Goal: Transaction & Acquisition: Purchase product/service

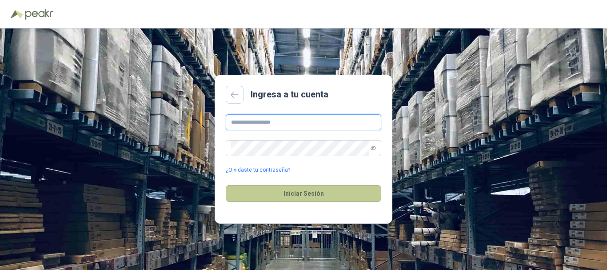
type input "**********"
click at [315, 190] on button "Iniciar Sesión" at bounding box center [304, 193] width 156 height 17
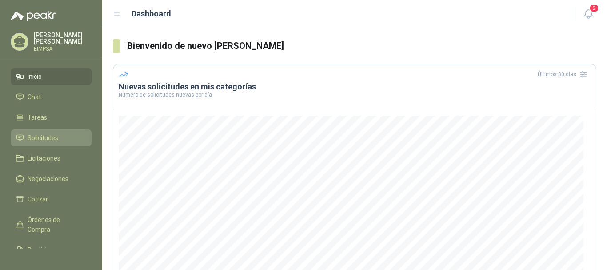
click at [47, 140] on span "Solicitudes" at bounding box center [43, 138] width 31 height 10
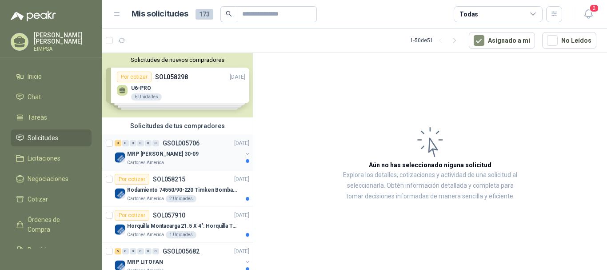
click at [161, 152] on p "MRP [PERSON_NAME] 30-09" at bounding box center [163, 154] width 72 height 8
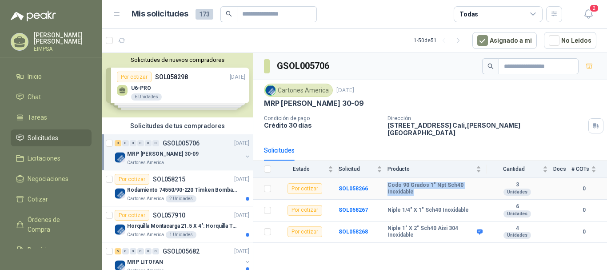
drag, startPoint x: 413, startPoint y: 187, endPoint x: 387, endPoint y: 179, distance: 27.3
click at [387, 179] on tr "Por cotizar SOL058266 Codo 90 Grados 1" Npt Sch40 Inoxidable 3 Unidades 0" at bounding box center [430, 189] width 354 height 22
copy tr "Codo 90 Grados 1" Npt Sch40 Inoxidable"
click at [190, 192] on p "Rodamiento 74550/90-220 Timken BombaVG40" at bounding box center [182, 190] width 111 height 8
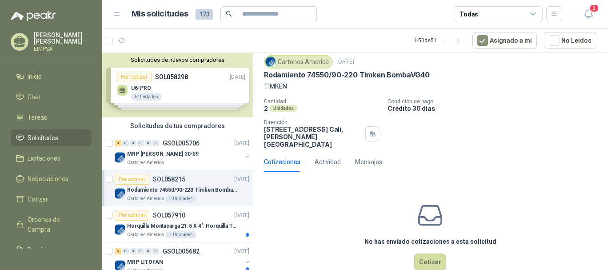
scroll to position [39, 0]
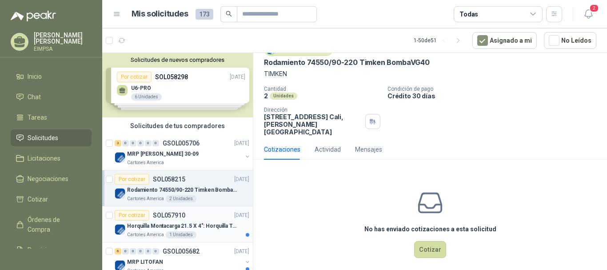
click at [174, 220] on div "Por cotizar SOL057910" at bounding box center [150, 215] width 71 height 11
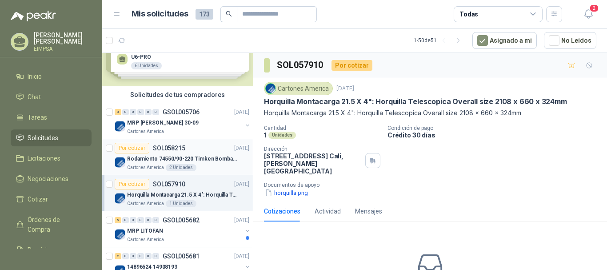
scroll to position [44, 0]
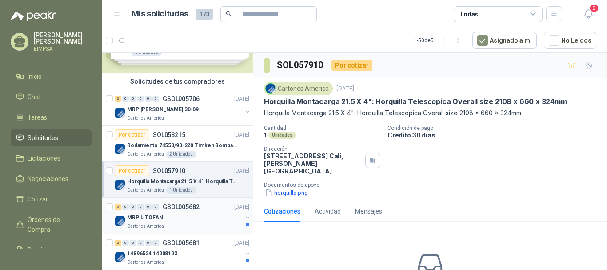
click at [166, 218] on div "MRP LITOFAN" at bounding box center [184, 217] width 115 height 11
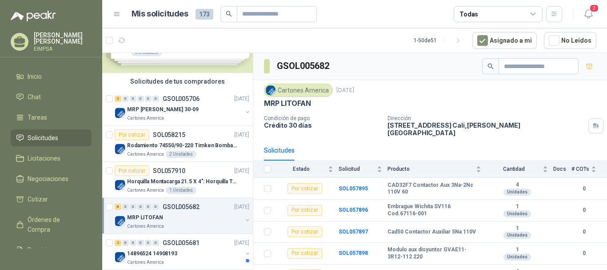
scroll to position [28, 0]
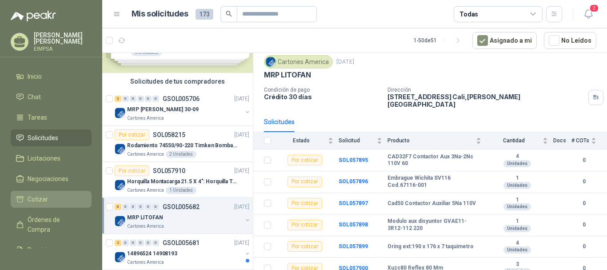
click at [52, 198] on li "Cotizar" at bounding box center [51, 199] width 70 height 10
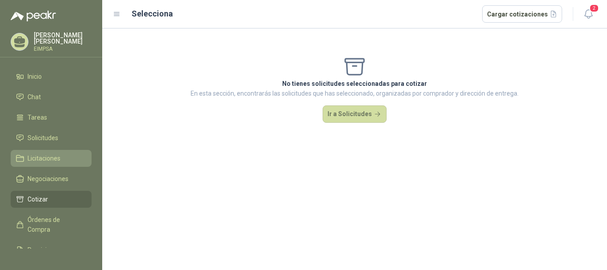
click at [45, 159] on span "Licitaciones" at bounding box center [44, 158] width 33 height 10
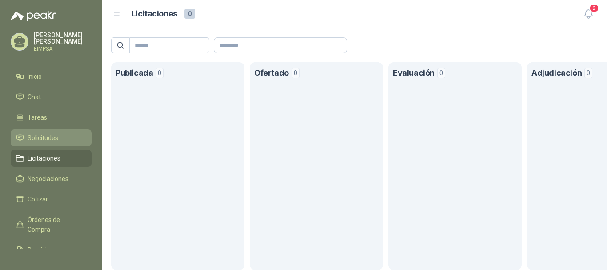
click at [48, 138] on span "Solicitudes" at bounding box center [43, 138] width 31 height 10
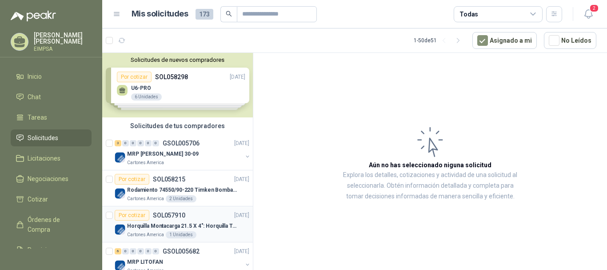
click at [181, 213] on p "SOL057910" at bounding box center [169, 215] width 32 height 6
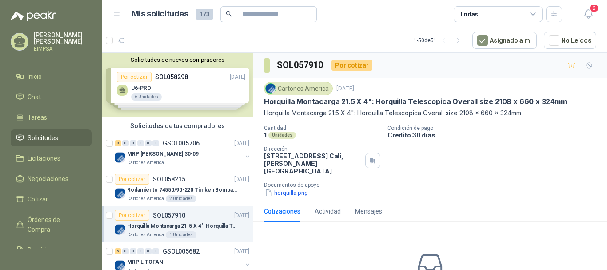
scroll to position [44, 0]
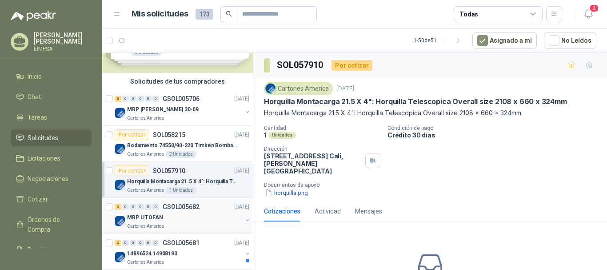
click at [183, 214] on div "MRP LITOFAN" at bounding box center [184, 217] width 115 height 11
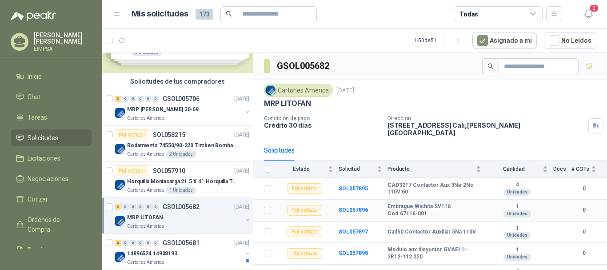
scroll to position [28, 0]
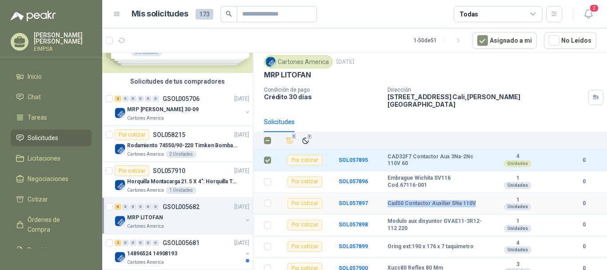
drag, startPoint x: 388, startPoint y: 197, endPoint x: 473, endPoint y: 195, distance: 85.4
click at [473, 200] on div "Cad50 Contactor Auxiliar 5Na 110V" at bounding box center [435, 203] width 94 height 7
copy b "Cad50 Contactor Auxiliar 5Na 110V"
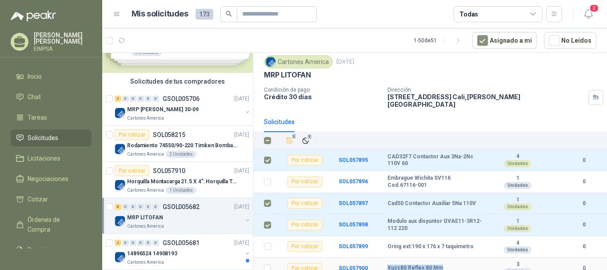
drag, startPoint x: 387, startPoint y: 262, endPoint x: 440, endPoint y: 265, distance: 53.0
click at [440, 265] on tr "Por cotizar SOL057900 Xuzc80 Reflex 80 Mm 3 Unidades 0" at bounding box center [430, 268] width 354 height 22
copy tr "Xuzc80 Reflex 80 Mm"
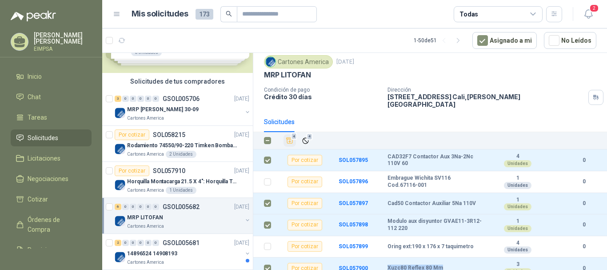
click at [292, 137] on icon "Añadir" at bounding box center [290, 141] width 8 height 8
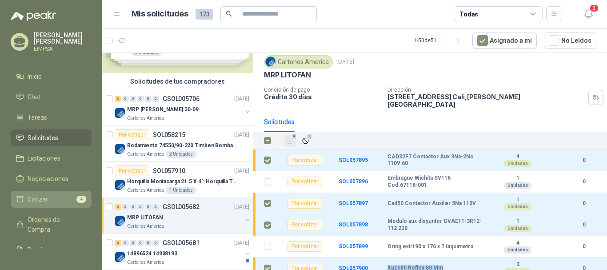
click at [25, 191] on link "Cotizar 4" at bounding box center [51, 199] width 81 height 17
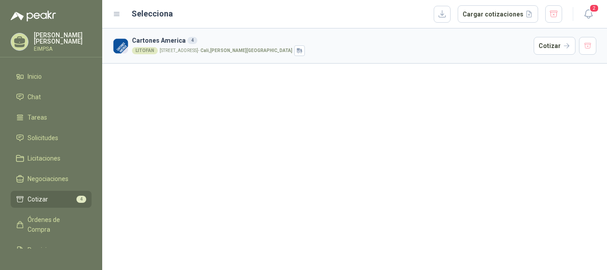
click at [189, 51] on p "[STREET_ADDRESS][PERSON_NAME]" at bounding box center [226, 50] width 133 height 4
click at [541, 45] on button "Cotizar" at bounding box center [555, 46] width 42 height 18
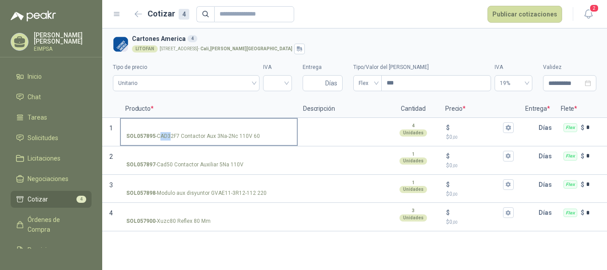
drag, startPoint x: 162, startPoint y: 137, endPoint x: 173, endPoint y: 137, distance: 10.7
click at [173, 137] on p "SOL057895 - CAD32F7 Contactor Aux 3Na-2Nc 110V 60" at bounding box center [193, 136] width 134 height 8
drag, startPoint x: 158, startPoint y: 135, endPoint x: 180, endPoint y: 138, distance: 22.0
click at [180, 138] on p "SOL057895 - CAD32F7 Contactor Aux 3Na-2Nc 110V 60" at bounding box center [193, 136] width 134 height 8
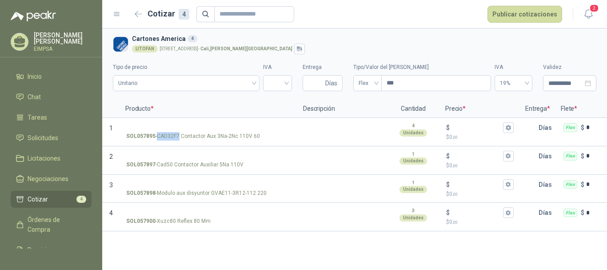
copy p "CAD32F7"
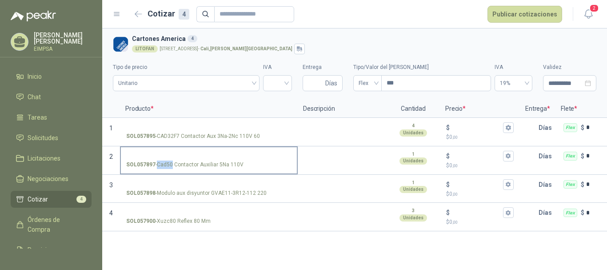
drag, startPoint x: 158, startPoint y: 164, endPoint x: 172, endPoint y: 167, distance: 13.8
click at [172, 167] on p "SOL057897 - Cad50 Contactor Auxiliar 5Na 110V" at bounding box center [184, 165] width 117 height 8
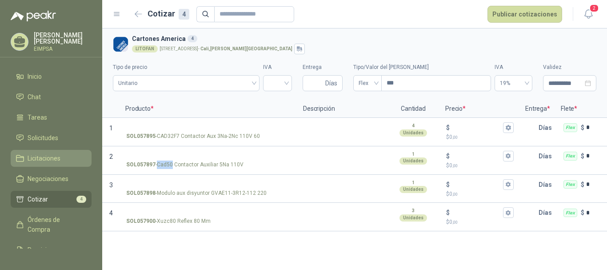
copy p "Cad50"
drag, startPoint x: 157, startPoint y: 192, endPoint x: 265, endPoint y: 191, distance: 108.1
click at [265, 191] on div "SOL057898 - [PERSON_NAME] aux disyuntor GVAE11-3R12-112 220" at bounding box center [208, 193] width 165 height 8
click at [231, 192] on p "SOL057898 - [PERSON_NAME] aux disyuntor GVAE11-3R12-112 220" at bounding box center [196, 193] width 141 height 8
click at [231, 188] on input "SOL057898 - [PERSON_NAME] aux disyuntor GVAE11-3R12-112 220" at bounding box center [208, 184] width 165 height 7
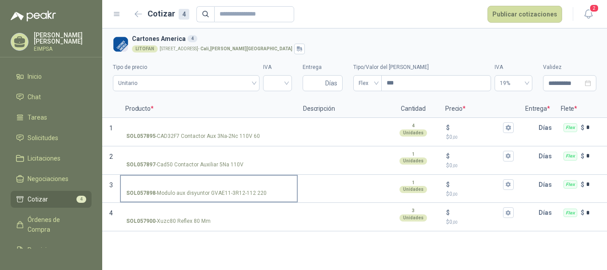
click at [231, 195] on p "SOL057898 - [PERSON_NAME] aux disyuntor GVAE11-3R12-112 220" at bounding box center [196, 193] width 141 height 8
click at [231, 188] on input "SOL057898 - [PERSON_NAME] aux disyuntor GVAE11-3R12-112 220" at bounding box center [208, 184] width 165 height 7
drag, startPoint x: 157, startPoint y: 192, endPoint x: 262, endPoint y: 193, distance: 105.4
click at [262, 193] on p "SOL057898 - [PERSON_NAME] aux disyuntor GVAE11-3R12-112 220" at bounding box center [196, 193] width 141 height 8
copy p "Modulo aux disyuntor GVAE11-3R12-112 220"
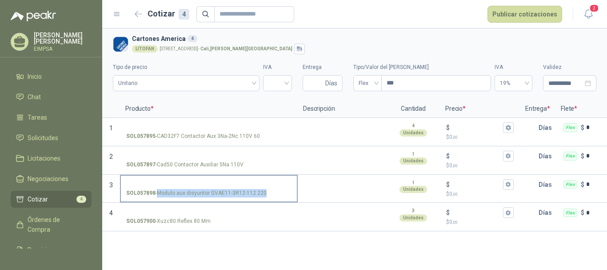
copy p "Modulo aux disyuntor GVAE11-3R12-112 220"
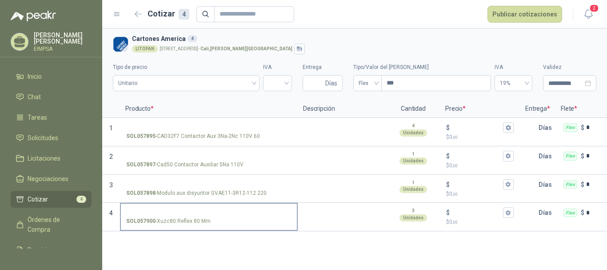
click at [157, 222] on p "SOL057900 - Xuzc80 Reflex 80 Mm" at bounding box center [168, 221] width 84 height 8
click at [157, 216] on input "SOL057900 - Xuzc80 Reflex 80 Mm" at bounding box center [208, 212] width 165 height 7
drag, startPoint x: 158, startPoint y: 221, endPoint x: 174, endPoint y: 222, distance: 15.6
click at [174, 222] on p "SOL057900 - Xuzc80 Reflex 80 Mm" at bounding box center [168, 221] width 84 height 8
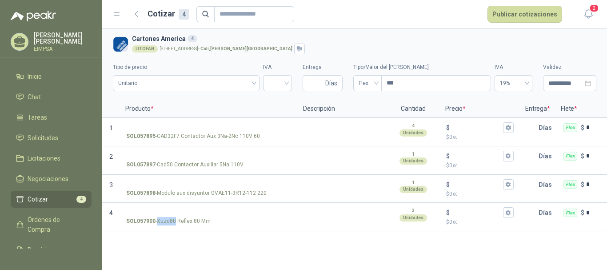
copy p "Xuzc80"
click at [305, 128] on textarea at bounding box center [342, 129] width 87 height 20
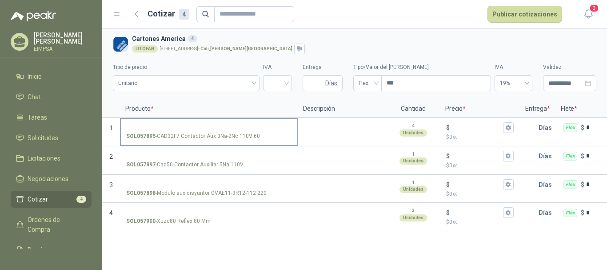
drag, startPoint x: 232, startPoint y: 130, endPoint x: 225, endPoint y: 124, distance: 9.3
click at [231, 129] on input "SOL057895 - CAD32F7 Contactor Aux 3Na-2Nc 110V 60" at bounding box center [208, 127] width 165 height 7
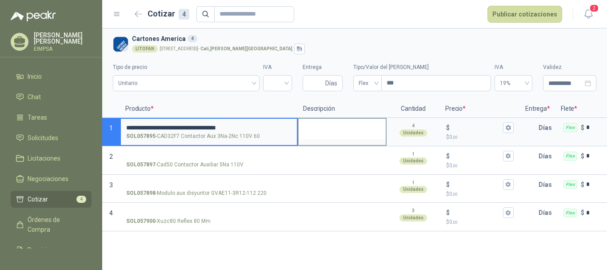
click at [335, 125] on textarea at bounding box center [342, 129] width 87 height 20
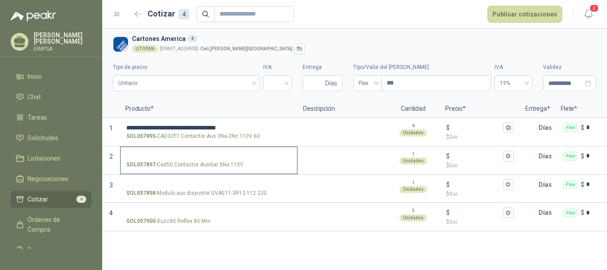
click at [170, 151] on label "SOL057897 - Cad50 Contactor Auxiliar 5Na 110V" at bounding box center [209, 159] width 176 height 25
click at [170, 153] on input "SOL057897 - Cad50 Contactor Auxiliar 5Na 110V" at bounding box center [208, 156] width 165 height 7
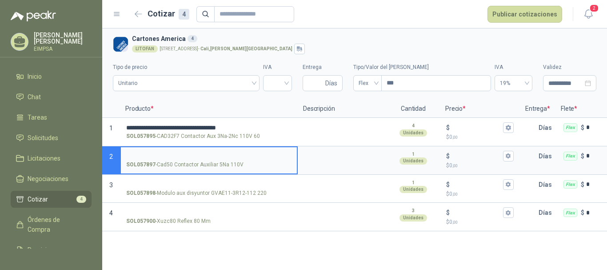
click at [157, 154] on input "SOL057897 - Cad50 Contactor Auxiliar 5Na 110V" at bounding box center [208, 156] width 165 height 7
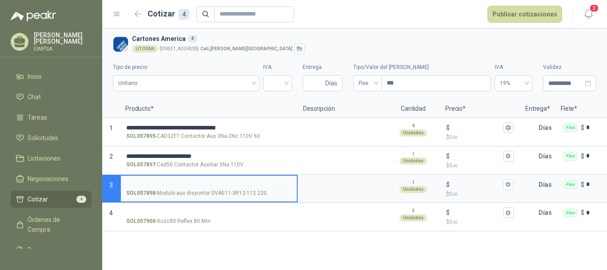
click at [160, 181] on input "SOL057898 - [PERSON_NAME] aux disyuntor GVAE11-3R12-112 220" at bounding box center [208, 184] width 165 height 7
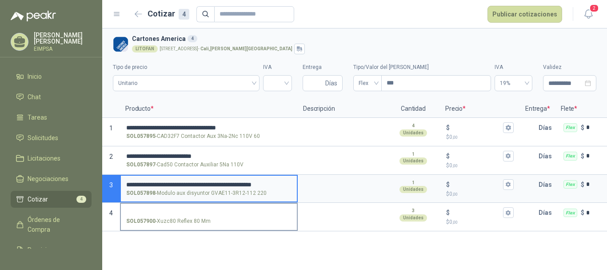
click at [181, 209] on input "SOL057900 - Xuzc80 Reflex 80 Mm" at bounding box center [208, 212] width 165 height 7
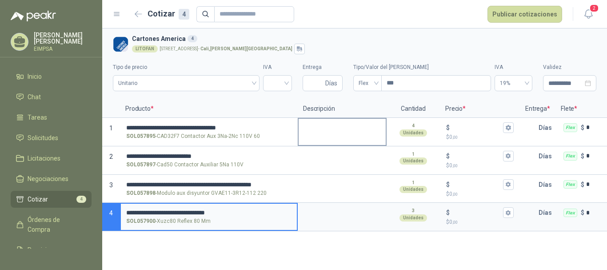
click at [349, 125] on textarea at bounding box center [342, 129] width 87 height 20
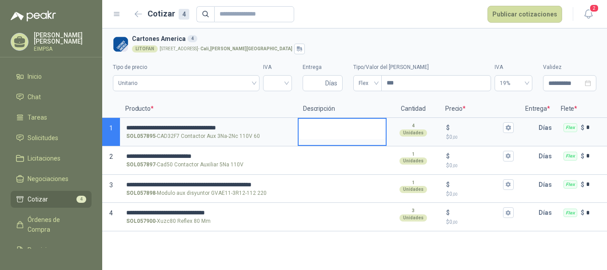
click at [361, 138] on textarea at bounding box center [342, 129] width 87 height 20
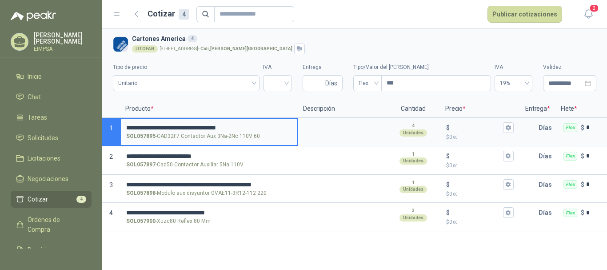
drag, startPoint x: 165, startPoint y: 126, endPoint x: 190, endPoint y: 128, distance: 25.8
click at [190, 128] on input "**********" at bounding box center [208, 127] width 165 height 7
click at [345, 124] on textarea at bounding box center [342, 129] width 87 height 20
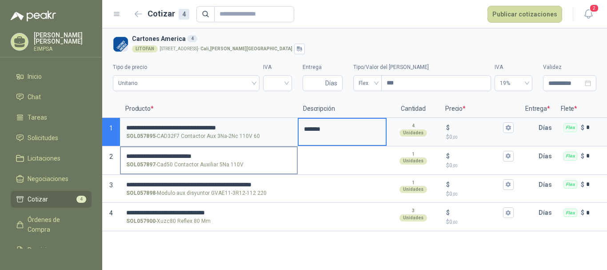
click at [172, 151] on label "**********" at bounding box center [209, 159] width 176 height 25
click at [172, 153] on input "**********" at bounding box center [208, 156] width 165 height 7
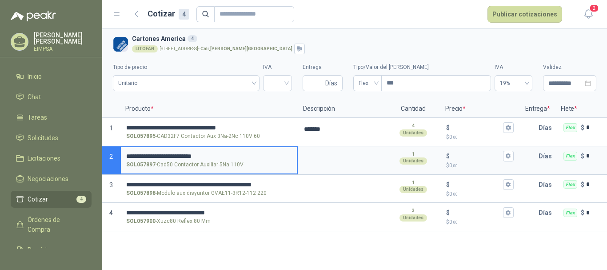
drag, startPoint x: 164, startPoint y: 155, endPoint x: 189, endPoint y: 156, distance: 24.5
click at [189, 156] on input "**********" at bounding box center [208, 156] width 165 height 7
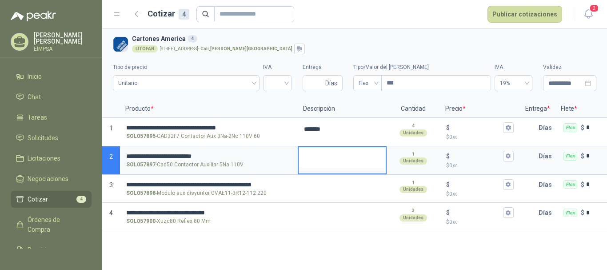
click at [361, 162] on textarea at bounding box center [342, 157] width 87 height 20
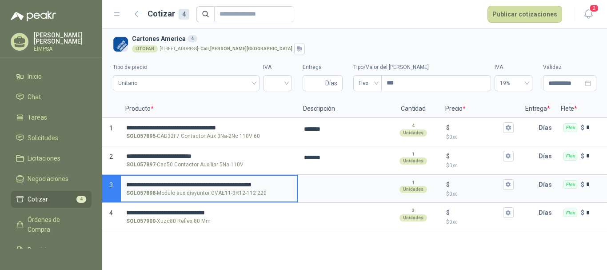
drag, startPoint x: 153, startPoint y: 181, endPoint x: 173, endPoint y: 180, distance: 20.0
click at [173, 181] on input "**********" at bounding box center [208, 184] width 165 height 7
click at [366, 182] on textarea at bounding box center [342, 186] width 87 height 20
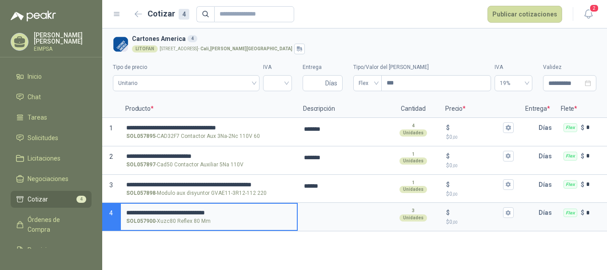
drag, startPoint x: 149, startPoint y: 209, endPoint x: 172, endPoint y: 209, distance: 22.2
click at [172, 209] on input "**********" at bounding box center [208, 212] width 165 height 7
click at [373, 214] on textarea at bounding box center [342, 214] width 87 height 20
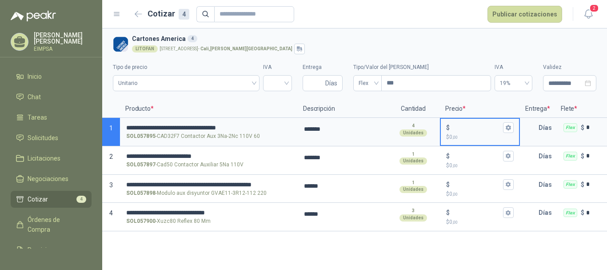
click at [464, 126] on input "$ $ 0 ,00" at bounding box center [477, 127] width 50 height 7
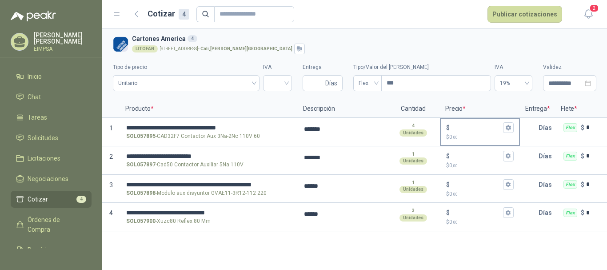
click at [481, 128] on input "$ $ 0 ,00" at bounding box center [477, 127] width 50 height 7
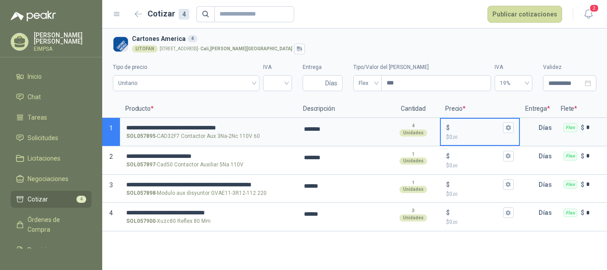
click at [457, 128] on input "$ $ 0 ,00" at bounding box center [477, 127] width 50 height 7
click at [466, 124] on input "$ $ 0 ,00" at bounding box center [477, 127] width 50 height 7
click at [465, 129] on input "$ $ 0 ,00" at bounding box center [477, 127] width 50 height 7
click at [472, 128] on input "$ $ 0 ,00" at bounding box center [477, 127] width 50 height 7
click at [474, 129] on input "$ $ 0 ,00" at bounding box center [477, 127] width 50 height 7
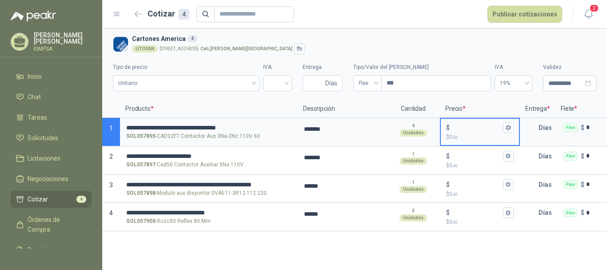
click at [474, 129] on input "$ $ 0 ,00" at bounding box center [477, 127] width 50 height 7
click at [453, 137] on span "0 ,00" at bounding box center [454, 137] width 8 height 6
click at [453, 131] on input "$ $ 0 ,00" at bounding box center [477, 127] width 50 height 7
click at [458, 124] on input "$ $ 0 ,00" at bounding box center [477, 127] width 50 height 7
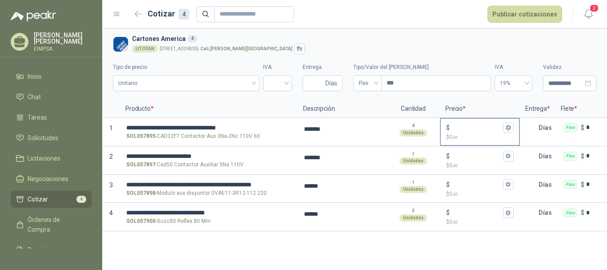
click at [464, 134] on p "$ 0 ,00" at bounding box center [480, 137] width 68 height 8
click at [464, 131] on input "$ $ 0 ,00" at bounding box center [477, 127] width 50 height 7
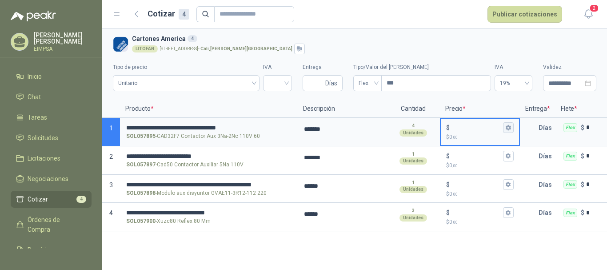
click at [507, 127] on icon "button" at bounding box center [508, 127] width 5 height 5
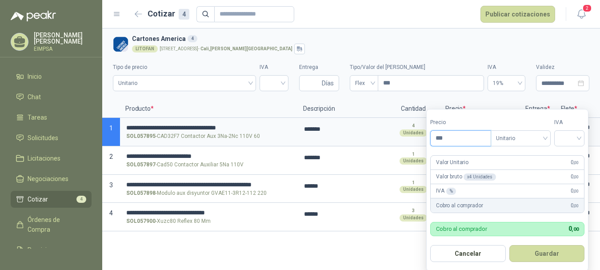
click at [470, 137] on input "***" at bounding box center [461, 138] width 60 height 15
drag, startPoint x: 470, startPoint y: 138, endPoint x: 422, endPoint y: 137, distance: 48.0
click at [422, 137] on body "**********" at bounding box center [300, 135] width 600 height 270
click at [451, 142] on input "***" at bounding box center [461, 138] width 60 height 15
type input "*"
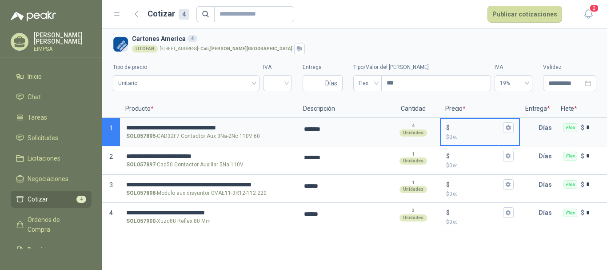
click at [476, 131] on input "$ $ 0 ,00" at bounding box center [477, 127] width 50 height 7
click at [512, 127] on button "$ $ 0 ,00" at bounding box center [508, 127] width 11 height 11
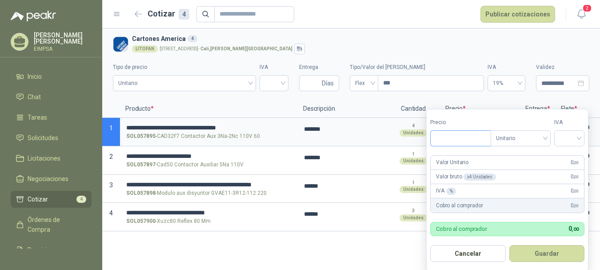
click at [458, 141] on input "Precio" at bounding box center [461, 138] width 60 height 15
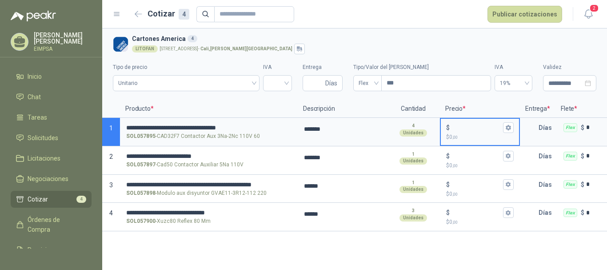
click at [467, 132] on div "$" at bounding box center [480, 127] width 68 height 11
click at [467, 131] on input "$ $ 0 ,00" at bounding box center [477, 127] width 50 height 7
click at [468, 128] on input "$ $ 0 ,00" at bounding box center [477, 127] width 50 height 7
click at [472, 129] on input "$ $ 0 ,00" at bounding box center [477, 127] width 50 height 7
type input "*"
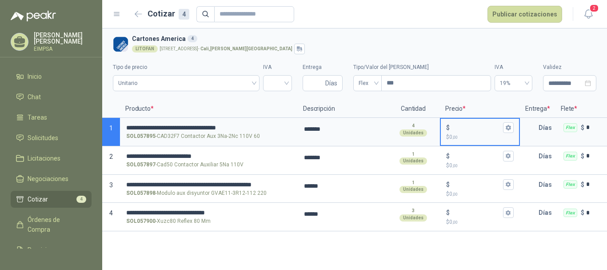
click at [474, 128] on input "$ $ 0 ,00" at bounding box center [477, 127] width 50 height 7
type input "*******"
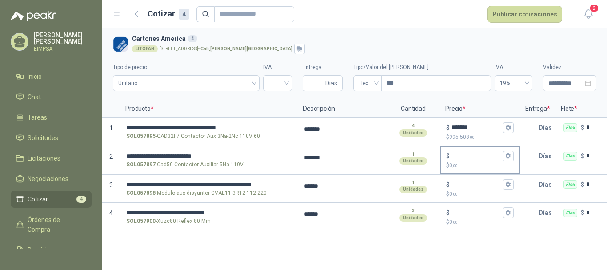
click at [484, 158] on input "$ $ 0 ,00" at bounding box center [477, 156] width 50 height 7
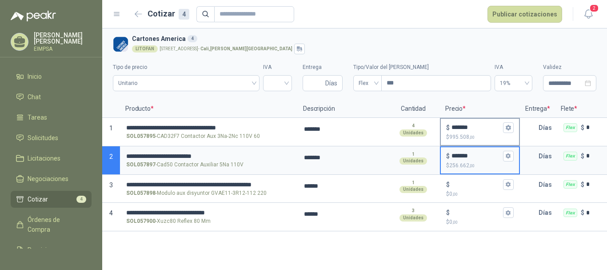
type input "*******"
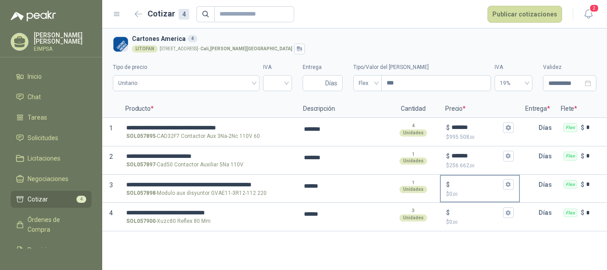
click at [485, 181] on input "$ $ 0 ,00" at bounding box center [477, 184] width 50 height 7
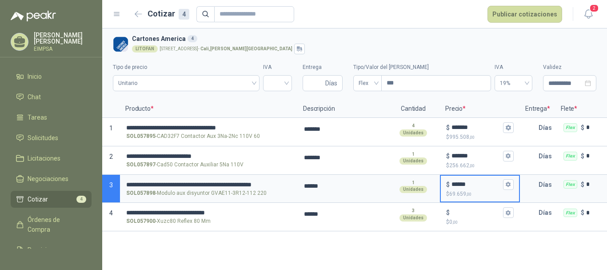
type input "******"
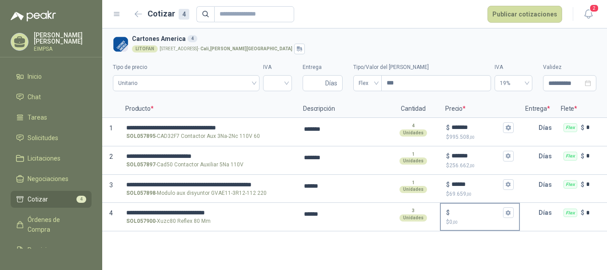
click at [464, 208] on div "$" at bounding box center [480, 212] width 68 height 11
click at [464, 209] on input "$ $ 0 ,00" at bounding box center [477, 212] width 50 height 7
click at [466, 211] on input "$ $ 0 ,00" at bounding box center [477, 212] width 50 height 7
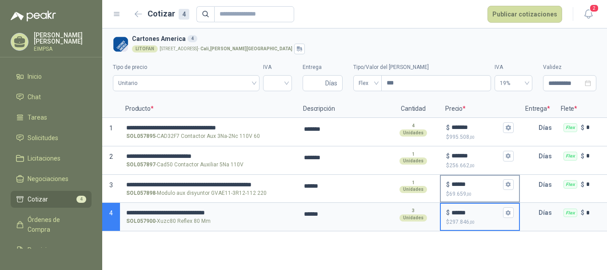
type input "******"
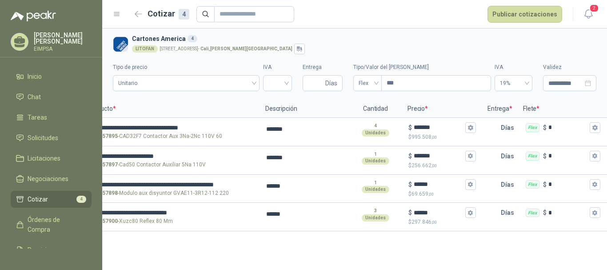
scroll to position [0, 48]
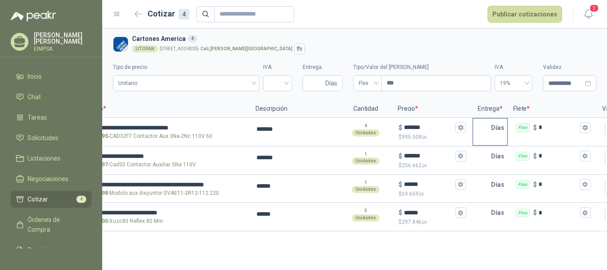
click at [483, 131] on input "text" at bounding box center [483, 128] width 18 height 18
type input "*"
click at [490, 157] on input "text" at bounding box center [483, 156] width 18 height 18
type input "*"
click at [484, 183] on input "text" at bounding box center [483, 185] width 18 height 18
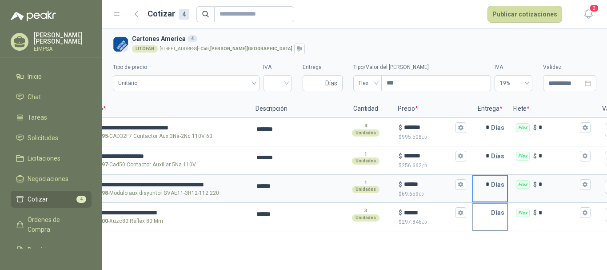
type input "*"
click at [484, 213] on input "text" at bounding box center [483, 213] width 18 height 18
type input "**"
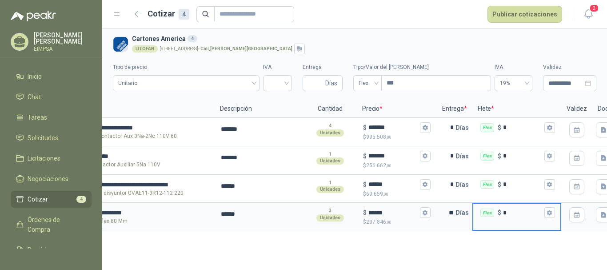
scroll to position [0, 116]
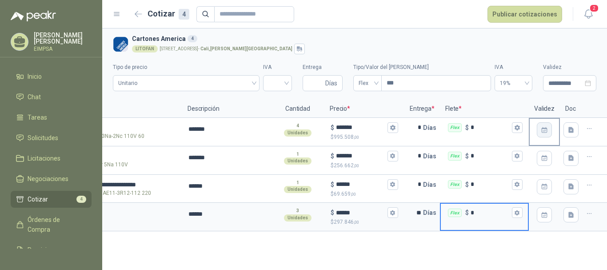
click at [545, 130] on icon "button" at bounding box center [545, 130] width 4 height 2
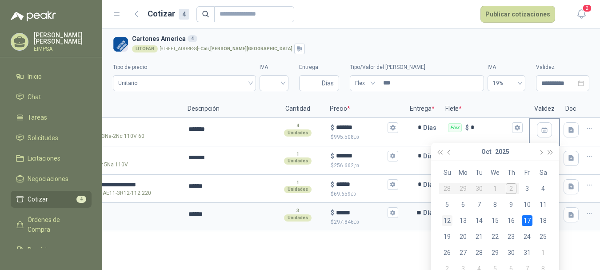
click at [446, 222] on div "12" at bounding box center [447, 220] width 11 height 11
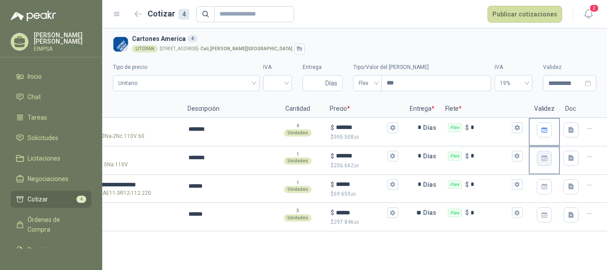
click at [542, 160] on icon "button" at bounding box center [545, 158] width 8 height 8
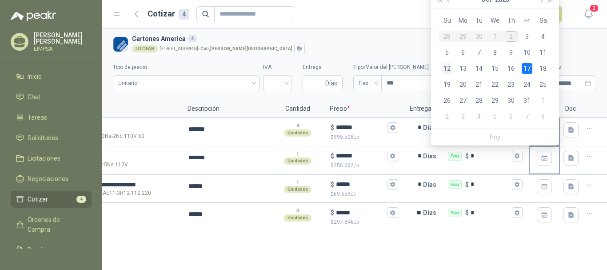
click at [450, 69] on div "12" at bounding box center [447, 68] width 11 height 11
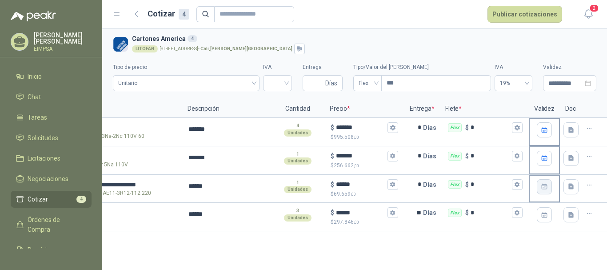
click at [546, 185] on icon "button" at bounding box center [545, 187] width 6 height 6
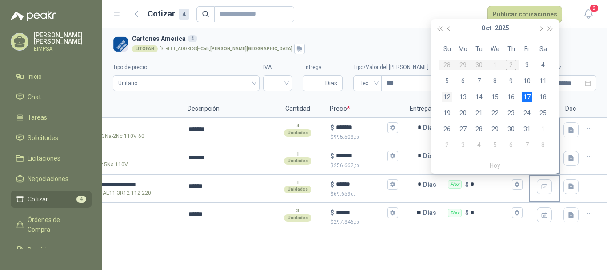
click at [446, 98] on div "12" at bounding box center [447, 97] width 11 height 11
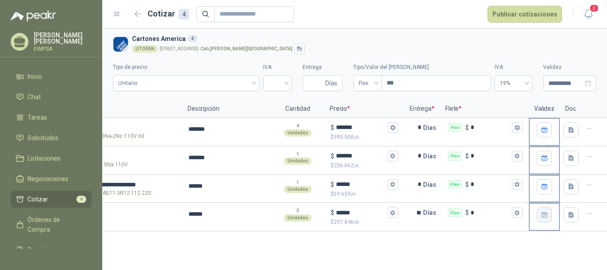
click at [547, 214] on icon "button" at bounding box center [545, 215] width 6 height 6
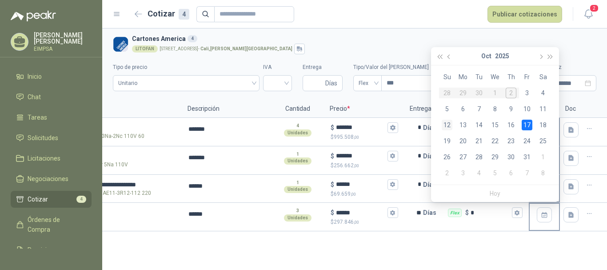
click at [450, 122] on div "12" at bounding box center [447, 125] width 11 height 11
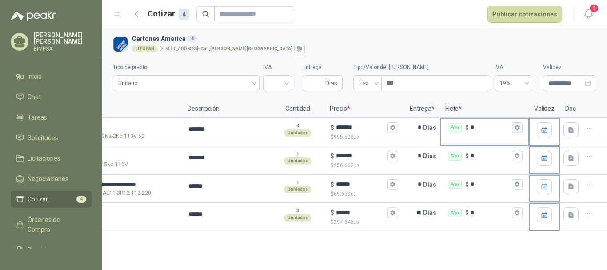
click at [517, 129] on icon "button" at bounding box center [517, 127] width 5 height 5
click at [498, 162] on div "Flex $ *" at bounding box center [484, 156] width 87 height 18
click at [498, 159] on input "*" at bounding box center [491, 156] width 40 height 7
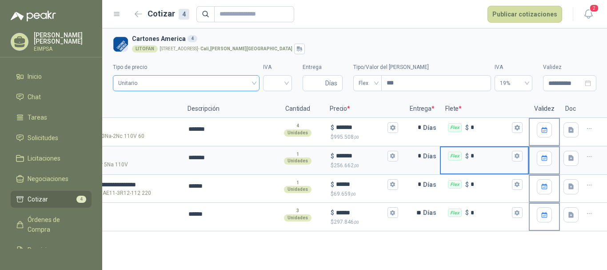
click at [168, 85] on span "Unitario" at bounding box center [186, 82] width 136 height 13
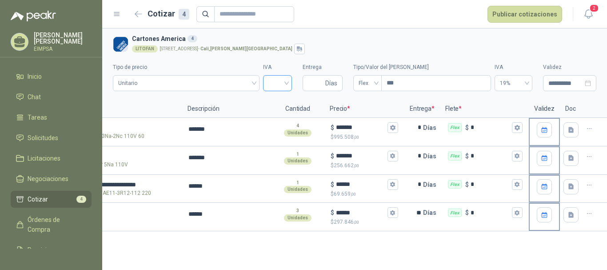
click at [277, 83] on input "search" at bounding box center [278, 82] width 18 height 13
click at [277, 99] on div "19%" at bounding box center [277, 102] width 15 height 10
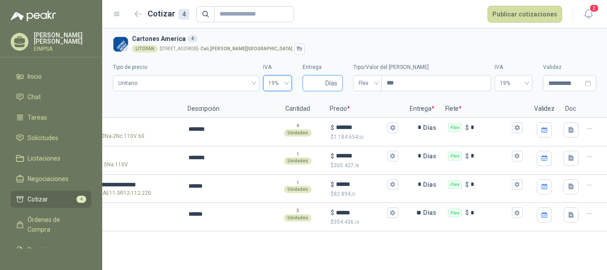
click at [318, 82] on input "Entrega" at bounding box center [316, 83] width 16 height 15
click at [220, 82] on span "Unitario" at bounding box center [186, 82] width 136 height 13
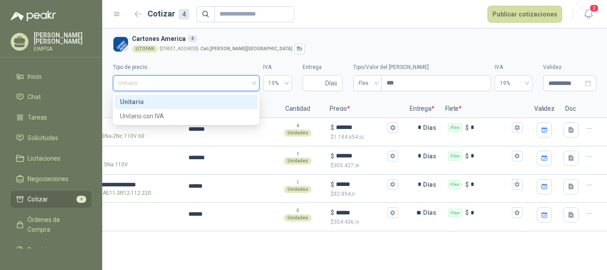
click at [220, 82] on span "Unitario" at bounding box center [186, 82] width 136 height 13
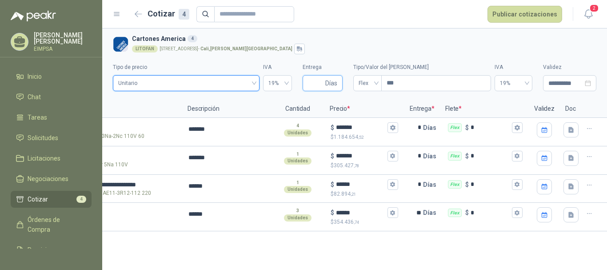
drag, startPoint x: 313, startPoint y: 83, endPoint x: 328, endPoint y: 84, distance: 14.7
click at [313, 83] on input "Entrega" at bounding box center [316, 83] width 16 height 15
type input "*"
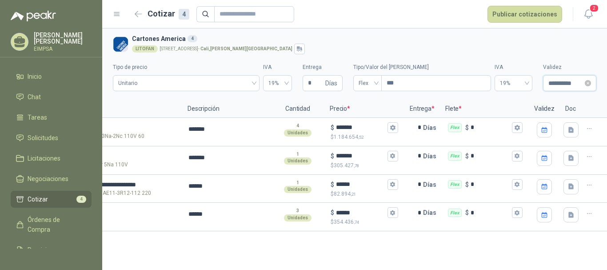
click at [553, 82] on input "**********" at bounding box center [566, 83] width 35 height 10
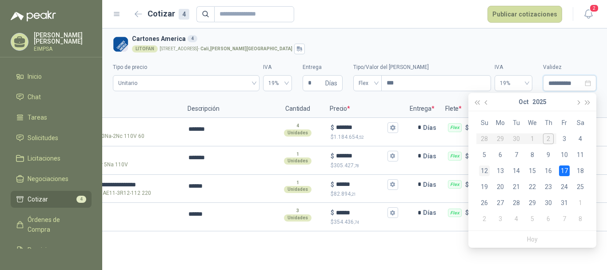
type input "**********"
click at [484, 168] on div "12" at bounding box center [484, 170] width 11 height 11
type input "**********"
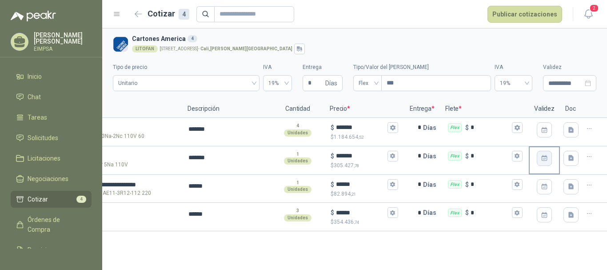
click at [545, 158] on icon "button" at bounding box center [545, 158] width 8 height 8
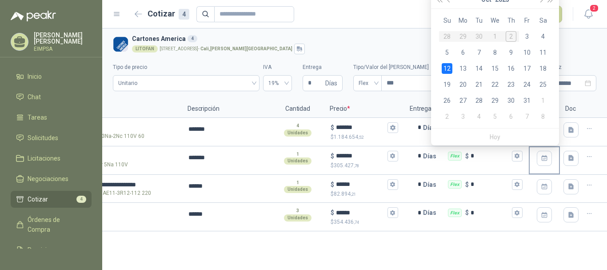
click at [451, 70] on div "12" at bounding box center [447, 68] width 11 height 11
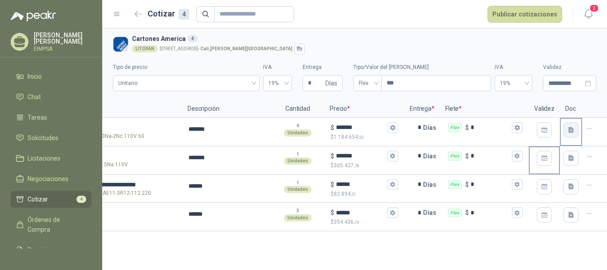
click at [574, 131] on icon "button" at bounding box center [572, 130] width 8 height 8
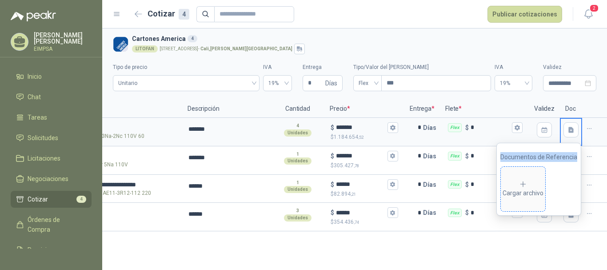
click at [537, 186] on div "Cargar archivo" at bounding box center [523, 189] width 41 height 18
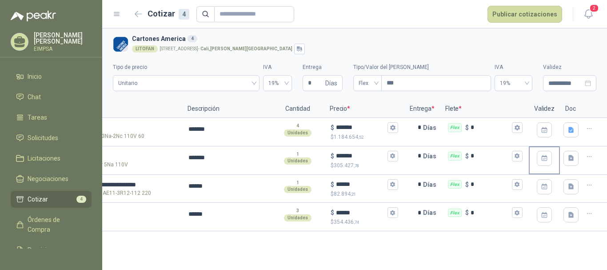
click at [533, 244] on div "**********" at bounding box center [354, 148] width 505 height 241
click at [574, 134] on button "button" at bounding box center [571, 129] width 15 height 15
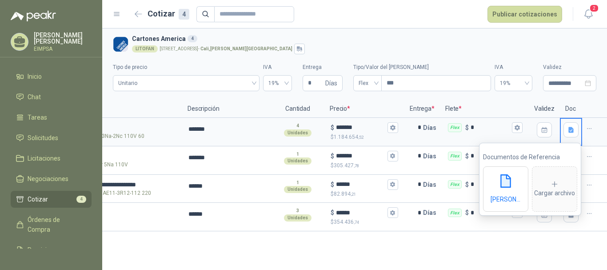
click at [519, 254] on div "**********" at bounding box center [354, 148] width 505 height 241
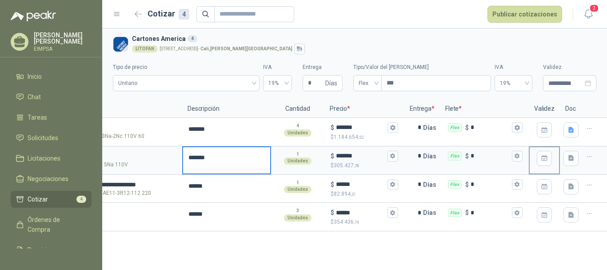
drag, startPoint x: 218, startPoint y: 158, endPoint x: 189, endPoint y: 159, distance: 29.3
click at [189, 159] on textarea "*******" at bounding box center [226, 157] width 87 height 20
click at [571, 157] on icon "button" at bounding box center [571, 158] width 5 height 6
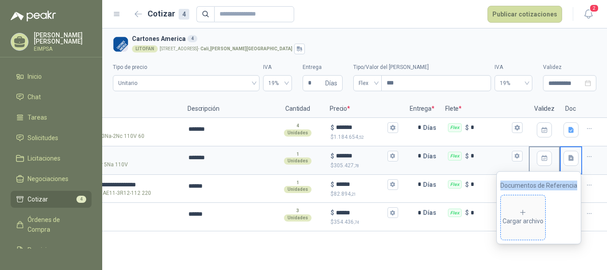
click at [527, 207] on span "Cargar archivo" at bounding box center [523, 217] width 44 height 44
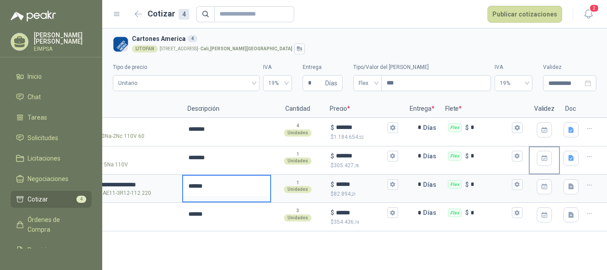
drag, startPoint x: 214, startPoint y: 187, endPoint x: 184, endPoint y: 187, distance: 30.2
click at [189, 187] on textarea "******" at bounding box center [226, 186] width 87 height 20
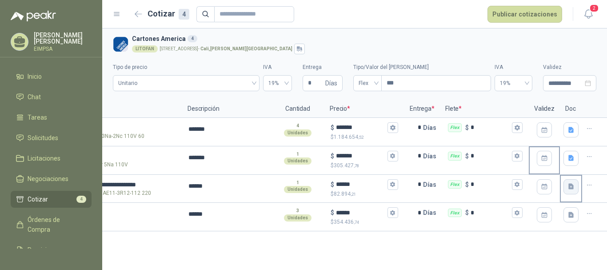
click at [573, 186] on icon "button" at bounding box center [571, 187] width 5 height 6
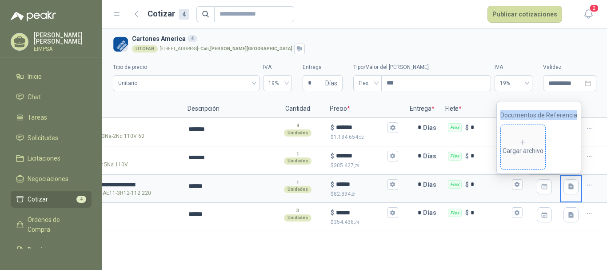
click at [543, 144] on div "Cargar archivo" at bounding box center [523, 147] width 41 height 18
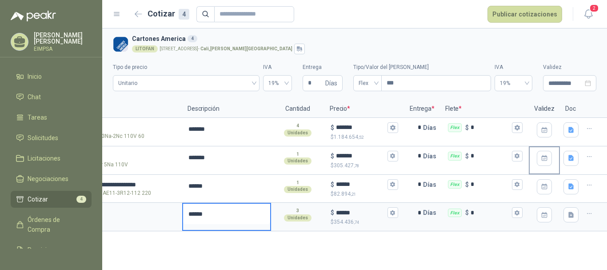
click at [186, 214] on textarea "******" at bounding box center [226, 214] width 87 height 20
drag, startPoint x: 213, startPoint y: 215, endPoint x: 189, endPoint y: 214, distance: 23.1
click at [189, 214] on textarea "******" at bounding box center [226, 214] width 87 height 20
click at [574, 214] on icon "button" at bounding box center [572, 215] width 8 height 8
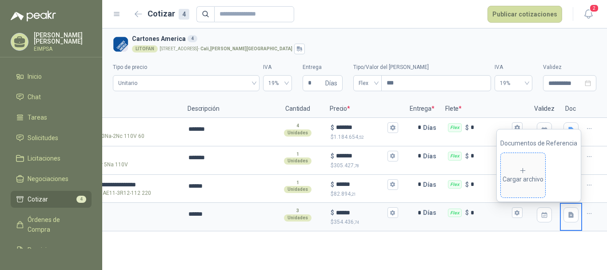
click at [535, 179] on div "Cargar archivo" at bounding box center [523, 176] width 41 height 18
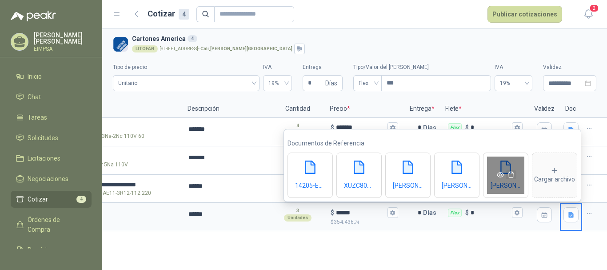
click at [512, 175] on icon "delete" at bounding box center [511, 174] width 7 height 7
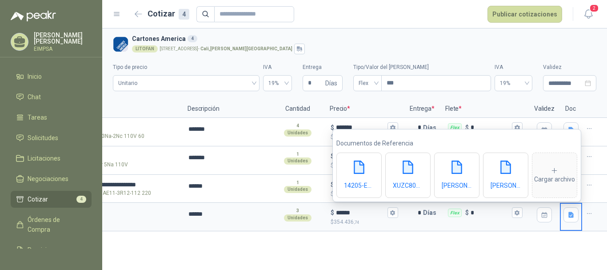
click at [512, 175] on icon "delete" at bounding box center [511, 174] width 7 height 7
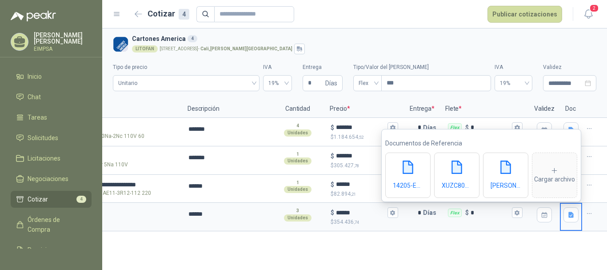
click at [512, 175] on icon "delete" at bounding box center [511, 174] width 7 height 7
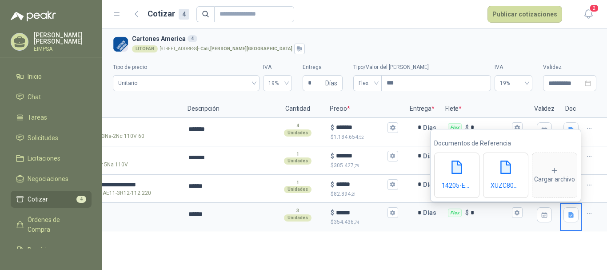
click at [512, 175] on icon "delete" at bounding box center [511, 174] width 7 height 7
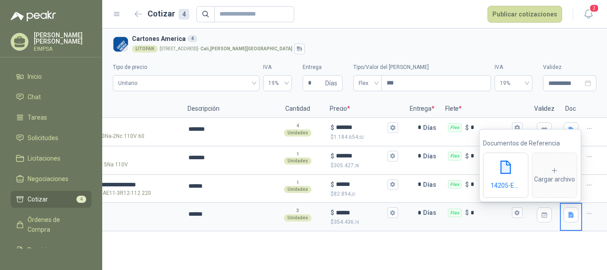
click at [512, 175] on icon "delete" at bounding box center [511, 174] width 7 height 7
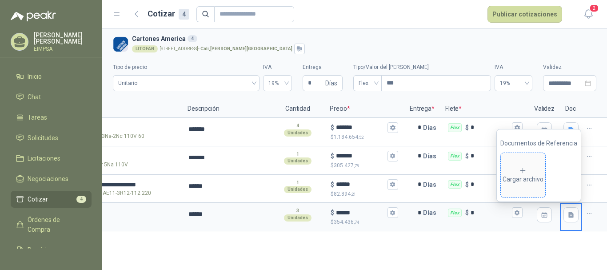
click at [522, 185] on span "Cargar archivo" at bounding box center [523, 175] width 44 height 44
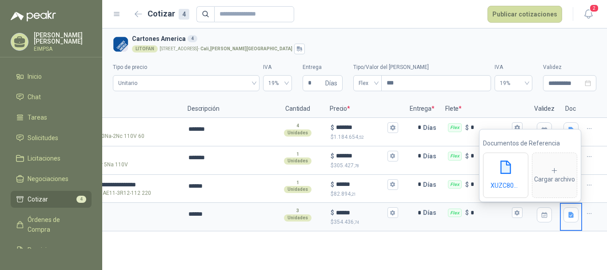
click at [467, 255] on div "**********" at bounding box center [354, 148] width 505 height 241
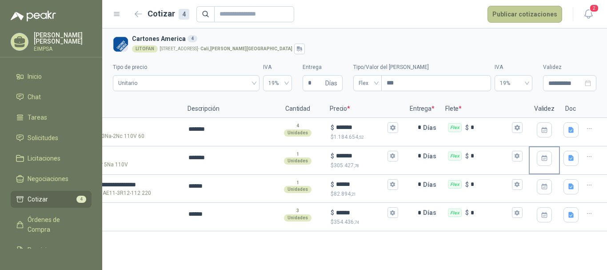
click at [518, 13] on button "Publicar cotizaciones" at bounding box center [525, 14] width 75 height 17
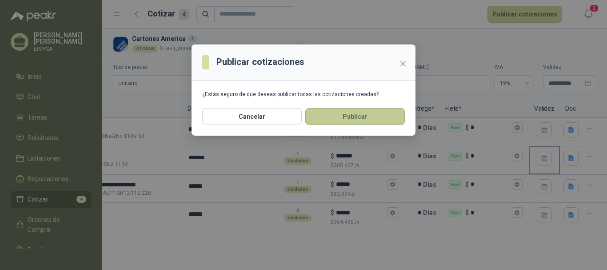
click at [378, 117] on button "Publicar" at bounding box center [355, 116] width 100 height 17
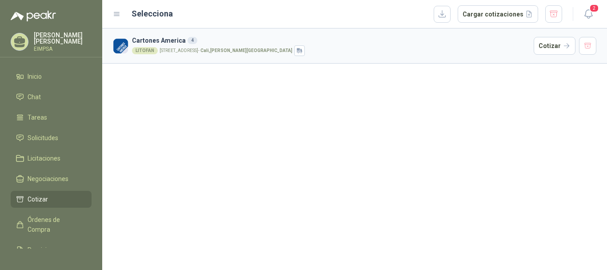
click at [241, 40] on h3 "Cartones America 4" at bounding box center [331, 41] width 398 height 10
click at [44, 157] on span "Licitaciones" at bounding box center [44, 158] width 33 height 10
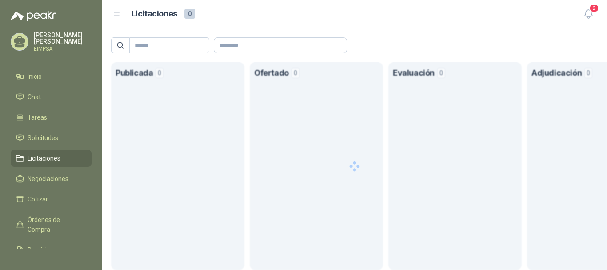
click at [45, 147] on ul "Inicio Chat Tareas Solicitudes Licitaciones Negociaciones Cotizar Órdenes de Co…" at bounding box center [51, 158] width 102 height 181
click at [45, 135] on span "Solicitudes" at bounding box center [43, 138] width 31 height 10
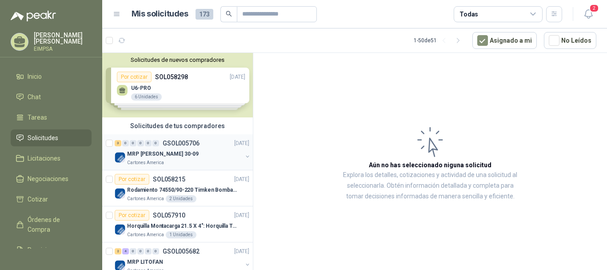
scroll to position [44, 0]
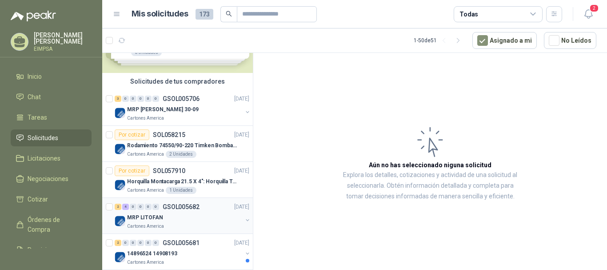
click at [165, 229] on div "Cartones America" at bounding box center [184, 226] width 115 height 7
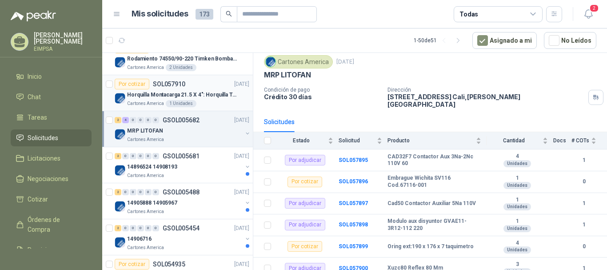
scroll to position [133, 0]
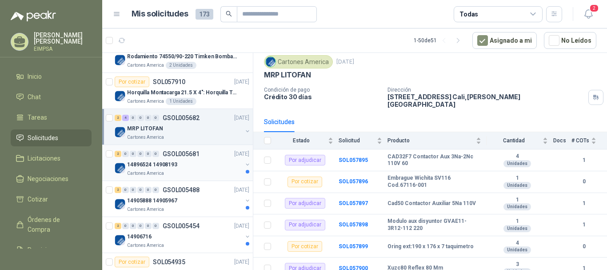
click at [178, 168] on div "14896524 14908193" at bounding box center [184, 164] width 115 height 11
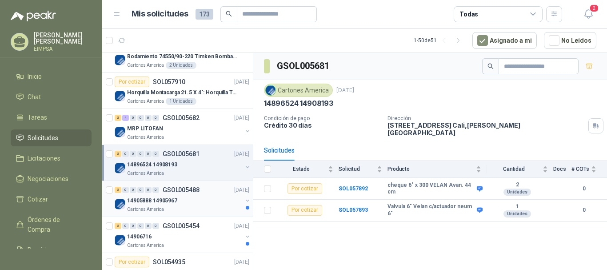
click at [182, 209] on div "Cartones America" at bounding box center [184, 209] width 115 height 7
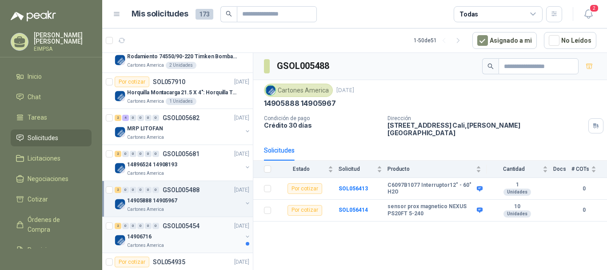
click at [182, 232] on div "14906716" at bounding box center [184, 236] width 115 height 11
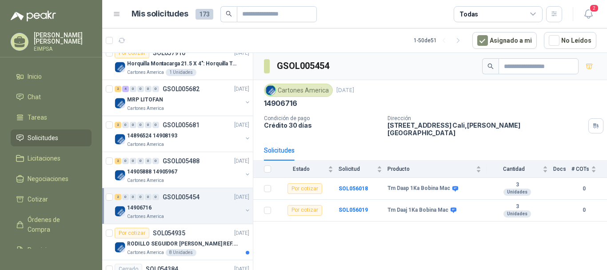
scroll to position [178, 0]
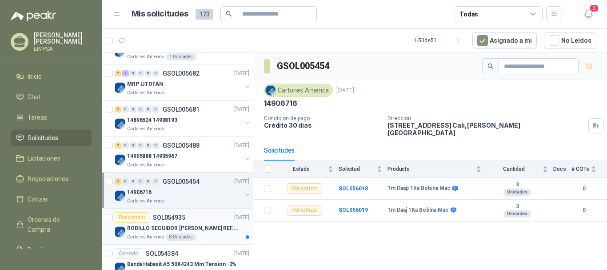
click at [165, 213] on div "Por cotizar SOL054935" at bounding box center [150, 217] width 71 height 11
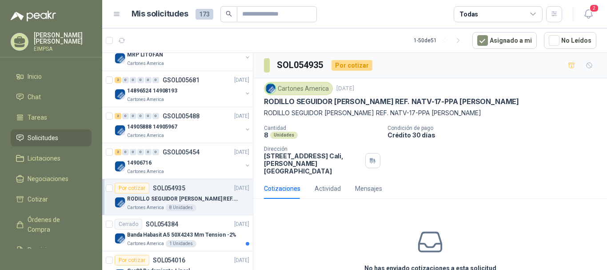
scroll to position [222, 0]
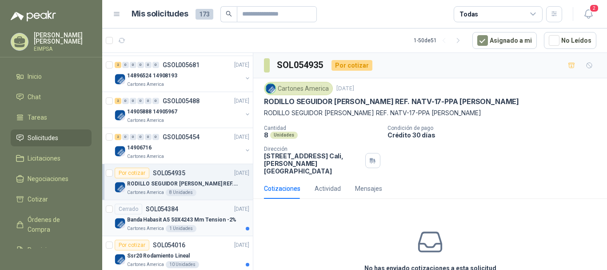
click at [174, 217] on p "Banda Habasit A5 50X4243 Mm Tension -2%" at bounding box center [181, 220] width 109 height 8
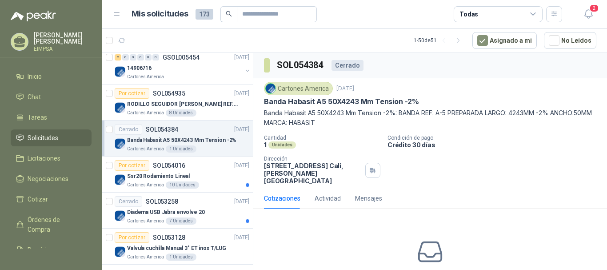
scroll to position [311, 0]
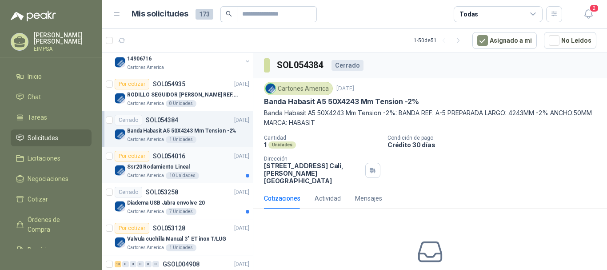
click at [172, 165] on p "Ssr20 Rodamiento Lineal" at bounding box center [158, 167] width 63 height 8
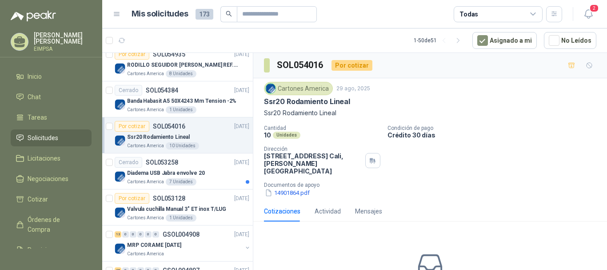
scroll to position [356, 0]
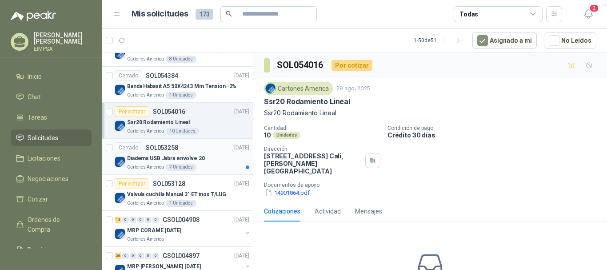
click at [172, 158] on p "Diadema USB Jabra envolve 20" at bounding box center [166, 158] width 78 height 8
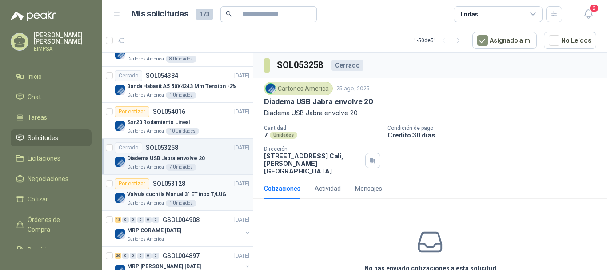
click at [169, 183] on p "SOL053128" at bounding box center [169, 184] width 32 height 6
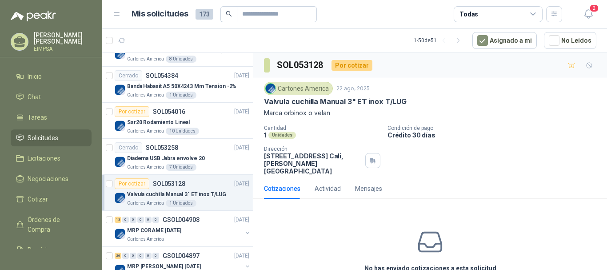
scroll to position [400, 0]
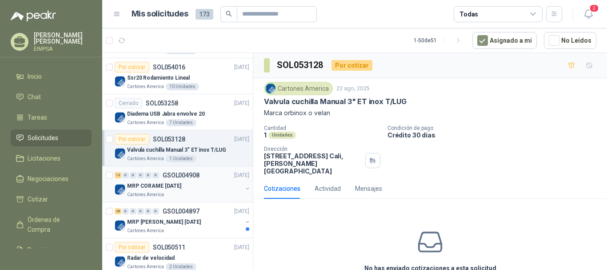
click at [169, 183] on p "MRP CORAME [DATE]" at bounding box center [154, 186] width 54 height 8
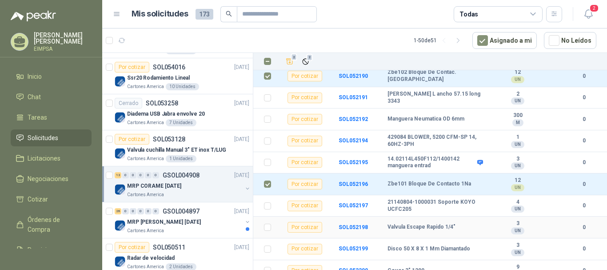
scroll to position [180, 0]
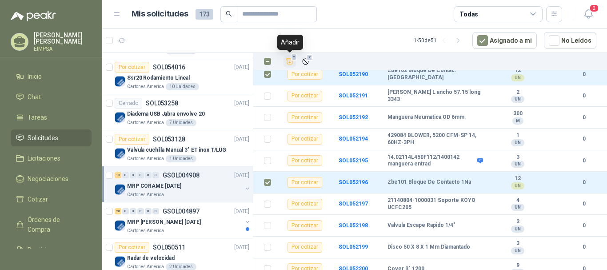
click at [291, 62] on icon "Añadir" at bounding box center [290, 61] width 8 height 8
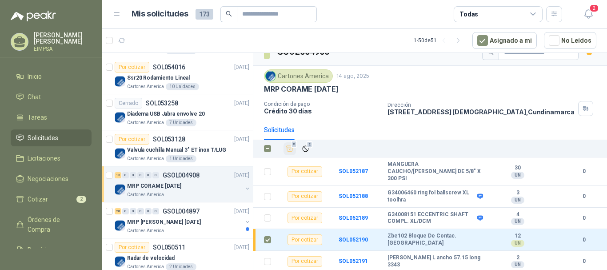
scroll to position [0, 0]
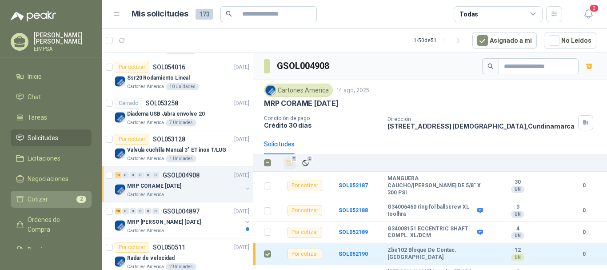
click at [76, 196] on span "2" at bounding box center [81, 199] width 10 height 7
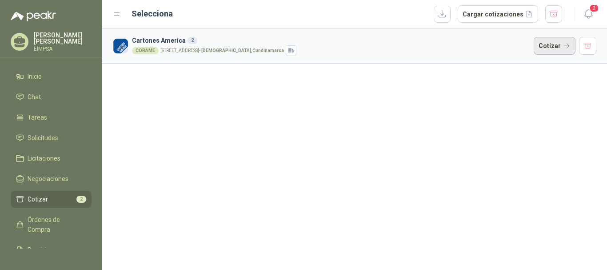
click at [542, 47] on button "Cotizar" at bounding box center [555, 46] width 42 height 18
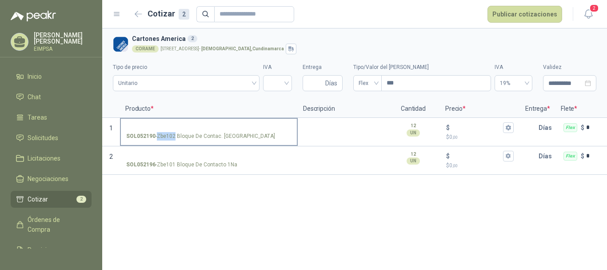
drag, startPoint x: 157, startPoint y: 135, endPoint x: 176, endPoint y: 138, distance: 18.6
click at [176, 138] on p "SOL052190 - Zbe102 Bloque De Contac. [GEOGRAPHIC_DATA]" at bounding box center [200, 136] width 149 height 8
copy p "Zbe102"
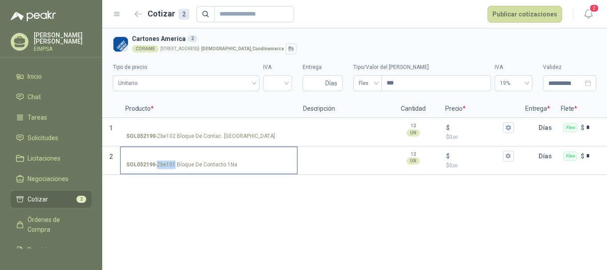
drag, startPoint x: 158, startPoint y: 163, endPoint x: 175, endPoint y: 165, distance: 17.0
click at [175, 165] on p "SOL052196 - Zbe101 Bloque De Contacto 1Na" at bounding box center [181, 165] width 111 height 8
copy p "Zbe101"
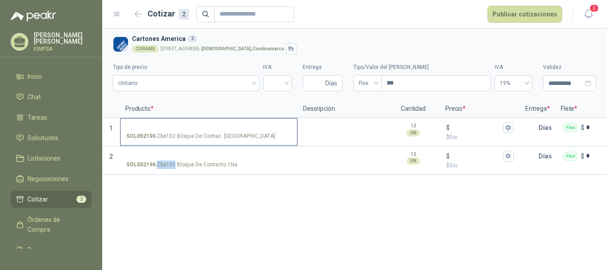
click at [181, 124] on input "SOL052190 - Zbe102 Bloque De Contac. [GEOGRAPHIC_DATA]" at bounding box center [208, 127] width 165 height 7
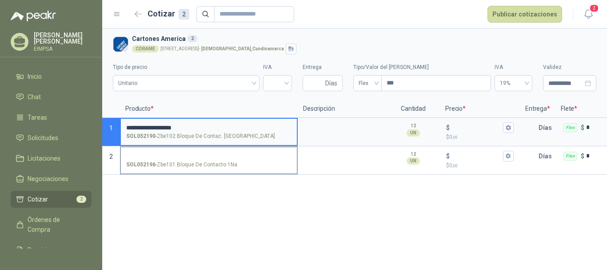
click at [154, 151] on label "SOL052196 - Zbe101 Bloque De Contacto 1Na" at bounding box center [209, 159] width 176 height 25
click at [154, 153] on input "SOL052196 - Zbe101 Bloque De Contacto 1Na" at bounding box center [208, 156] width 165 height 7
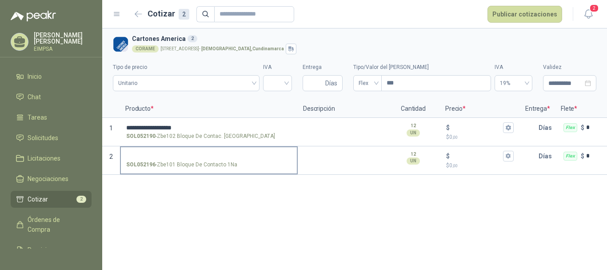
click at [157, 153] on input "SOL052196 - Zbe101 Bloque De Contacto 1Na" at bounding box center [208, 156] width 165 height 7
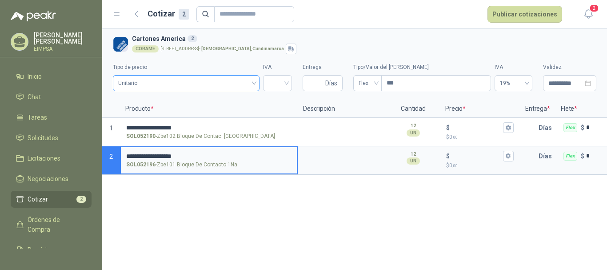
click at [149, 81] on span "Unitario" at bounding box center [186, 82] width 136 height 13
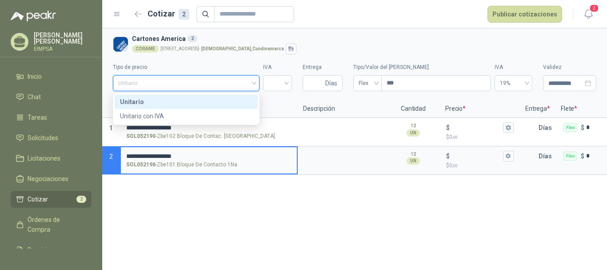
click at [161, 100] on div "Unitario" at bounding box center [186, 102] width 133 height 10
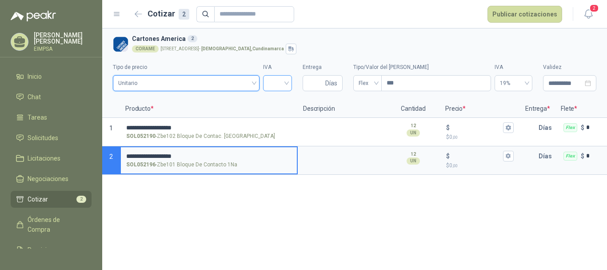
click at [284, 83] on input "search" at bounding box center [278, 82] width 18 height 13
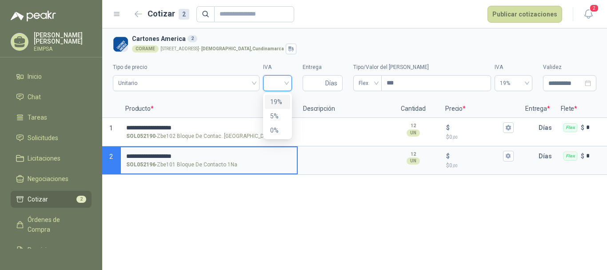
click at [282, 99] on div "19%" at bounding box center [277, 102] width 15 height 10
click at [317, 85] on input "Entrega" at bounding box center [316, 83] width 16 height 15
type input "*"
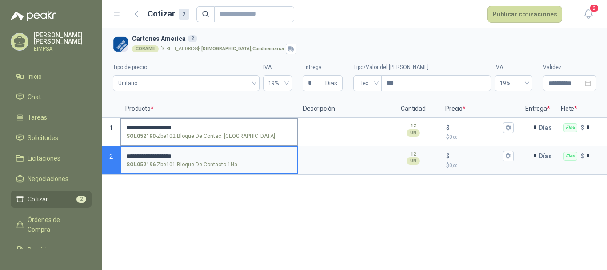
click at [158, 124] on input "**********" at bounding box center [208, 127] width 165 height 7
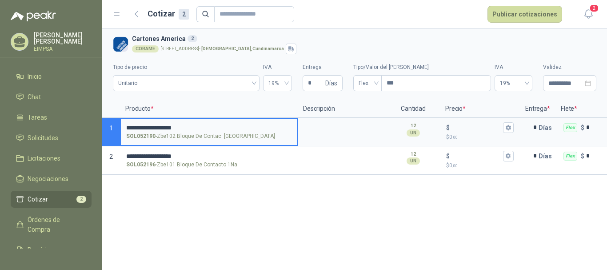
drag, startPoint x: 153, startPoint y: 125, endPoint x: 173, endPoint y: 128, distance: 20.7
click at [173, 128] on input "**********" at bounding box center [208, 127] width 165 height 7
click at [306, 127] on textarea at bounding box center [342, 129] width 87 height 20
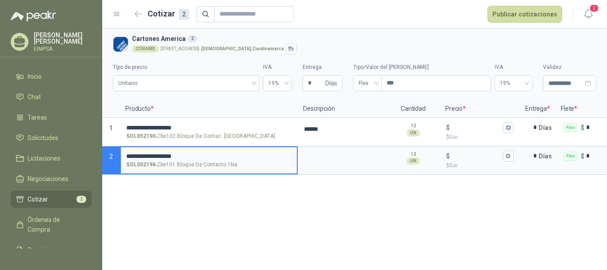
drag, startPoint x: 152, startPoint y: 154, endPoint x: 172, endPoint y: 154, distance: 20.5
click at [172, 154] on input "**********" at bounding box center [208, 156] width 165 height 7
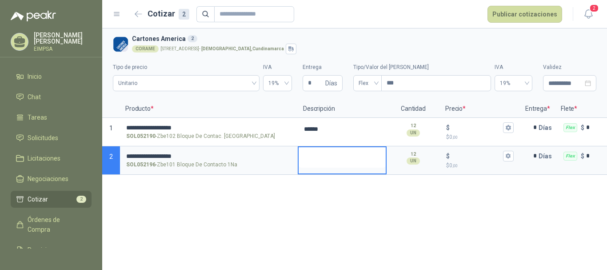
click at [331, 147] on textarea at bounding box center [342, 157] width 87 height 20
click at [468, 129] on input "$ $ 0 ,00" at bounding box center [477, 127] width 50 height 7
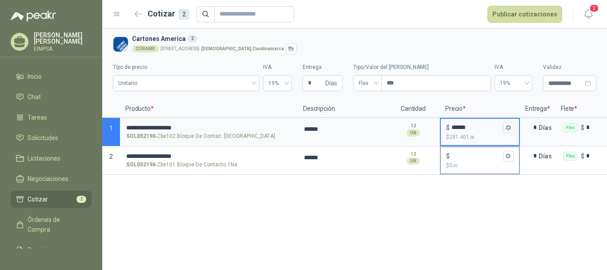
type input "******"
click at [463, 154] on input "$ $ 0 ,00" at bounding box center [477, 156] width 50 height 7
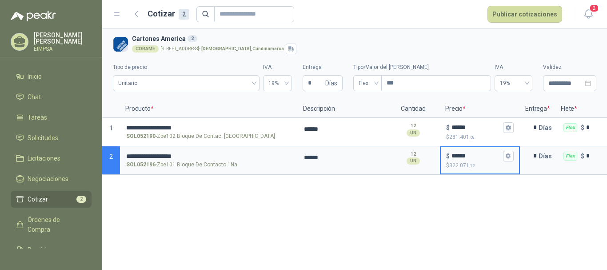
type input "******"
click at [484, 157] on input "******" at bounding box center [477, 156] width 50 height 7
type input "******"
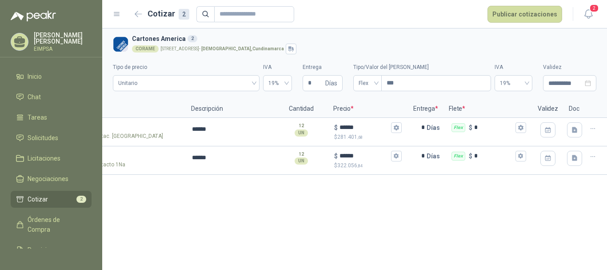
scroll to position [0, 116]
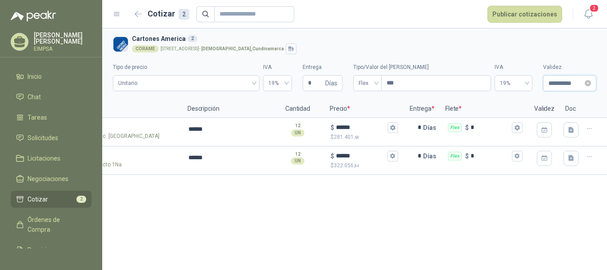
click at [554, 81] on input "**********" at bounding box center [566, 83] width 35 height 10
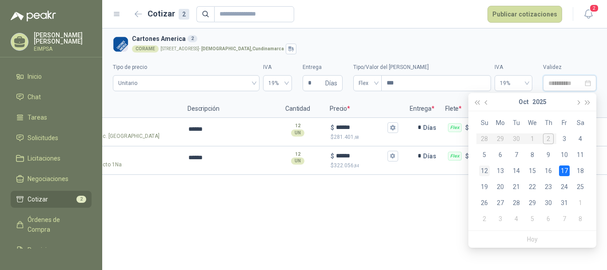
type input "**********"
click at [485, 169] on div "12" at bounding box center [484, 170] width 11 height 11
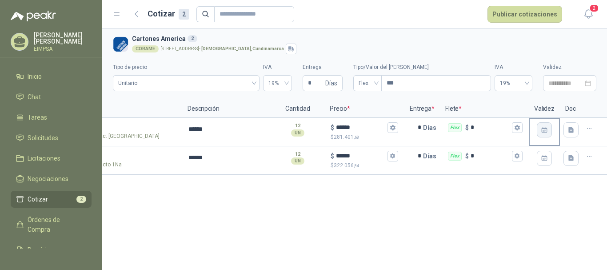
type input "**********"
click at [542, 134] on button "button" at bounding box center [544, 129] width 15 height 15
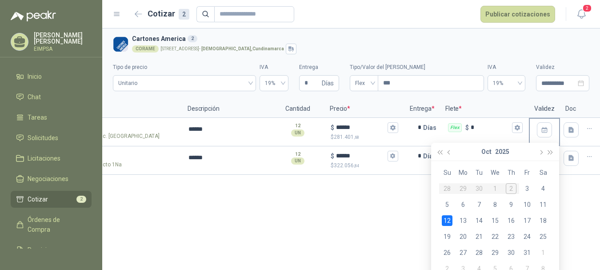
click at [444, 219] on div "12" at bounding box center [447, 220] width 11 height 11
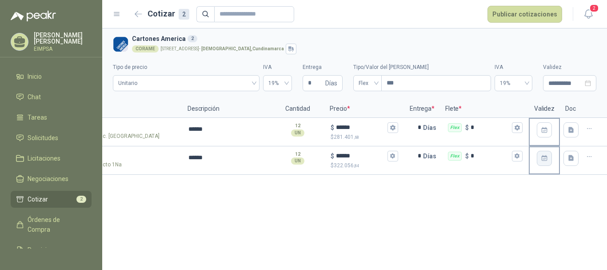
click at [547, 157] on icon "button" at bounding box center [545, 158] width 6 height 6
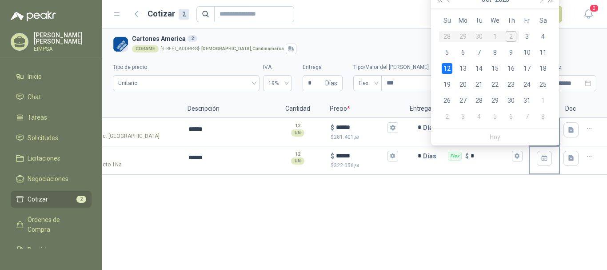
click at [448, 68] on div "12" at bounding box center [447, 68] width 11 height 11
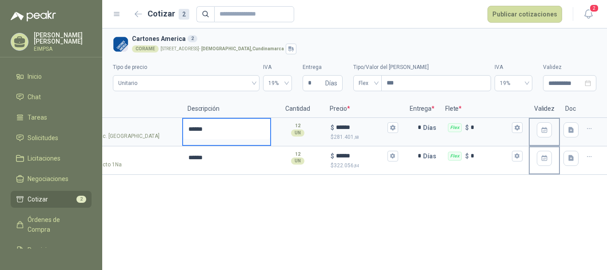
drag, startPoint x: 215, startPoint y: 129, endPoint x: 183, endPoint y: 129, distance: 31.6
click at [183, 129] on textarea "******" at bounding box center [226, 129] width 87 height 20
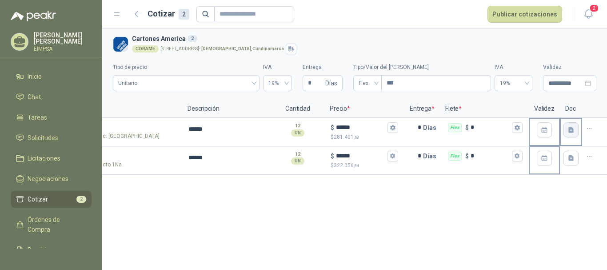
click at [571, 130] on icon "button" at bounding box center [572, 130] width 8 height 8
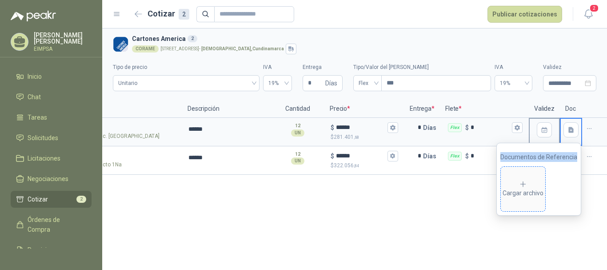
click at [534, 177] on span "Cargar archivo" at bounding box center [523, 189] width 44 height 44
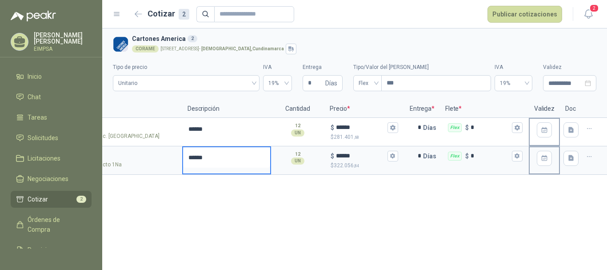
drag, startPoint x: 213, startPoint y: 157, endPoint x: 187, endPoint y: 157, distance: 25.8
click at [187, 157] on textarea "******" at bounding box center [226, 157] width 87 height 20
click at [566, 161] on button "button" at bounding box center [571, 158] width 15 height 15
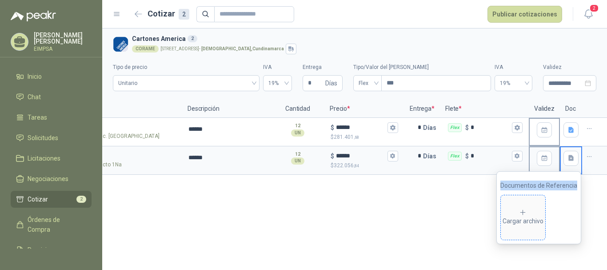
click at [512, 209] on div "Cargar archivo" at bounding box center [523, 218] width 41 height 18
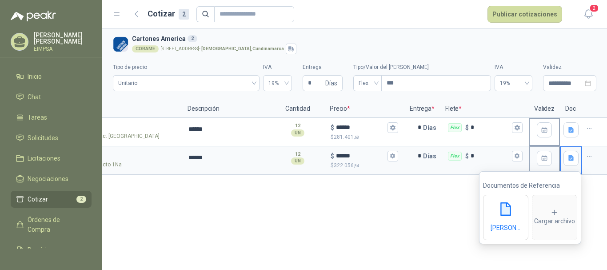
click at [364, 203] on div "**********" at bounding box center [354, 148] width 505 height 241
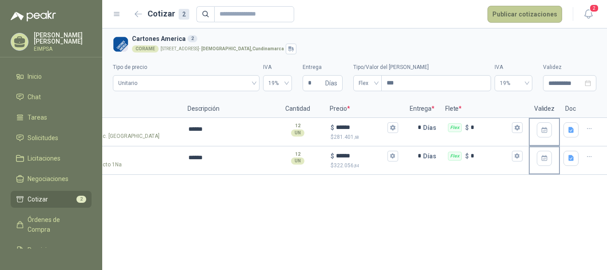
click at [524, 14] on button "Publicar cotizaciones" at bounding box center [525, 14] width 75 height 17
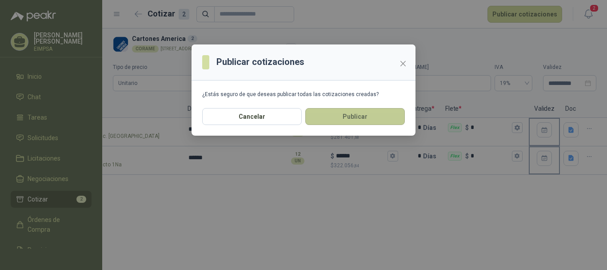
click at [355, 118] on button "Publicar" at bounding box center [355, 116] width 100 height 17
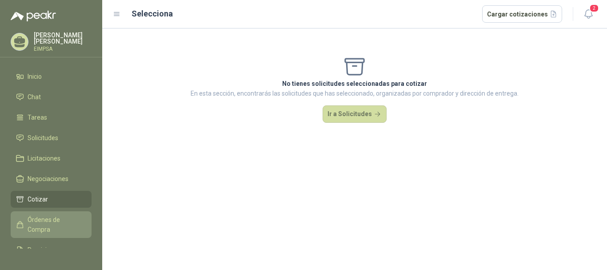
click at [40, 220] on span "Órdenes de Compra" at bounding box center [56, 225] width 56 height 20
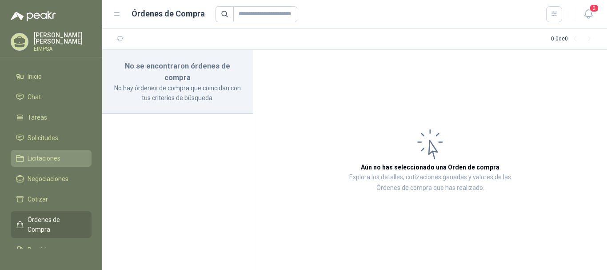
click at [51, 162] on link "Licitaciones" at bounding box center [51, 158] width 81 height 17
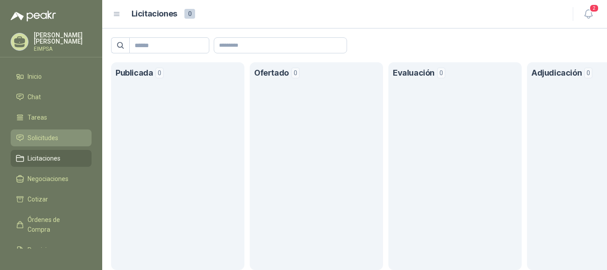
click at [53, 141] on link "Solicitudes" at bounding box center [51, 137] width 81 height 17
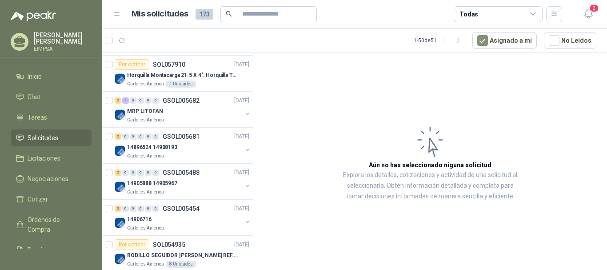
scroll to position [178, 0]
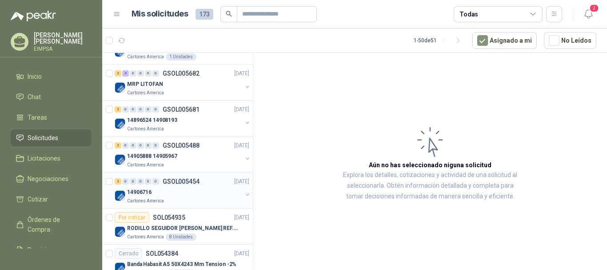
click at [170, 180] on p "GSOL005454" at bounding box center [181, 181] width 37 height 6
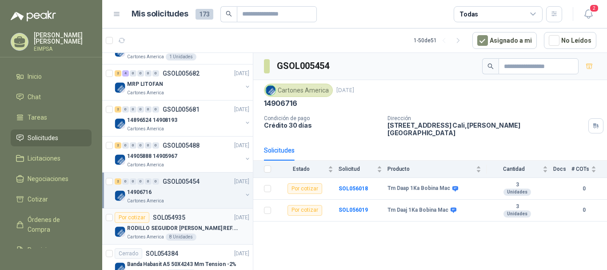
click at [178, 217] on p "SOL054935" at bounding box center [169, 217] width 32 height 6
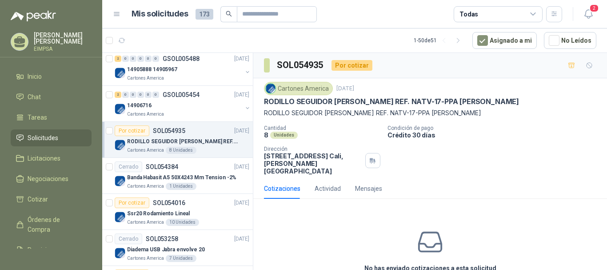
scroll to position [267, 0]
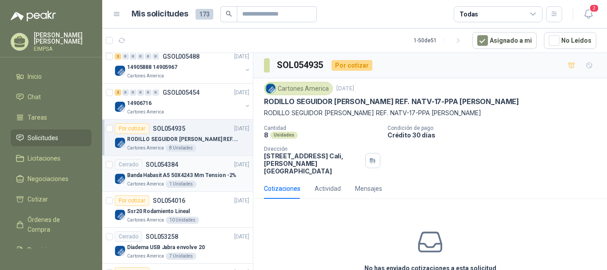
click at [184, 171] on p "Banda Habasit A5 50X4243 Mm Tension -2%" at bounding box center [181, 175] width 109 height 8
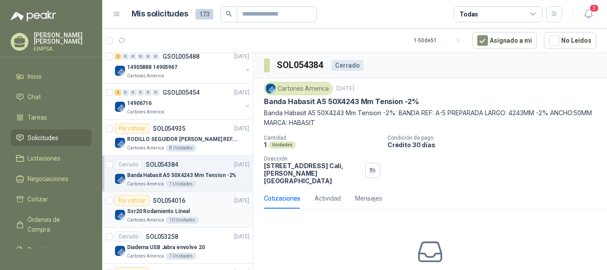
click at [177, 205] on div "Por cotizar SOL054016" at bounding box center [150, 200] width 71 height 11
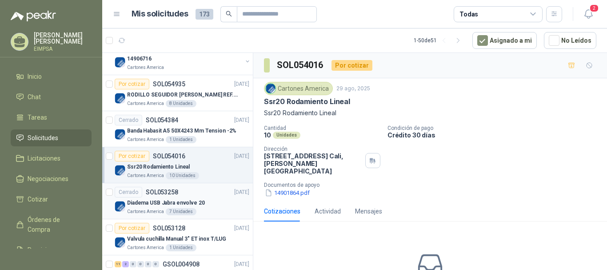
click at [178, 199] on p "Diadema USB Jabra envolve 20" at bounding box center [166, 203] width 78 height 8
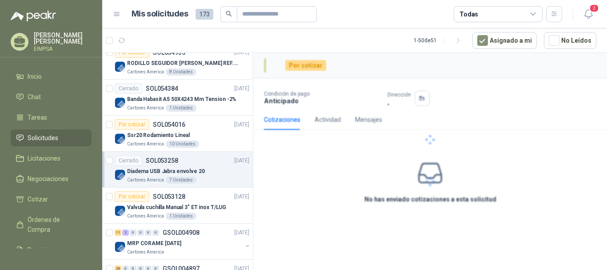
scroll to position [400, 0]
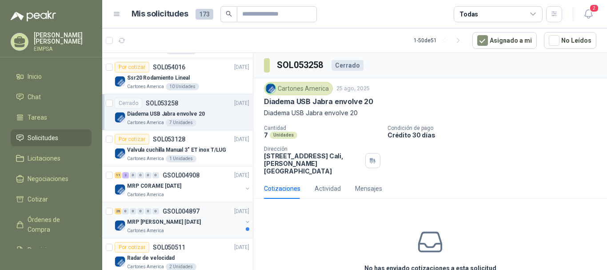
click at [177, 214] on p "GSOL004897" at bounding box center [181, 211] width 37 height 6
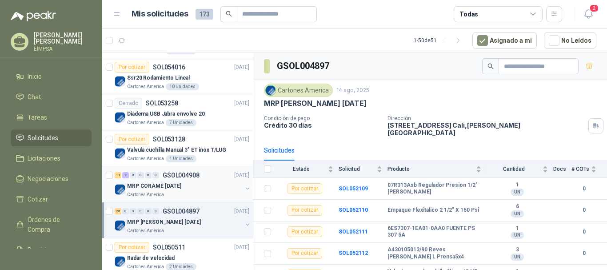
click at [175, 179] on div "11 2 0 0 0 0 GSOL004908 [DATE]" at bounding box center [183, 175] width 137 height 11
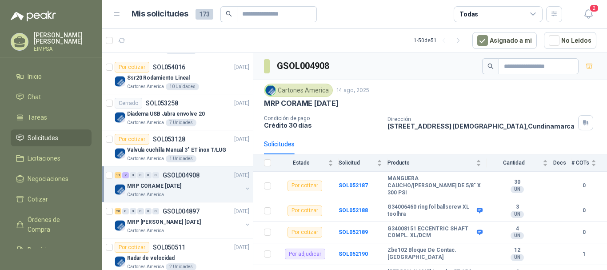
scroll to position [445, 0]
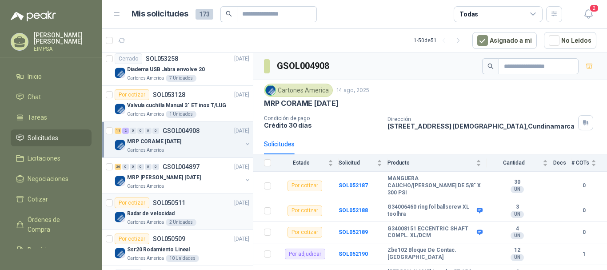
click at [192, 201] on div "Por cotizar SOL050511 [DATE]" at bounding box center [182, 202] width 135 height 11
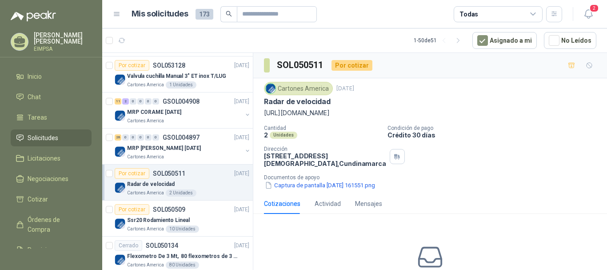
scroll to position [489, 0]
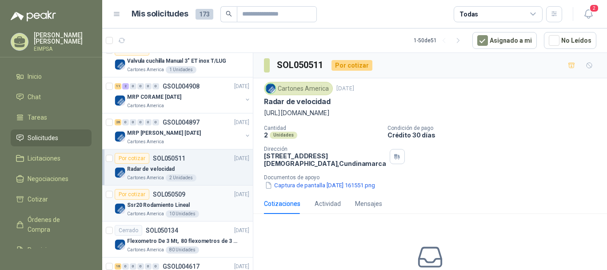
click at [190, 198] on div "Por cotizar SOL050509 [DATE]" at bounding box center [182, 194] width 135 height 11
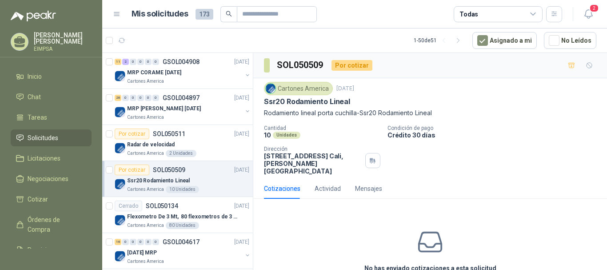
scroll to position [534, 0]
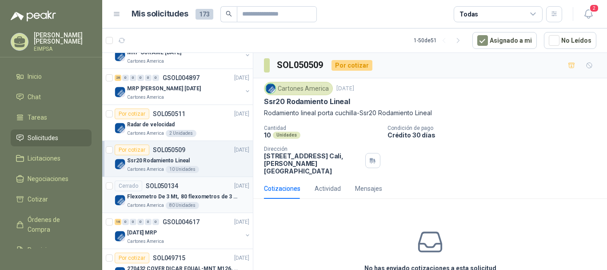
click at [190, 193] on p "Flexometro De 3 Mt, 80 flexometros de 3 m Marca Tajima" at bounding box center [182, 197] width 111 height 8
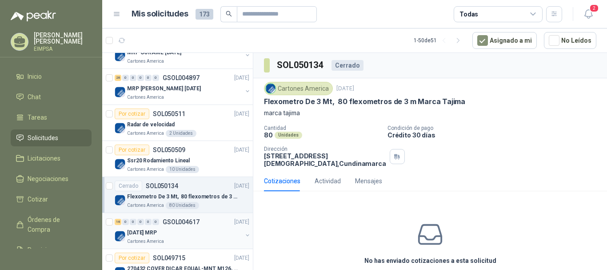
click at [188, 219] on p "GSOL004617" at bounding box center [181, 222] width 37 height 6
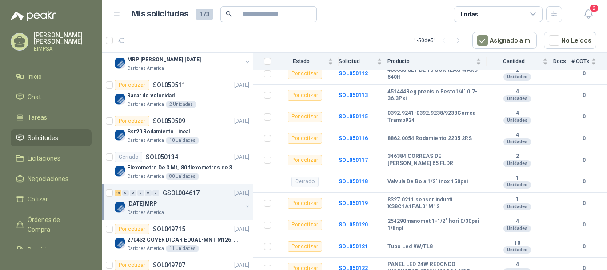
scroll to position [578, 0]
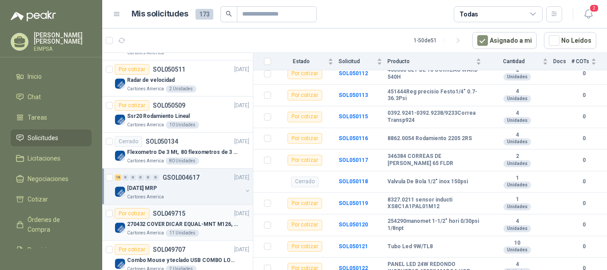
click at [186, 217] on div "Por cotizar SOL049715 [DATE]" at bounding box center [182, 213] width 135 height 11
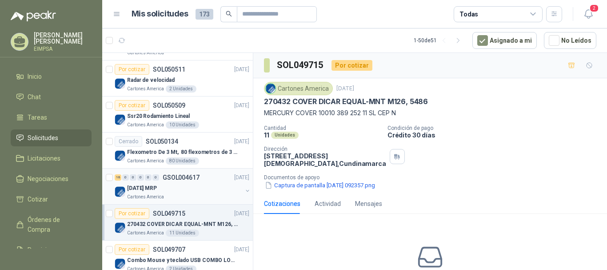
scroll to position [622, 0]
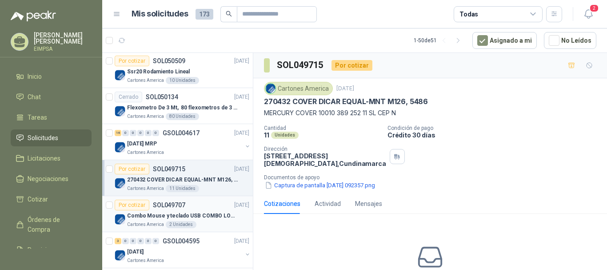
click at [204, 212] on p "Combo Mouse y teclado USB COMBO LOGITECH MK120 TECLADO Y MOUSE ALAMBRICO PLUG-A…" at bounding box center [182, 216] width 111 height 8
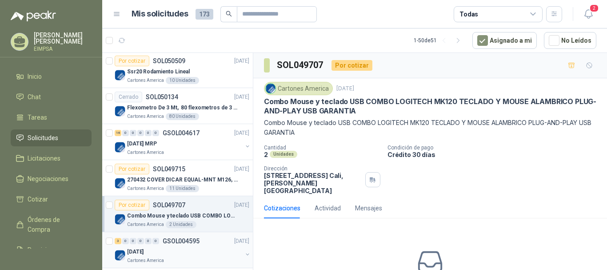
click at [201, 239] on div "3 0 0 0 0 0 GSOL004595 [DATE]" at bounding box center [183, 241] width 137 height 11
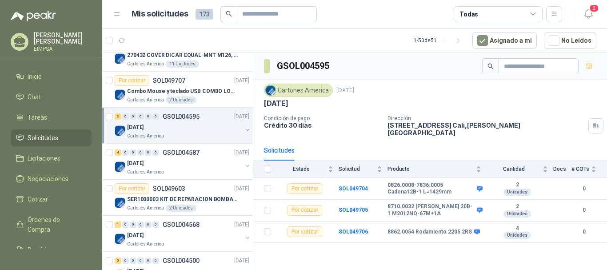
scroll to position [756, 0]
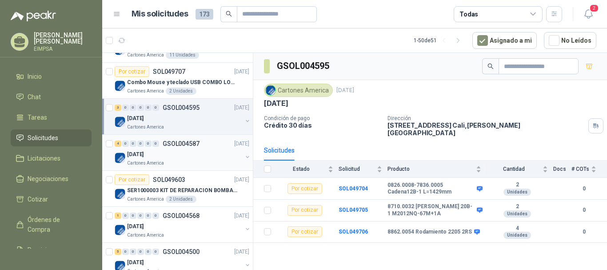
click at [204, 154] on div "[DATE]" at bounding box center [184, 154] width 115 height 11
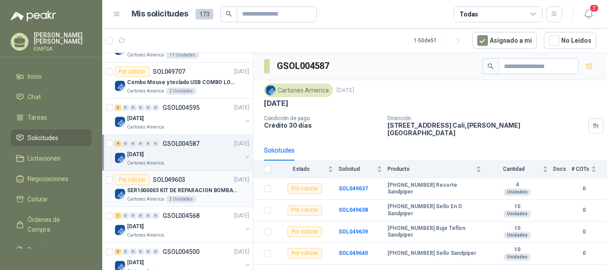
click at [155, 185] on div "SER1000003 KIT DE REPARACION BOMBA WILDEN" at bounding box center [188, 190] width 122 height 11
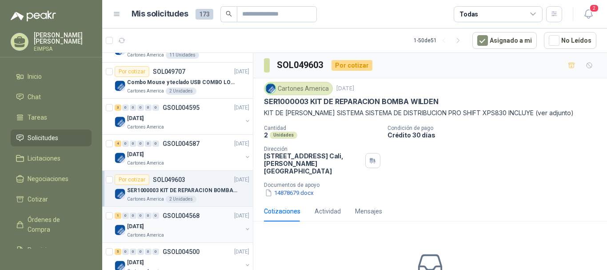
click at [175, 220] on div "1 0 0 0 0 0 GSOL004568 [DATE]" at bounding box center [183, 215] width 137 height 11
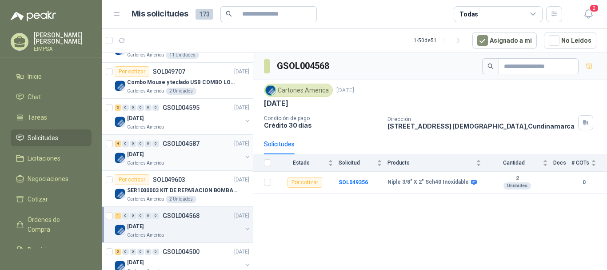
scroll to position [800, 0]
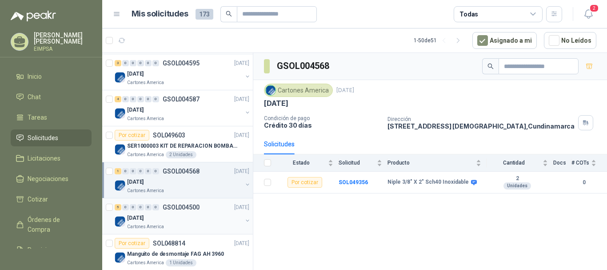
click at [175, 217] on div "[DATE]" at bounding box center [184, 218] width 115 height 11
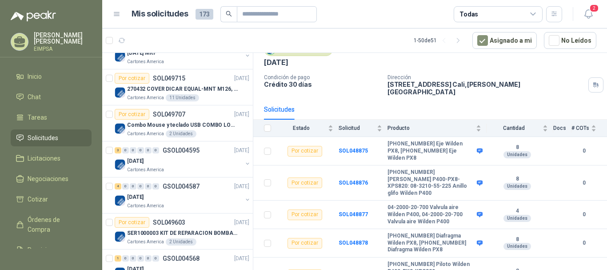
scroll to position [711, 0]
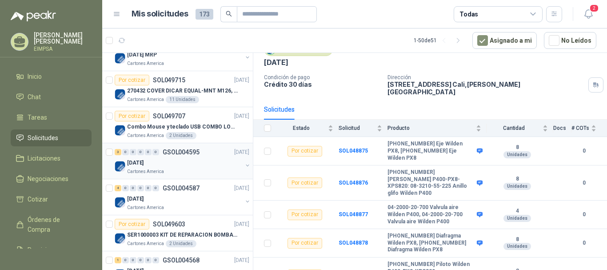
click at [194, 167] on div "[DATE]" at bounding box center [184, 162] width 115 height 11
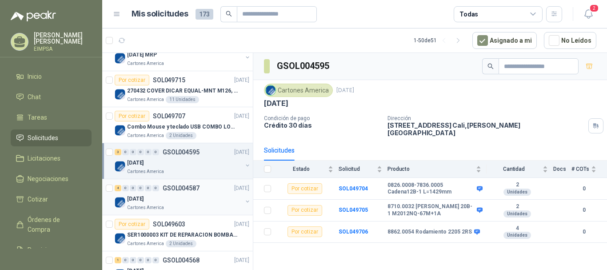
click at [186, 197] on div "[DATE]" at bounding box center [184, 198] width 115 height 11
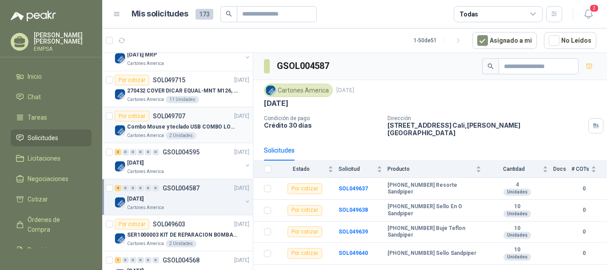
click at [180, 124] on p "Combo Mouse y teclado USB COMBO LOGITECH MK120 TECLADO Y MOUSE ALAMBRICO PLUG-A…" at bounding box center [182, 127] width 111 height 8
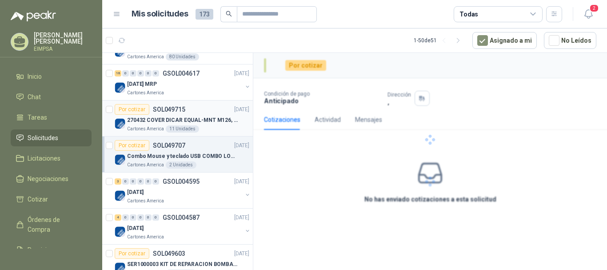
scroll to position [667, 0]
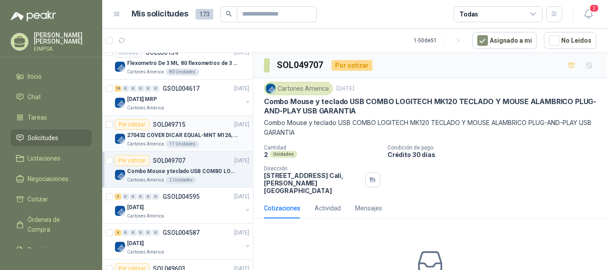
click at [180, 125] on p "SOL049715" at bounding box center [169, 124] width 32 height 6
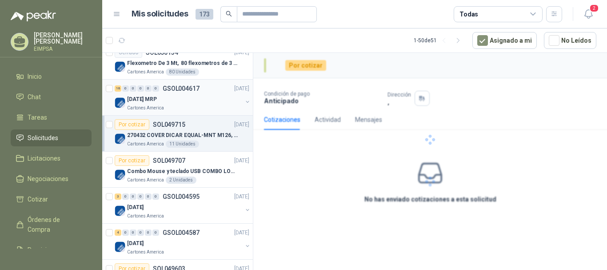
click at [177, 97] on div "[DATE] MRP" at bounding box center [184, 99] width 115 height 11
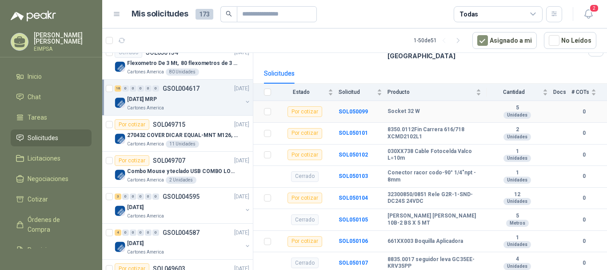
scroll to position [89, 0]
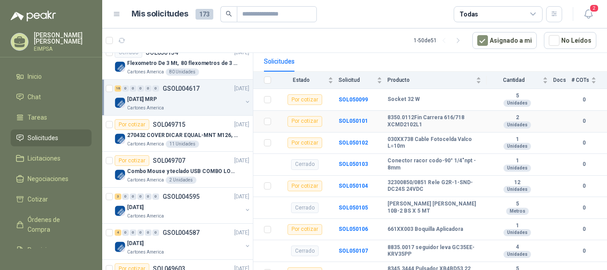
click at [420, 120] on b "8350.0112Fin Carrera 616/718 XCMD2102L1" at bounding box center [435, 121] width 94 height 14
drag, startPoint x: 422, startPoint y: 119, endPoint x: 386, endPoint y: 121, distance: 35.2
click at [386, 121] on tr "Por cotizar SOL050101 8350.0112Fin Carrera 616/718 XCMD2102L1 2 Unidades 0" at bounding box center [430, 122] width 354 height 22
click at [386, 121] on td "SOL050101" at bounding box center [363, 122] width 49 height 22
drag, startPoint x: 387, startPoint y: 119, endPoint x: 424, endPoint y: 120, distance: 36.9
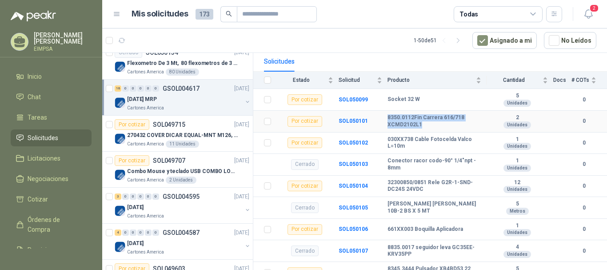
click at [422, 120] on tr "Por cotizar SOL050101 8350.0112Fin Carrera 616/718 XCMD2102L1 2 Unidades 0" at bounding box center [430, 122] width 354 height 22
click at [424, 120] on b "8350.0112Fin Carrera 616/718 XCMD2102L1" at bounding box center [435, 121] width 94 height 14
drag, startPoint x: 424, startPoint y: 119, endPoint x: 393, endPoint y: 119, distance: 31.1
click at [393, 119] on b "8350.0112Fin Carrera 616/718 XCMD2102L1" at bounding box center [435, 121] width 94 height 14
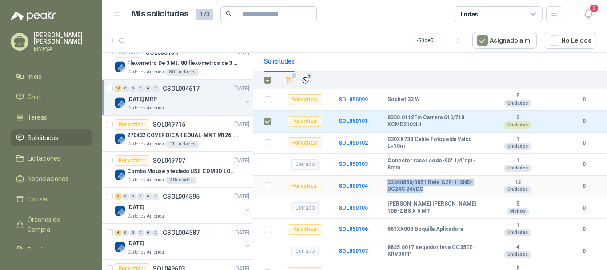
drag, startPoint x: 435, startPoint y: 185, endPoint x: 390, endPoint y: 177, distance: 46.4
click at [387, 176] on tr "Por cotizar SOL050104 32300850/0851 Rele G2R-1-SND-DC24S 24VDC 12 Unidades 0" at bounding box center [430, 187] width 354 height 22
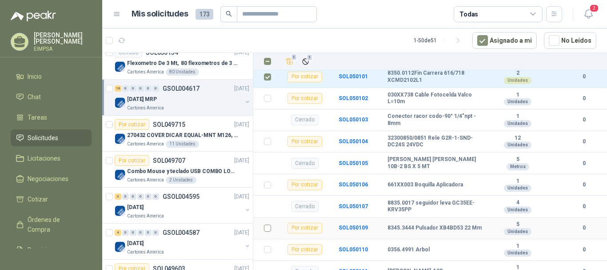
click at [272, 220] on td at bounding box center [264, 228] width 23 height 22
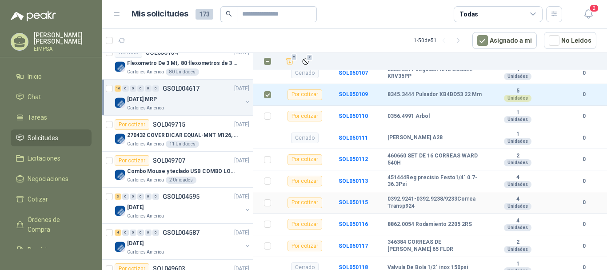
scroll to position [311, 0]
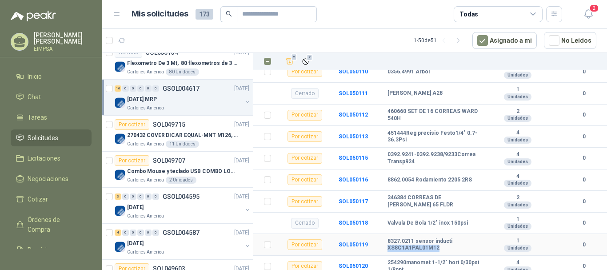
drag, startPoint x: 388, startPoint y: 242, endPoint x: 442, endPoint y: 245, distance: 54.3
click at [442, 245] on b "8327.0211 sensor inducti XS8C1A1PAL01M12" at bounding box center [435, 245] width 94 height 14
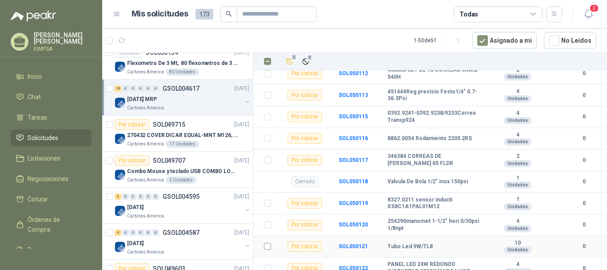
click at [272, 241] on td at bounding box center [264, 247] width 23 height 22
drag, startPoint x: 417, startPoint y: 241, endPoint x: 388, endPoint y: 240, distance: 29.4
click at [388, 243] on b "Tubo Led 9W/TL8" at bounding box center [410, 246] width 45 height 7
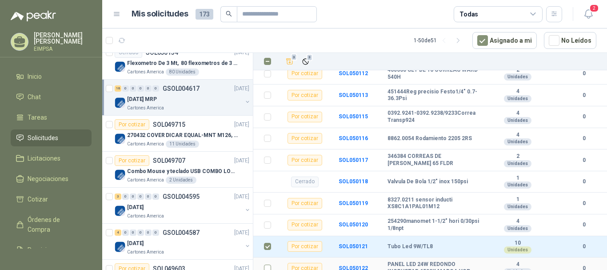
click at [261, 262] on td at bounding box center [264, 268] width 23 height 22
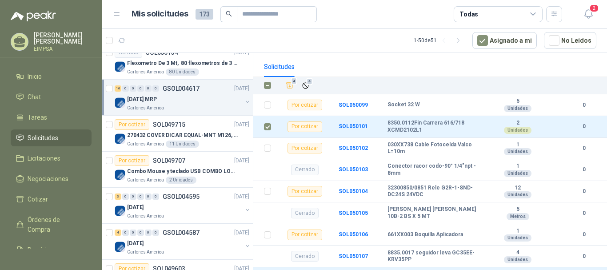
scroll to position [0, 0]
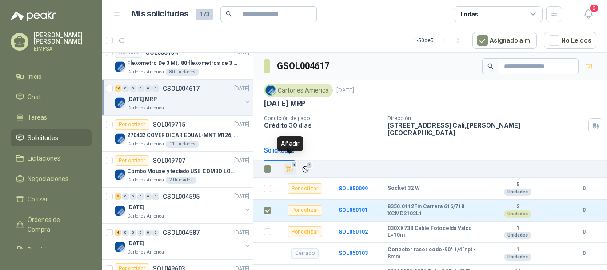
click at [292, 165] on icon "Añadir" at bounding box center [290, 169] width 8 height 8
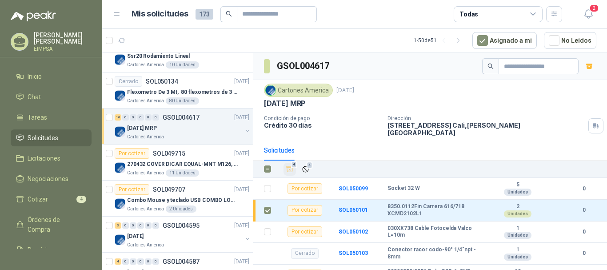
scroll to position [622, 0]
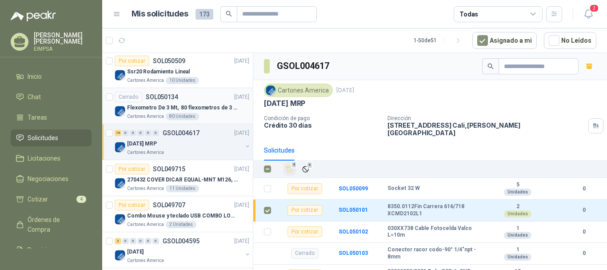
click at [161, 106] on p "Flexometro De 3 Mt, 80 flexometros de 3 m Marca Tajima" at bounding box center [182, 108] width 111 height 8
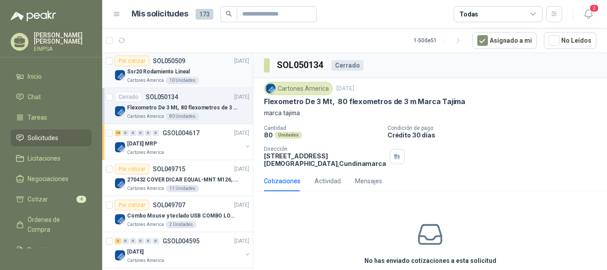
click at [160, 74] on p "Ssr20 Rodamiento Lineal" at bounding box center [158, 72] width 63 height 8
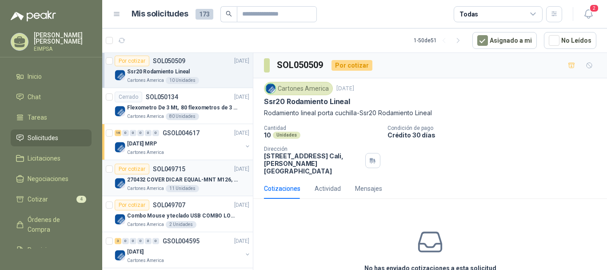
scroll to position [578, 0]
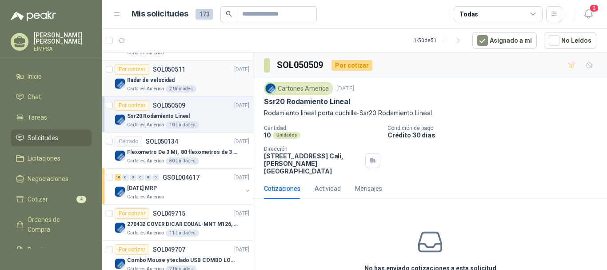
click at [184, 82] on div "Radar de velocidad" at bounding box center [188, 80] width 122 height 11
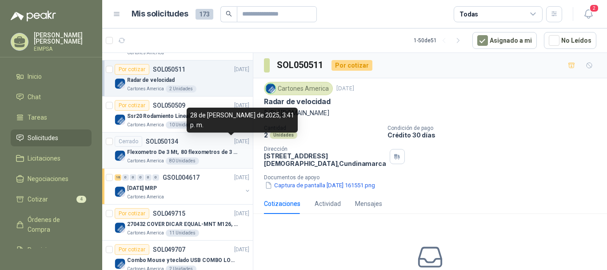
scroll to position [534, 0]
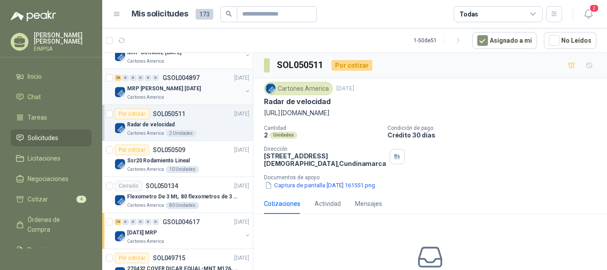
click at [185, 89] on p "MRP [PERSON_NAME] [DATE]" at bounding box center [164, 88] width 74 height 8
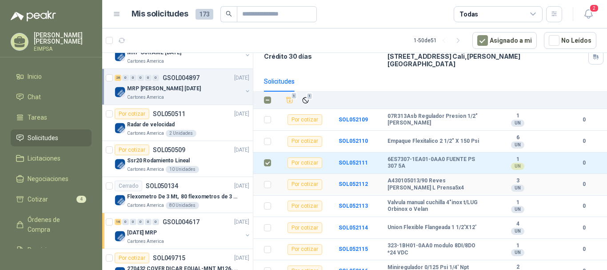
scroll to position [89, 0]
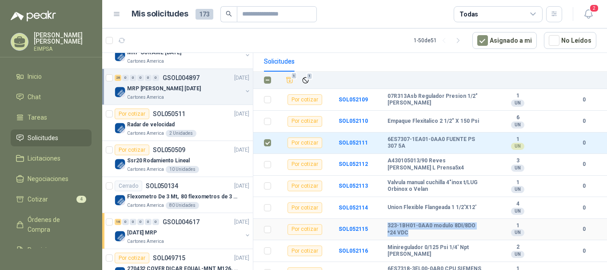
drag, startPoint x: 415, startPoint y: 227, endPoint x: 388, endPoint y: 220, distance: 27.6
click at [388, 222] on b "323-1BH01-0AA0 modulo 8DI/8DO *24 VDC" at bounding box center [435, 229] width 94 height 14
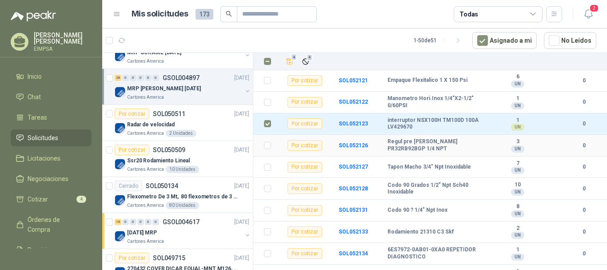
scroll to position [400, 0]
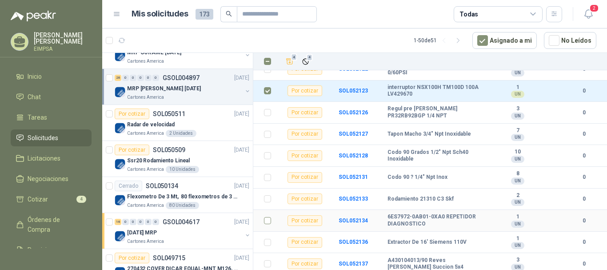
click at [271, 216] on td at bounding box center [264, 221] width 23 height 22
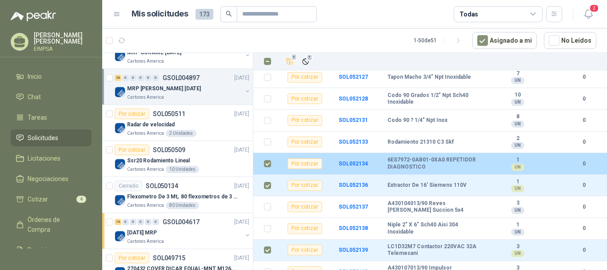
scroll to position [461, 0]
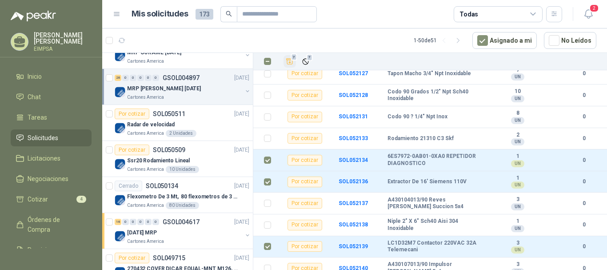
click at [291, 62] on icon "Añadir" at bounding box center [290, 62] width 7 height 6
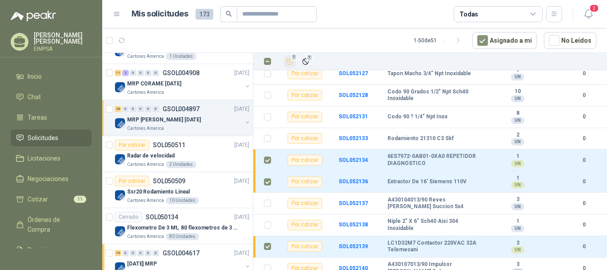
scroll to position [489, 0]
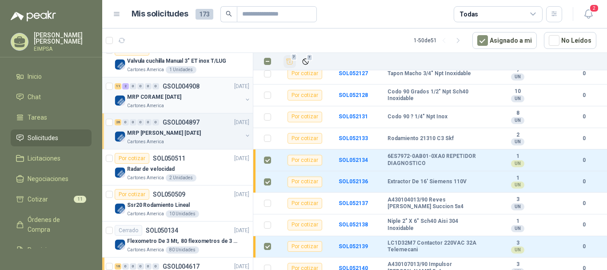
click at [162, 94] on p "MRP CORAME [DATE]" at bounding box center [154, 97] width 54 height 8
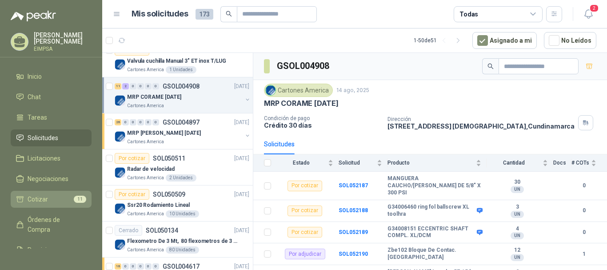
click at [59, 197] on li "Cotizar 11" at bounding box center [51, 199] width 70 height 10
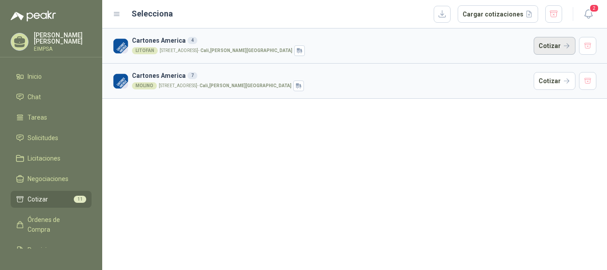
click at [548, 47] on button "Cotizar" at bounding box center [555, 46] width 42 height 18
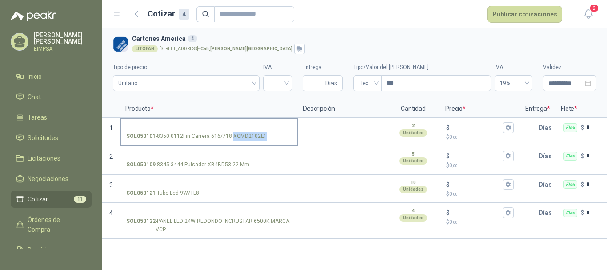
drag, startPoint x: 232, startPoint y: 134, endPoint x: 263, endPoint y: 138, distance: 31.4
click at [263, 138] on p "SOL050101 - 8350.0112Fin Carrera 616/718 XCMD2102L1" at bounding box center [196, 136] width 141 height 8
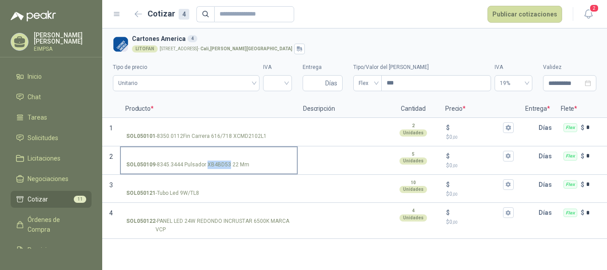
drag, startPoint x: 206, startPoint y: 166, endPoint x: 228, endPoint y: 166, distance: 21.8
click at [228, 166] on p "SOL050109 - 8345.3444 Pulsador XB4BD53 22 Mm" at bounding box center [187, 165] width 123 height 8
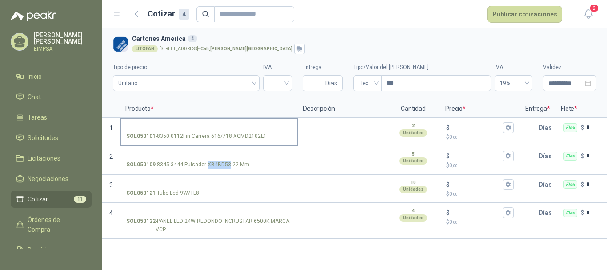
drag, startPoint x: 184, startPoint y: 119, endPoint x: 165, endPoint y: 135, distance: 25.3
click at [183, 120] on label "SOL050101 - 8350.0112Fin Carrera 616/718 XCMD2102L1" at bounding box center [209, 131] width 176 height 25
click at [183, 124] on input "SOL050101 - 8350.0112Fin Carrera 616/718 XCMD2102L1" at bounding box center [208, 127] width 165 height 7
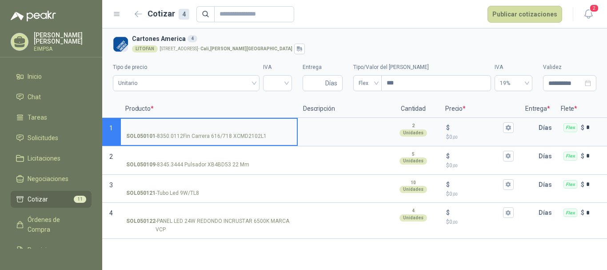
click at [165, 124] on input "SOL050101 - 8350.0112Fin Carrera 616/718 XCMD2102L1" at bounding box center [208, 127] width 165 height 7
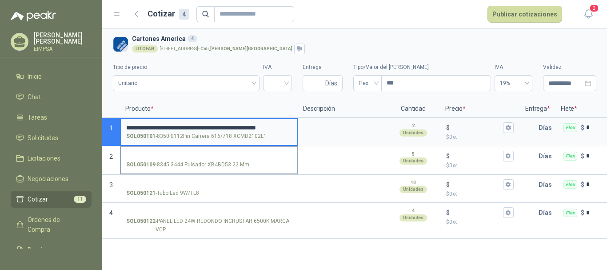
click at [157, 153] on input "SOL050109 - 8345.3444 Pulsador XB4BD53 22 Mm" at bounding box center [208, 156] width 165 height 7
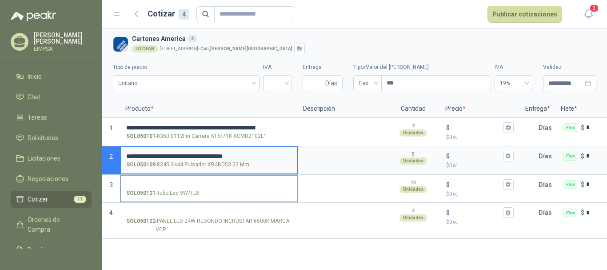
click at [178, 184] on input "SOL050121 - Tubo Led 9W/TL8" at bounding box center [208, 184] width 165 height 7
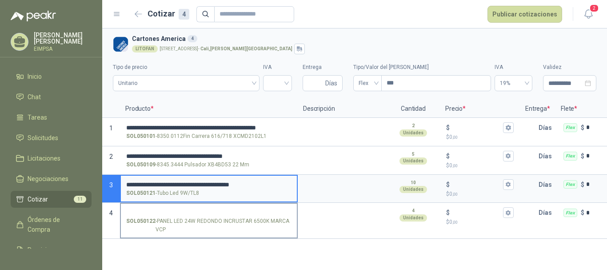
click at [166, 205] on label "SOL050122 - PANEL LED 24W REDONDO INCRUSTAR 6500K MARCA VCP" at bounding box center [209, 221] width 176 height 34
click at [166, 209] on input "SOL050122 - PANEL LED 24W REDONDO INCRUSTAR 6500K MARCA VCP" at bounding box center [208, 212] width 165 height 7
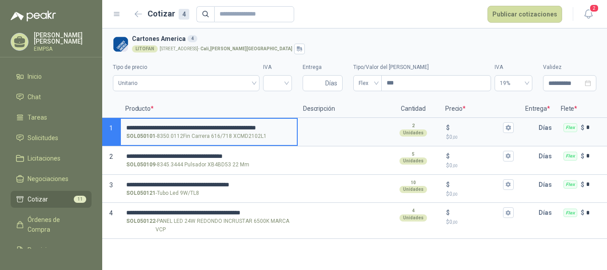
drag, startPoint x: 169, startPoint y: 124, endPoint x: 208, endPoint y: 122, distance: 38.3
click at [208, 122] on label "**********" at bounding box center [209, 131] width 176 height 25
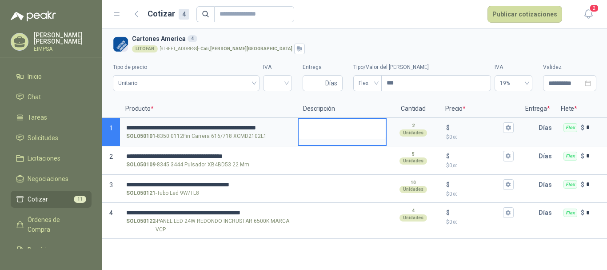
click at [333, 127] on textarea at bounding box center [342, 129] width 87 height 20
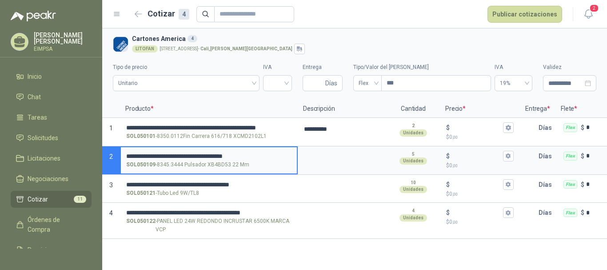
drag, startPoint x: 171, startPoint y: 154, endPoint x: 197, endPoint y: 154, distance: 25.3
click at [197, 154] on input "**********" at bounding box center [208, 156] width 165 height 7
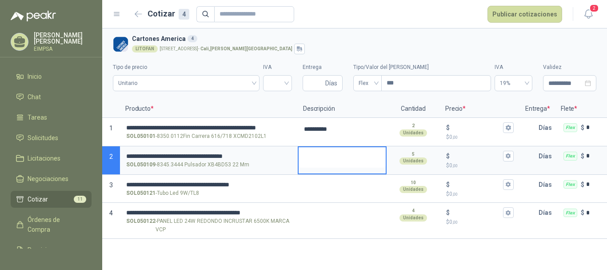
click at [306, 152] on textarea at bounding box center [342, 157] width 87 height 20
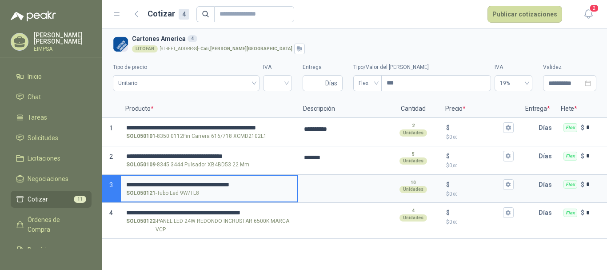
drag, startPoint x: 157, startPoint y: 182, endPoint x: 185, endPoint y: 182, distance: 28.5
click at [185, 182] on input "**********" at bounding box center [208, 184] width 165 height 7
click at [321, 178] on textarea at bounding box center [342, 186] width 87 height 20
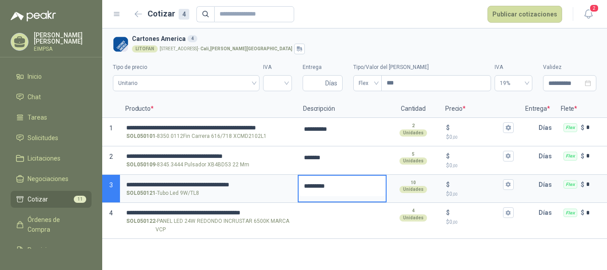
click at [360, 187] on textarea "*********" at bounding box center [342, 186] width 87 height 20
type textarea "*********"
type textarea "**********"
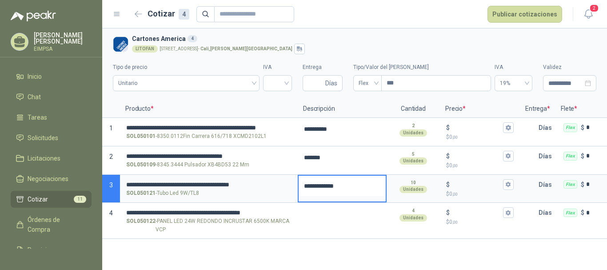
type textarea "**********"
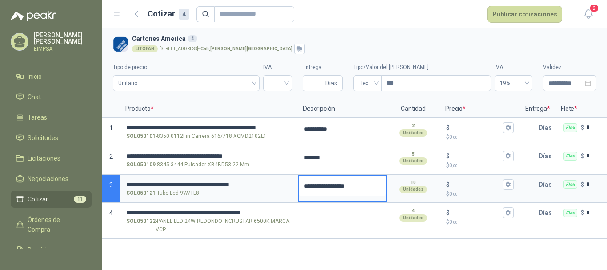
type textarea "**********"
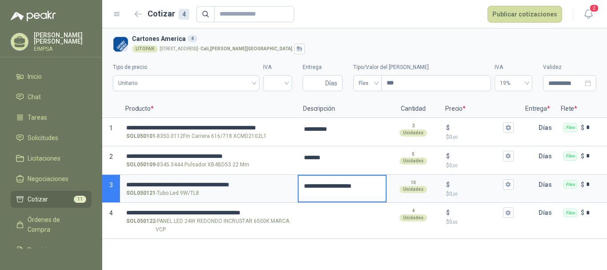
type textarea "**********"
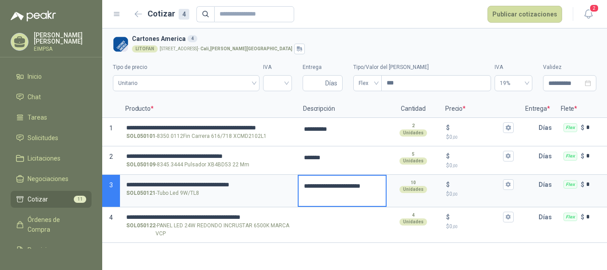
type textarea "**********"
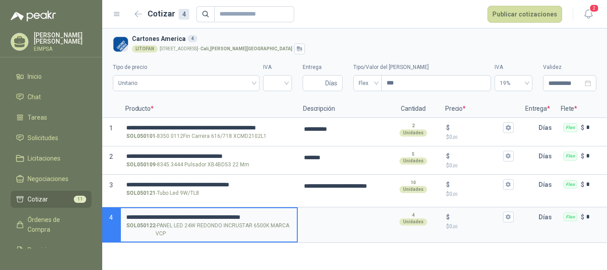
drag, startPoint x: 190, startPoint y: 215, endPoint x: 212, endPoint y: 214, distance: 21.8
click at [212, 214] on input "**********" at bounding box center [208, 217] width 165 height 7
click at [337, 217] on textarea at bounding box center [342, 218] width 87 height 20
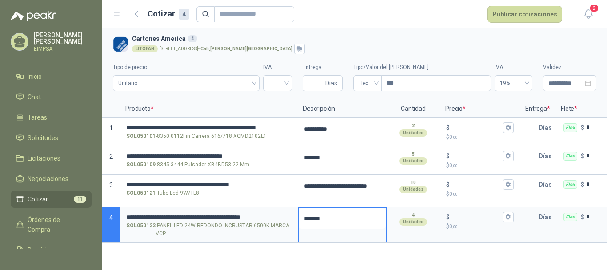
click at [348, 218] on textarea "*******" at bounding box center [342, 218] width 87 height 20
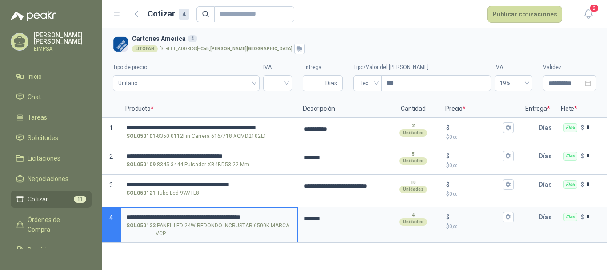
drag, startPoint x: 221, startPoint y: 214, endPoint x: 189, endPoint y: 215, distance: 31.1
click at [189, 215] on input "**********" at bounding box center [208, 217] width 165 height 7
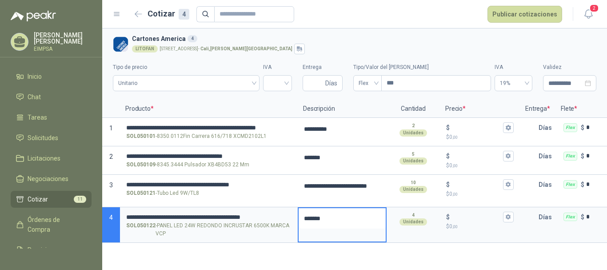
drag, startPoint x: 353, startPoint y: 217, endPoint x: 302, endPoint y: 218, distance: 50.3
click at [302, 218] on textarea "*******" at bounding box center [342, 218] width 87 height 20
click at [332, 218] on textarea "*******" at bounding box center [342, 218] width 87 height 20
type textarea "********"
type textarea "*********"
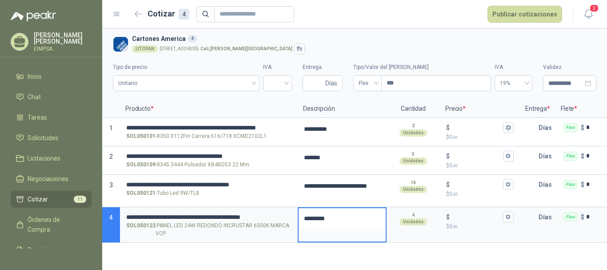
type textarea "*********"
type textarea "**********"
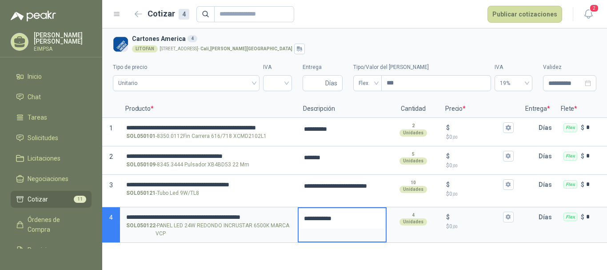
type textarea "**********"
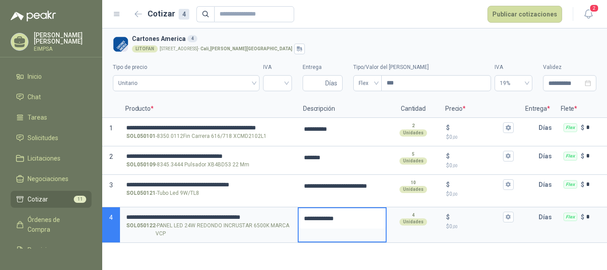
type textarea "**********"
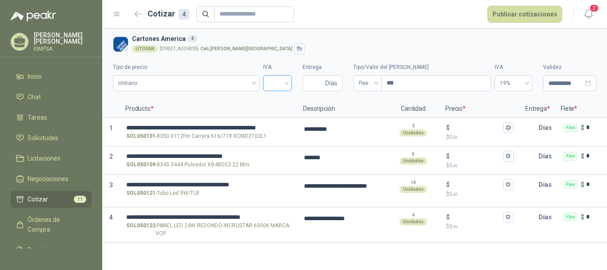
click at [276, 86] on input "search" at bounding box center [278, 82] width 18 height 13
click at [276, 100] on div "19%" at bounding box center [277, 102] width 15 height 10
click at [321, 83] on input "Entrega" at bounding box center [316, 83] width 16 height 15
type input "*"
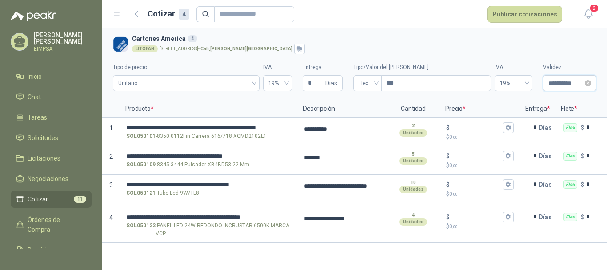
click at [551, 84] on input "**********" at bounding box center [566, 83] width 35 height 10
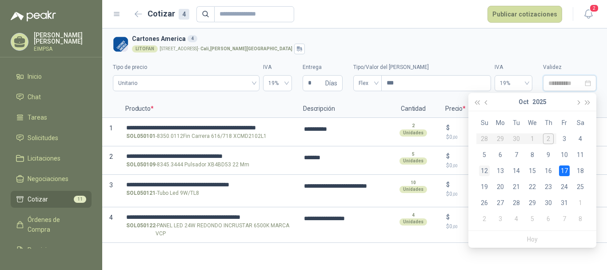
type input "**********"
click at [490, 173] on td "12" at bounding box center [485, 171] width 16 height 16
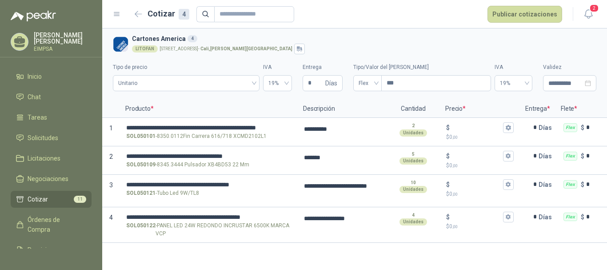
type input "**********"
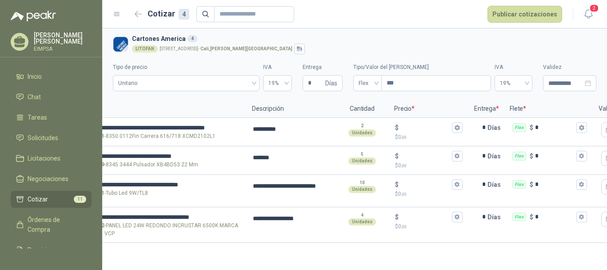
scroll to position [0, 84]
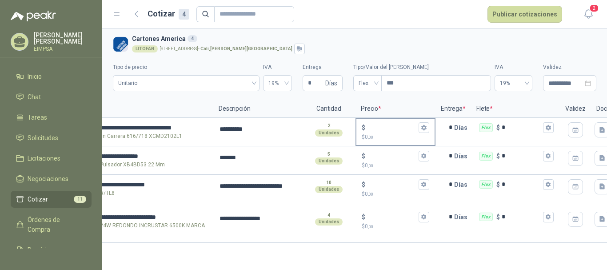
click at [385, 124] on input "$ $ 0 ,00" at bounding box center [392, 127] width 50 height 7
click at [389, 131] on input "$ $ 0 ,00" at bounding box center [392, 127] width 50 height 7
click at [380, 129] on input "$ $ 0 ,00" at bounding box center [392, 127] width 50 height 7
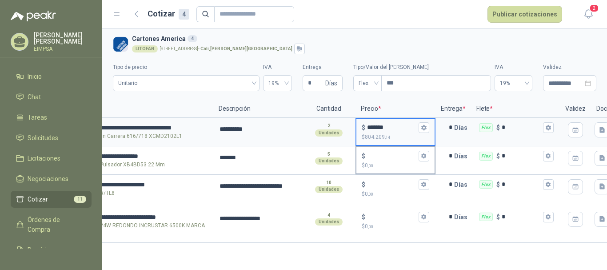
type input "*******"
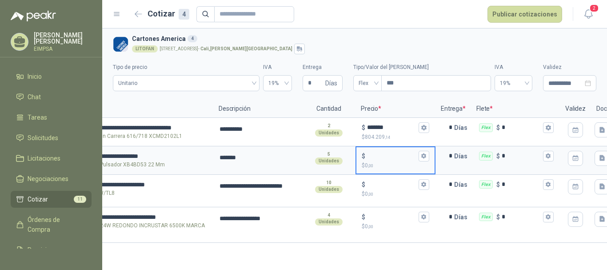
click at [389, 159] on input "$ $ 0 ,00" at bounding box center [392, 156] width 50 height 7
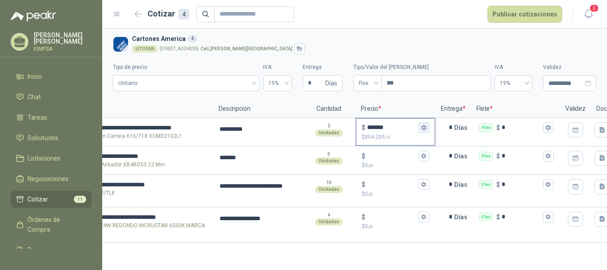
click at [423, 123] on button "$ ******* $ 804.209 ,14" at bounding box center [424, 127] width 11 height 11
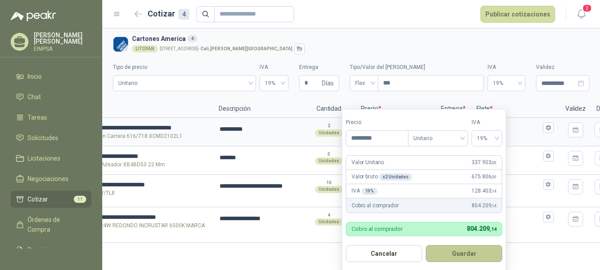
click at [460, 250] on button "Guardar" at bounding box center [464, 253] width 76 height 17
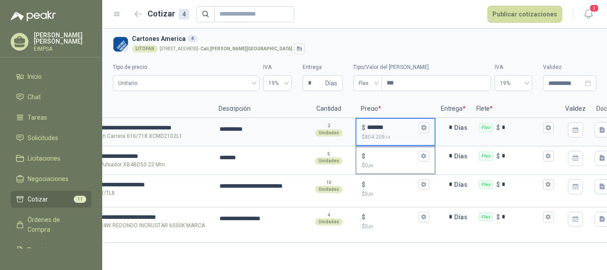
click at [392, 149] on div "$ $ 0 ,00" at bounding box center [396, 160] width 78 height 26
click at [392, 153] on input "$ $ 0 ,00" at bounding box center [392, 156] width 50 height 7
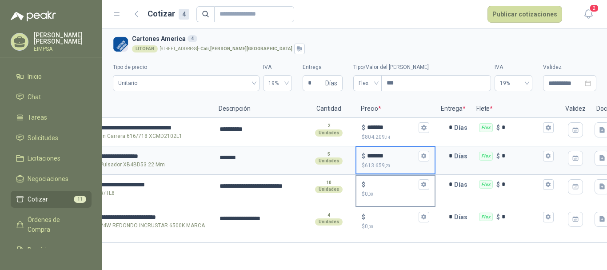
type input "*******"
click at [382, 188] on input "$ $ 0 ,00" at bounding box center [392, 184] width 50 height 7
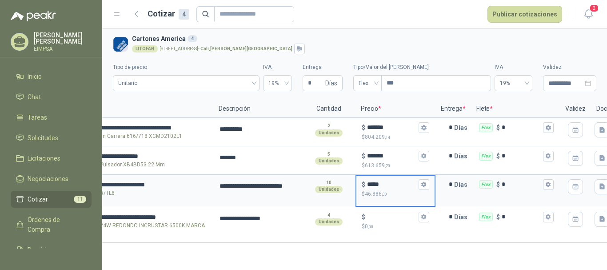
type input "*****"
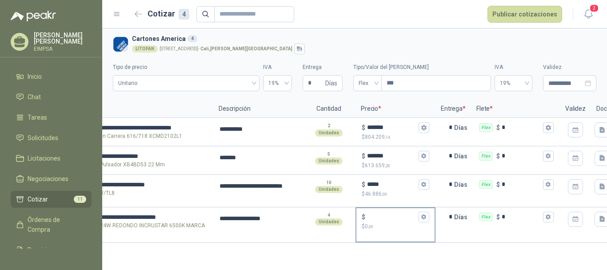
click at [389, 211] on div "$ $ 0 ,00" at bounding box center [396, 221] width 78 height 26
click at [389, 213] on input "$ $ 0 ,00" at bounding box center [392, 216] width 50 height 7
click at [388, 218] on input "$ $ 0 ,00" at bounding box center [392, 216] width 50 height 7
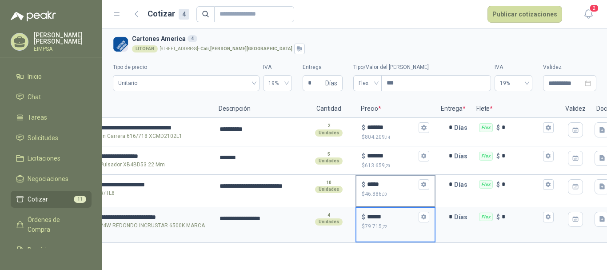
type input "******"
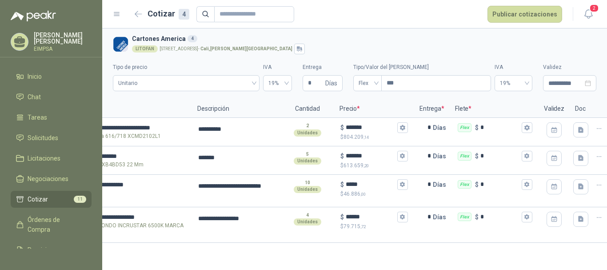
scroll to position [0, 116]
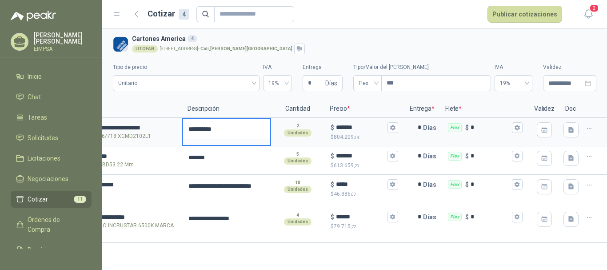
drag, startPoint x: 229, startPoint y: 129, endPoint x: 186, endPoint y: 128, distance: 42.7
click at [186, 128] on textarea "**********" at bounding box center [226, 129] width 87 height 20
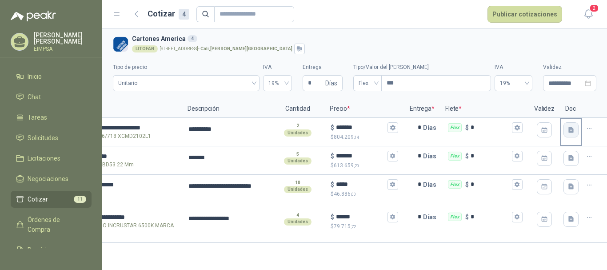
click at [566, 130] on button "button" at bounding box center [571, 129] width 15 height 15
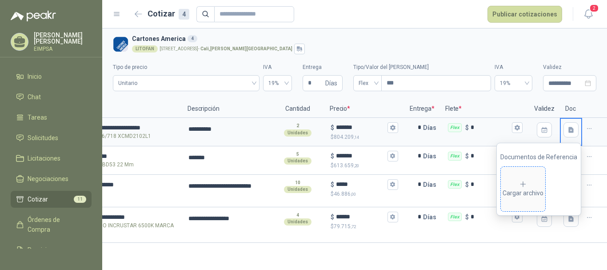
click at [523, 188] on div "Cargar archivo" at bounding box center [523, 189] width 41 height 18
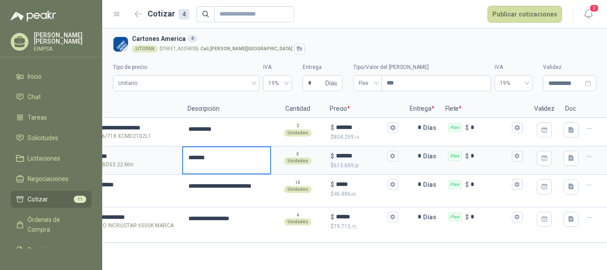
click at [218, 160] on textarea "*******" at bounding box center [226, 157] width 87 height 20
drag, startPoint x: 218, startPoint y: 160, endPoint x: 182, endPoint y: 157, distance: 36.6
click at [182, 157] on section "**********" at bounding box center [239, 160] width 505 height 28
click at [570, 157] on icon "button" at bounding box center [571, 158] width 5 height 6
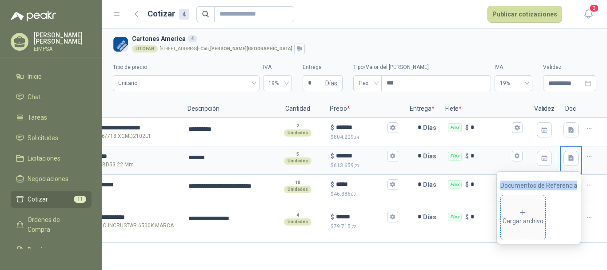
click at [519, 215] on div "Cargar archivo" at bounding box center [523, 218] width 41 height 18
click at [531, 210] on div "Cargar archivo" at bounding box center [523, 218] width 41 height 18
click at [526, 205] on span "Cargar archivo" at bounding box center [523, 217] width 44 height 44
click at [527, 216] on div "Cargar archivo" at bounding box center [523, 218] width 41 height 18
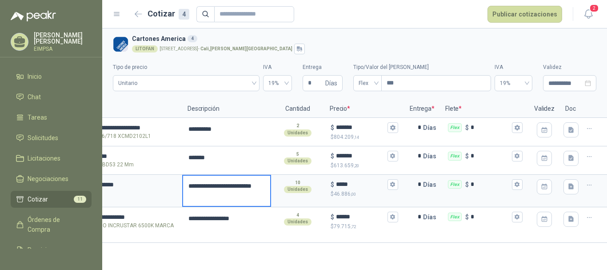
drag, startPoint x: 220, startPoint y: 184, endPoint x: 185, endPoint y: 185, distance: 34.7
click at [185, 185] on textarea "**********" at bounding box center [226, 191] width 87 height 30
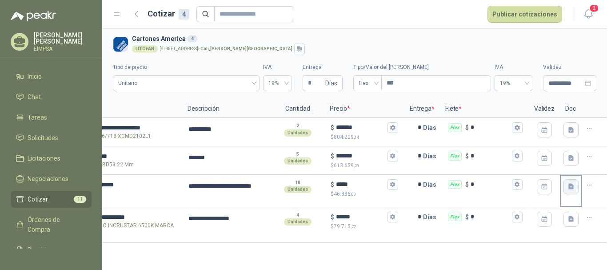
click at [570, 193] on button "button" at bounding box center [571, 186] width 15 height 15
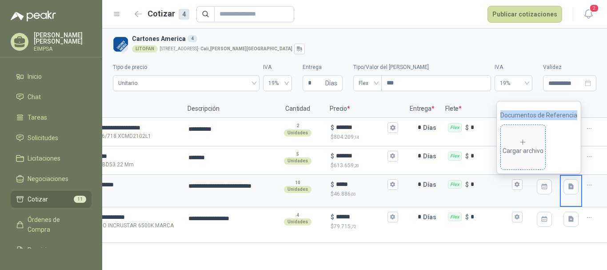
click at [528, 133] on span "Cargar archivo" at bounding box center [523, 147] width 44 height 44
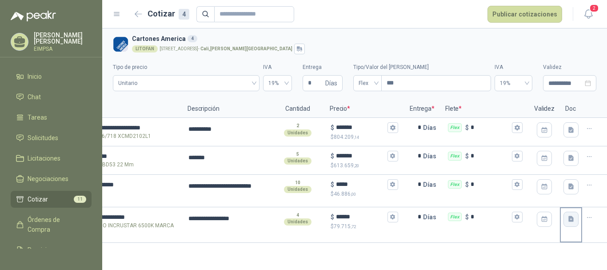
click at [571, 218] on icon "button" at bounding box center [571, 219] width 5 height 6
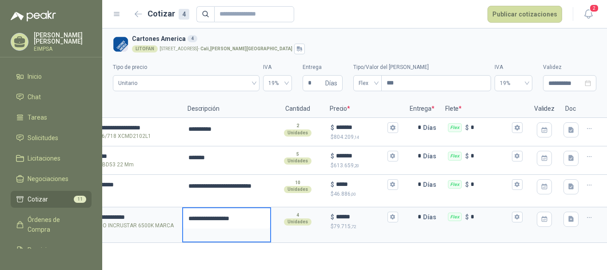
drag, startPoint x: 209, startPoint y: 218, endPoint x: 187, endPoint y: 217, distance: 21.4
click at [187, 217] on textarea "**********" at bounding box center [226, 218] width 87 height 20
click at [578, 217] on button "button" at bounding box center [571, 219] width 15 height 15
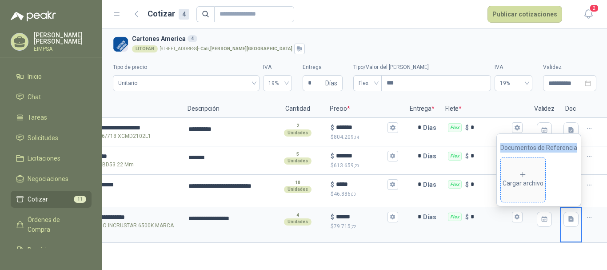
click at [526, 166] on span "Cargar archivo" at bounding box center [523, 179] width 44 height 44
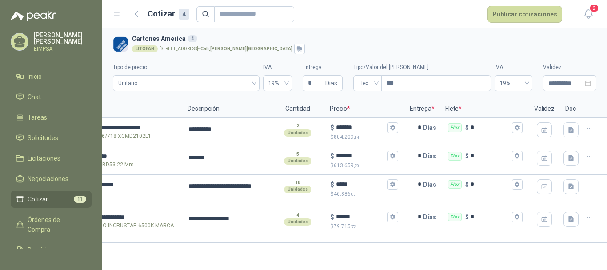
click at [574, 52] on div "LITOFAN [STREET_ADDRESS][PERSON_NAME]" at bounding box center [362, 49] width 461 height 11
click at [521, 17] on button "Publicar cotizaciones" at bounding box center [525, 14] width 75 height 17
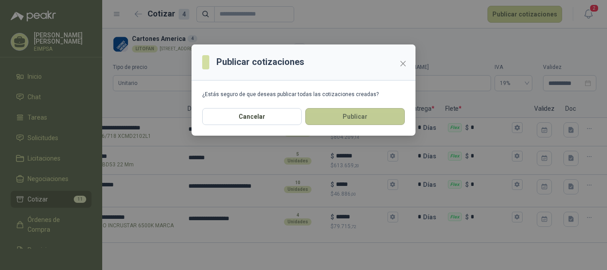
click at [364, 121] on button "Publicar" at bounding box center [355, 116] width 100 height 17
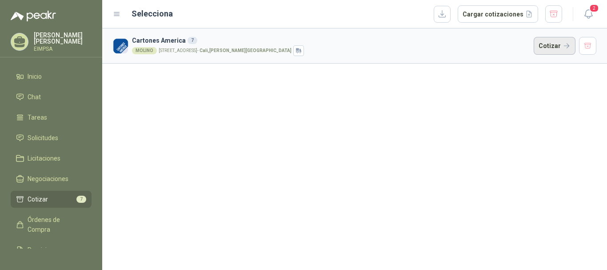
click at [558, 42] on button "Cotizar" at bounding box center [555, 46] width 42 height 18
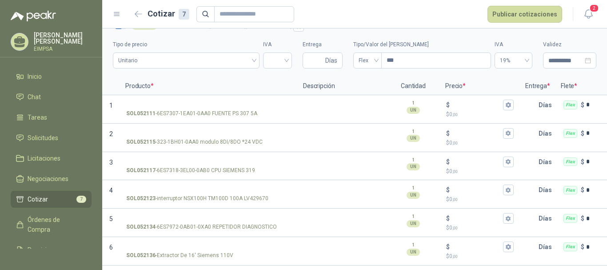
scroll to position [9, 0]
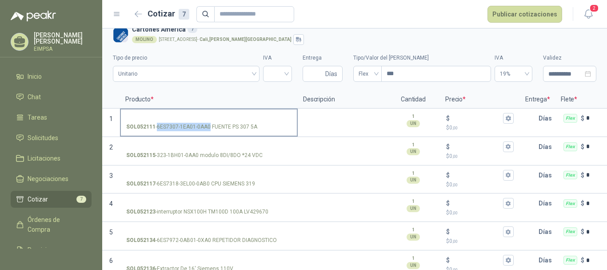
drag, startPoint x: 158, startPoint y: 126, endPoint x: 209, endPoint y: 129, distance: 51.2
click at [209, 129] on p "SOL052111 - 6ES7307-1EA01-0AA0 FUENTE PS 307 5A" at bounding box center [191, 127] width 131 height 8
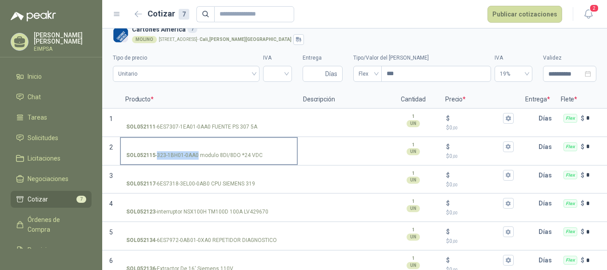
drag, startPoint x: 158, startPoint y: 154, endPoint x: 198, endPoint y: 157, distance: 40.1
click at [198, 157] on p "SOL052115 - 323-1BH01-0AA0 modulo 8DI/8DO *24 VDC" at bounding box center [194, 155] width 137 height 8
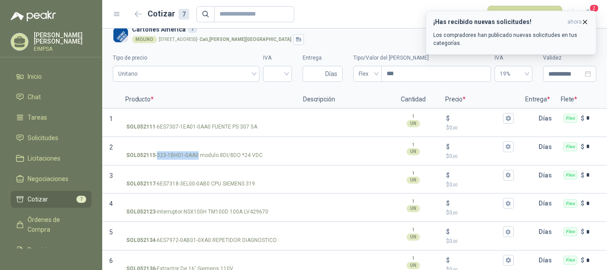
click at [584, 21] on icon "button" at bounding box center [586, 22] width 8 height 8
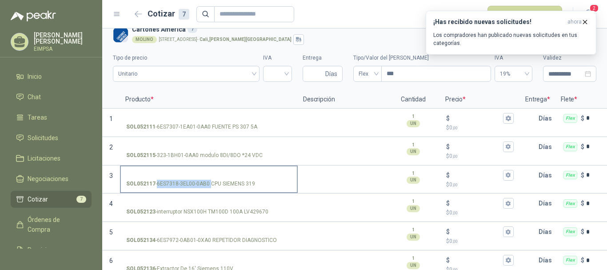
drag, startPoint x: 159, startPoint y: 184, endPoint x: 210, endPoint y: 188, distance: 51.3
click at [210, 188] on label "SOL052117 - 6ES7318-3EL00-0AB0 CPU SIEMENS 319" at bounding box center [209, 178] width 176 height 25
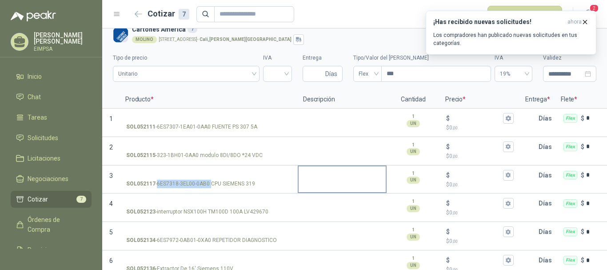
click at [323, 177] on textarea at bounding box center [342, 176] width 87 height 20
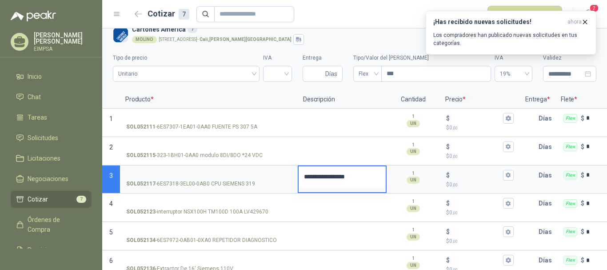
click at [305, 177] on textarea "**********" at bounding box center [342, 176] width 87 height 20
type textarea "**********"
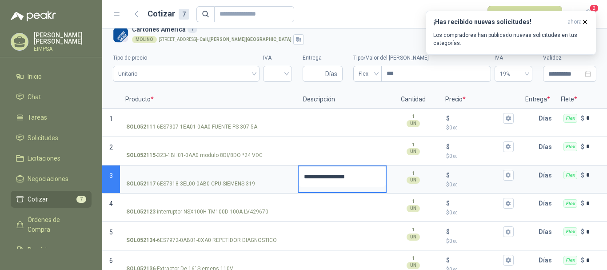
type textarea "**********"
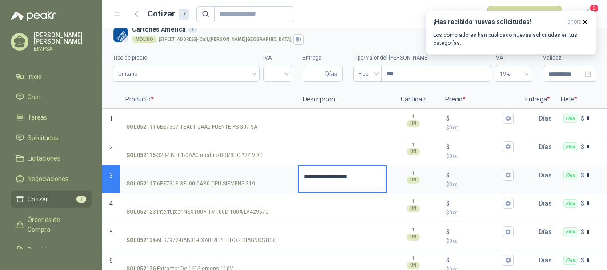
type textarea "**********"
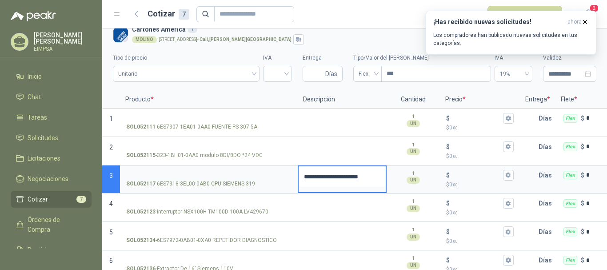
type textarea "**********"
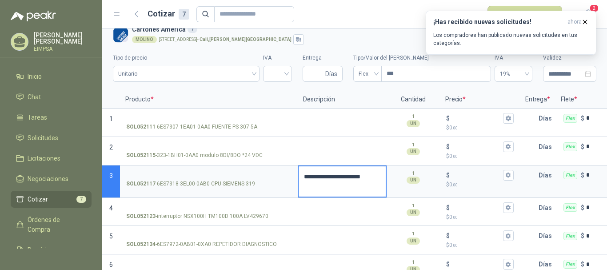
type textarea "**********"
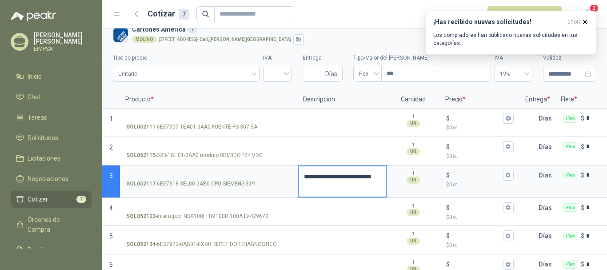
type textarea "**********"
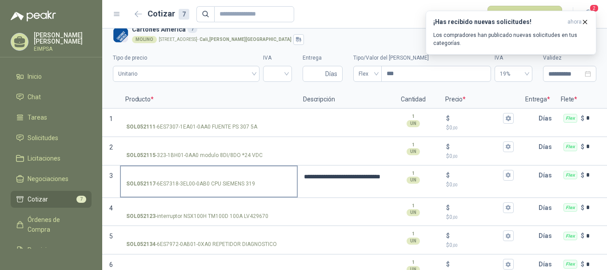
click at [199, 173] on input "SOL052117 - 6ES7318-3EL00-0AB0 CPU SIEMENS 319" at bounding box center [208, 175] width 165 height 7
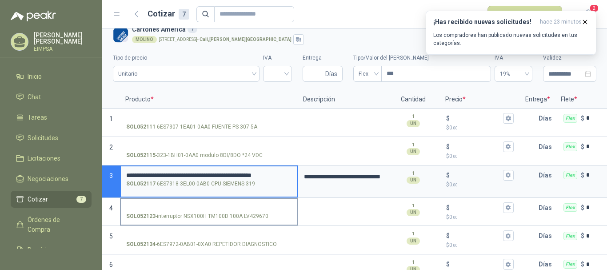
click at [248, 217] on p "SOL052123 - interruptor NSX100H TM100D 100A LV429670" at bounding box center [197, 216] width 142 height 8
click at [248, 211] on input "SOL052123 - interruptor NSX100H TM100D 100A LV429670" at bounding box center [208, 208] width 165 height 7
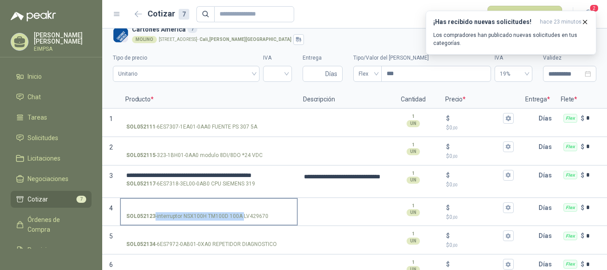
drag, startPoint x: 243, startPoint y: 216, endPoint x: 269, endPoint y: 218, distance: 25.5
click at [269, 218] on div "SOL052123 - interruptor NSX100H TM100D 100A LV429670" at bounding box center [208, 216] width 165 height 8
click at [266, 214] on p "SOL052123 - interruptor NSX100H TM100D 100A LV429670" at bounding box center [197, 216] width 142 height 8
click at [266, 211] on input "SOL052123 - interruptor NSX100H TM100D 100A LV429670" at bounding box center [208, 208] width 165 height 7
drag, startPoint x: 268, startPoint y: 216, endPoint x: 249, endPoint y: 217, distance: 19.2
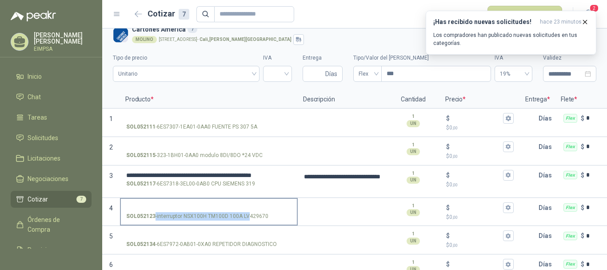
click at [249, 217] on div "SOL052123 - interruptor NSX100H TM100D 100A LV429670" at bounding box center [208, 216] width 165 height 8
click at [248, 217] on p "SOL052123 - interruptor NSX100H TM100D 100A LV429670" at bounding box center [197, 216] width 142 height 8
click at [248, 211] on input "SOL052123 - interruptor NSX100H TM100D 100A LV429670" at bounding box center [208, 208] width 165 height 7
drag, startPoint x: 244, startPoint y: 214, endPoint x: 266, endPoint y: 216, distance: 22.7
click at [266, 216] on p "SOL052123 - interruptor NSX100H TM100D 100A LV429670" at bounding box center [197, 216] width 142 height 8
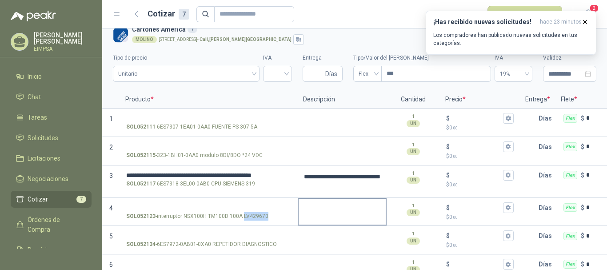
click at [315, 202] on textarea at bounding box center [342, 209] width 87 height 20
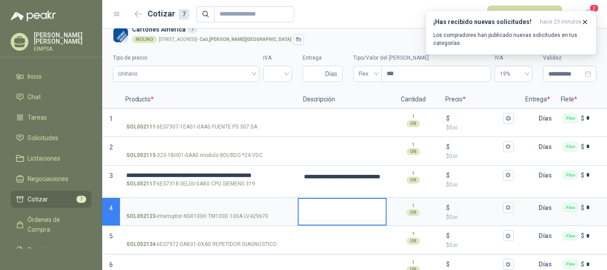
type textarea "*"
type textarea "**"
type textarea "*****"
type textarea "******"
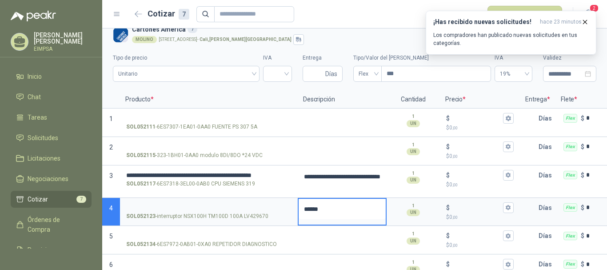
type textarea "*******"
type textarea "********"
type textarea "*******"
type textarea "******"
type textarea "*****"
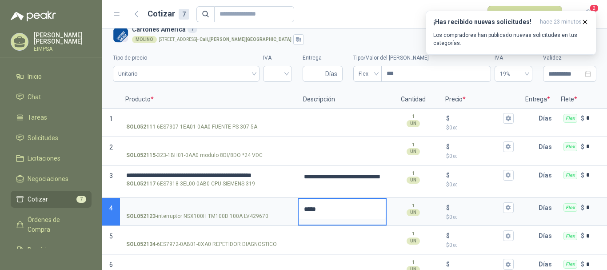
type textarea "****"
type textarea "*****"
click at [305, 221] on div "**********" at bounding box center [342, 212] width 89 height 28
click at [312, 217] on textarea "**********" at bounding box center [342, 209] width 87 height 20
click at [319, 230] on textarea at bounding box center [342, 237] width 87 height 20
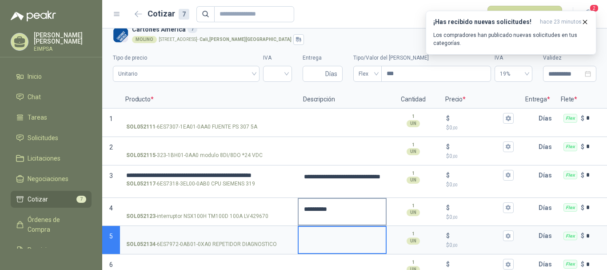
click at [332, 209] on textarea "**********" at bounding box center [342, 209] width 87 height 20
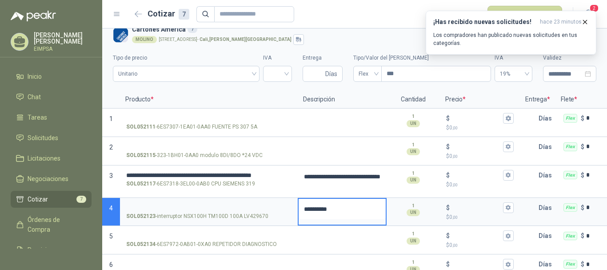
click at [306, 209] on textarea "**********" at bounding box center [342, 209] width 87 height 20
click at [303, 209] on textarea "**********" at bounding box center [342, 209] width 87 height 20
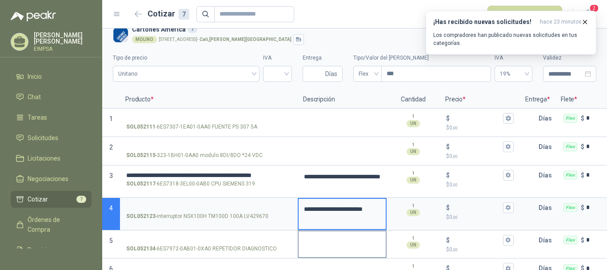
click at [343, 242] on textarea at bounding box center [342, 241] width 87 height 20
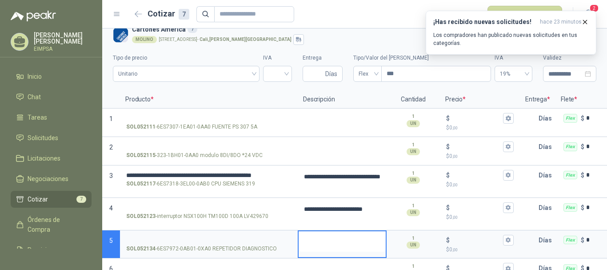
scroll to position [54, 0]
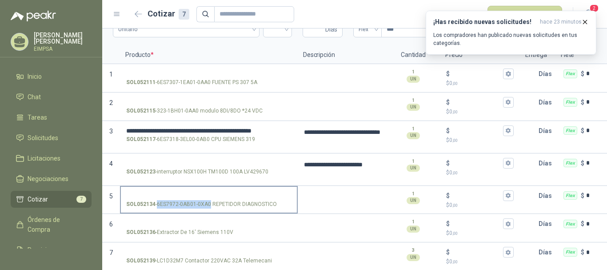
drag, startPoint x: 158, startPoint y: 203, endPoint x: 210, endPoint y: 209, distance: 52.3
click at [210, 209] on label "SOL052134 - 6ES7972-0AB01-0XA0 REPETIDOR DIAGNOSTICO" at bounding box center [209, 199] width 176 height 25
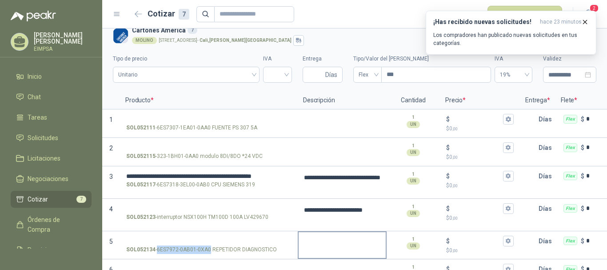
scroll to position [62, 0]
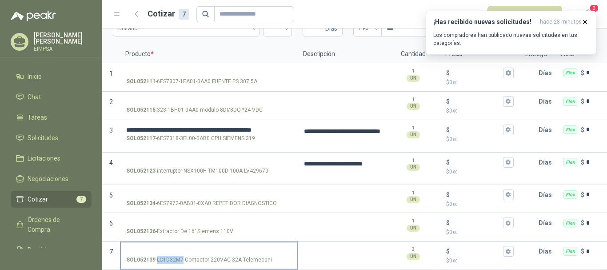
drag, startPoint x: 184, startPoint y: 252, endPoint x: 158, endPoint y: 255, distance: 26.0
click at [158, 256] on p "SOL052139 - LC1D32M7 Contactor 220VAC 32A Telemecani" at bounding box center [199, 260] width 146 height 8
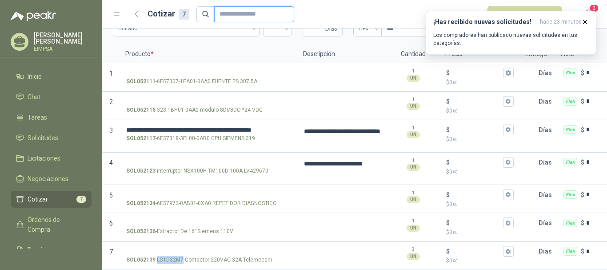
click at [236, 15] on input "text" at bounding box center [251, 14] width 62 height 15
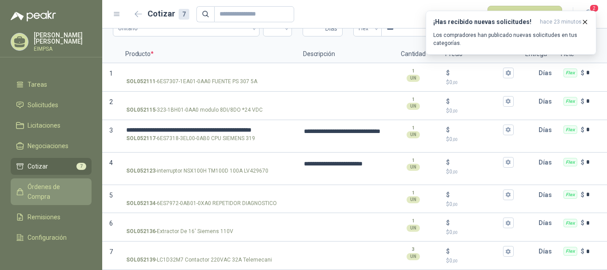
scroll to position [44, 0]
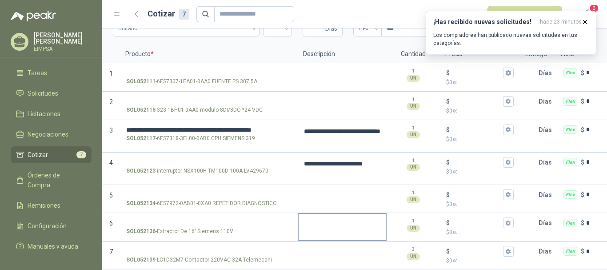
click at [333, 219] on textarea at bounding box center [342, 224] width 87 height 20
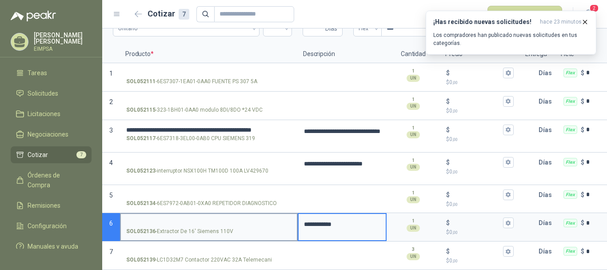
click at [186, 220] on input "SOL052136 - Extractor De 16' Siemens 110V" at bounding box center [208, 223] width 165 height 7
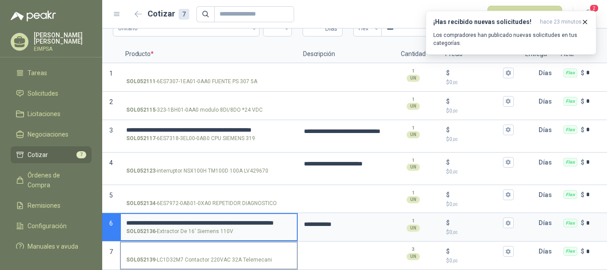
click at [188, 248] on input "SOL052139 - LC1D32M7 Contactor 220VAC 32A Telemecani" at bounding box center [208, 251] width 165 height 7
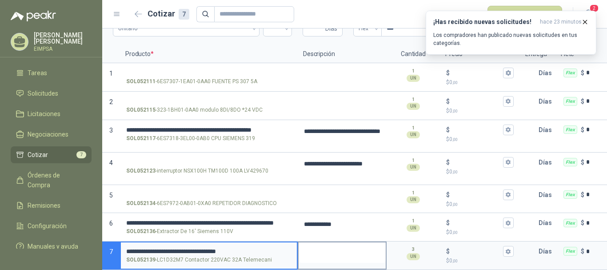
click at [337, 245] on textarea at bounding box center [342, 252] width 87 height 20
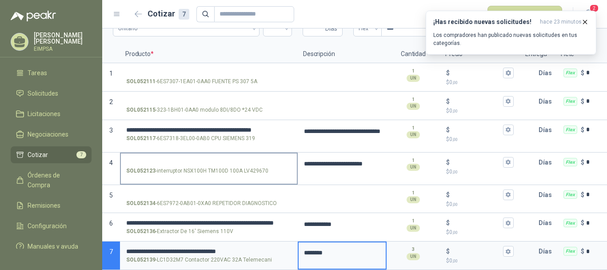
click at [192, 159] on input "SOL052123 - interruptor NSX100H TM100D 100A LV429670" at bounding box center [208, 162] width 165 height 7
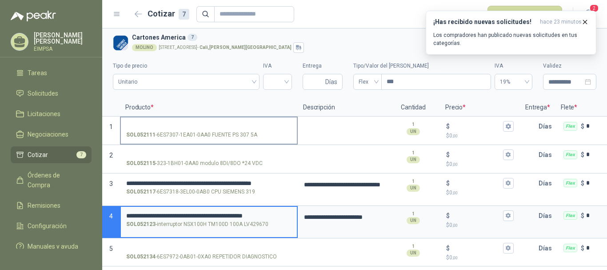
scroll to position [0, 0]
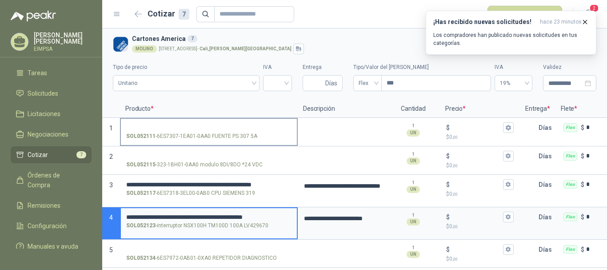
click at [179, 124] on input "SOL052111 - 6ES7307-1EA01-0AA0 FUENTE PS 307 5A" at bounding box center [208, 127] width 165 height 7
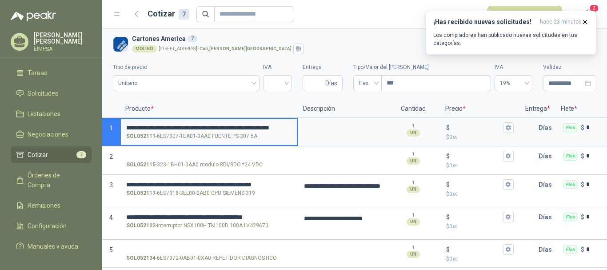
drag, startPoint x: 184, startPoint y: 126, endPoint x: 244, endPoint y: 132, distance: 60.3
click at [244, 132] on label "**********" at bounding box center [209, 131] width 176 height 25
click at [345, 130] on textarea at bounding box center [342, 129] width 87 height 20
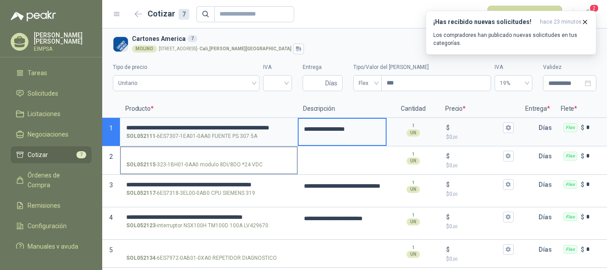
click at [197, 157] on input "SOL052115 - 323-1BH01-0AA0 modulo 8DI/8DO *24 VDC" at bounding box center [208, 156] width 165 height 7
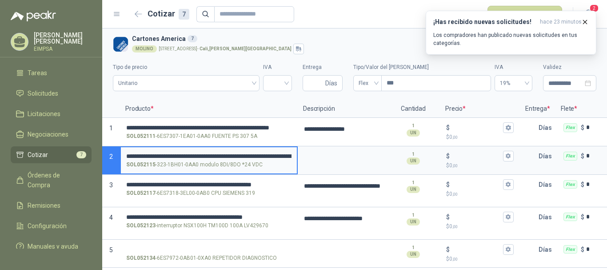
drag, startPoint x: 175, startPoint y: 153, endPoint x: 181, endPoint y: 155, distance: 6.9
click at [181, 155] on input "**********" at bounding box center [208, 156] width 165 height 7
drag, startPoint x: 173, startPoint y: 154, endPoint x: 235, endPoint y: 156, distance: 62.3
click at [235, 156] on input "**********" at bounding box center [208, 156] width 165 height 7
click at [319, 160] on textarea at bounding box center [342, 157] width 87 height 20
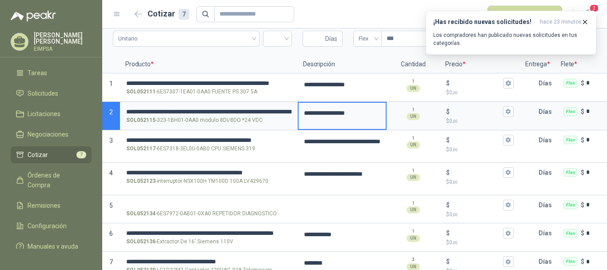
scroll to position [62, 0]
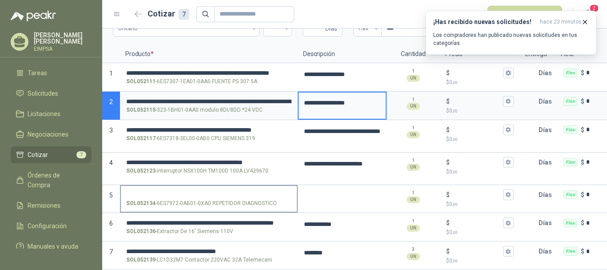
drag, startPoint x: 186, startPoint y: 190, endPoint x: 191, endPoint y: 186, distance: 6.0
click at [186, 192] on input "SOL052134 - 6ES7972-0AB01-0XA0 REPETIDOR DIAGNOSTICO" at bounding box center [208, 195] width 165 height 7
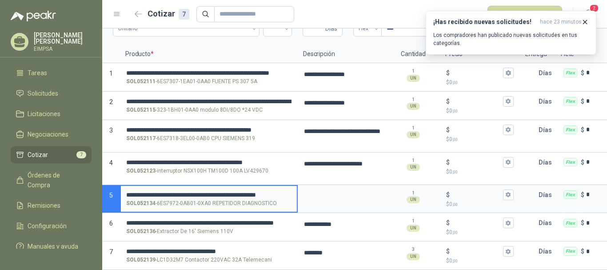
drag, startPoint x: 195, startPoint y: 188, endPoint x: 217, endPoint y: 188, distance: 22.2
click at [217, 192] on input "**********" at bounding box center [208, 195] width 165 height 7
drag, startPoint x: 194, startPoint y: 186, endPoint x: 256, endPoint y: 186, distance: 61.4
click at [256, 192] on input "**********" at bounding box center [208, 195] width 165 height 7
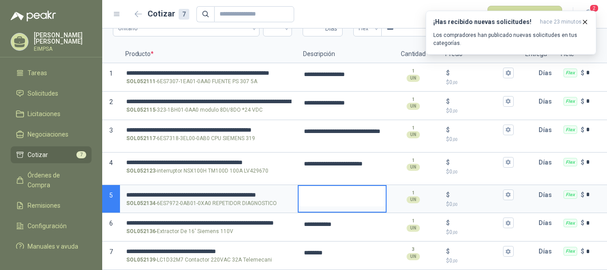
click at [342, 190] on textarea at bounding box center [342, 196] width 87 height 20
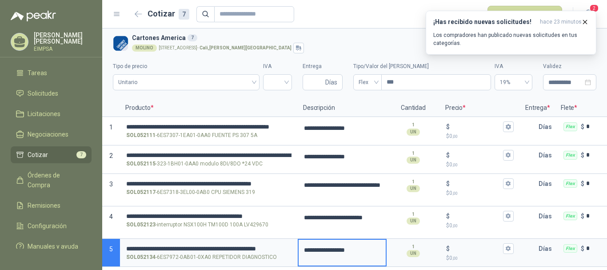
scroll to position [0, 0]
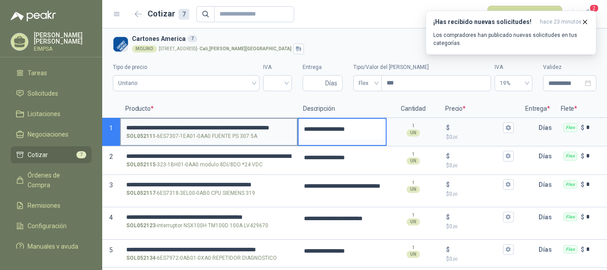
drag, startPoint x: 365, startPoint y: 127, endPoint x: 295, endPoint y: 127, distance: 70.3
click at [295, 127] on section "**********" at bounding box center [354, 132] width 505 height 28
click at [181, 84] on span "Unitario" at bounding box center [186, 82] width 136 height 13
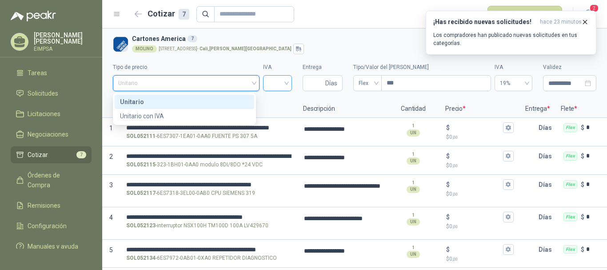
click at [277, 86] on input "search" at bounding box center [278, 82] width 18 height 13
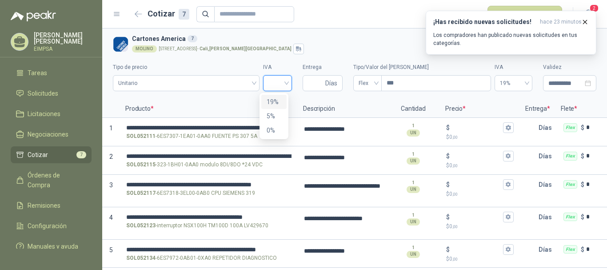
click at [277, 100] on div "19%" at bounding box center [274, 102] width 15 height 10
click at [313, 81] on input "Entrega" at bounding box center [316, 83] width 16 height 15
click at [540, 160] on p "Días" at bounding box center [547, 156] width 17 height 18
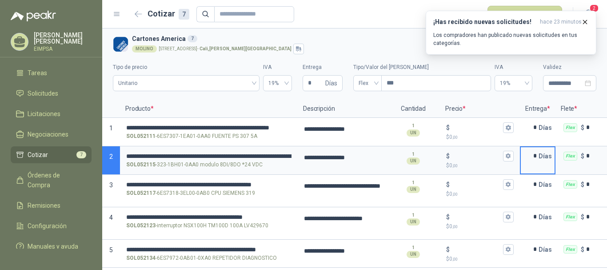
click at [537, 157] on input "*" at bounding box center [530, 156] width 18 height 18
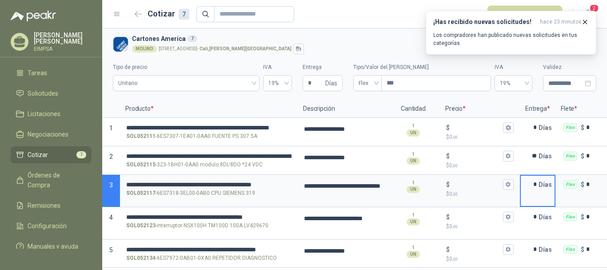
click at [538, 181] on input "*" at bounding box center [530, 185] width 18 height 18
click at [537, 248] on input "*" at bounding box center [530, 250] width 18 height 18
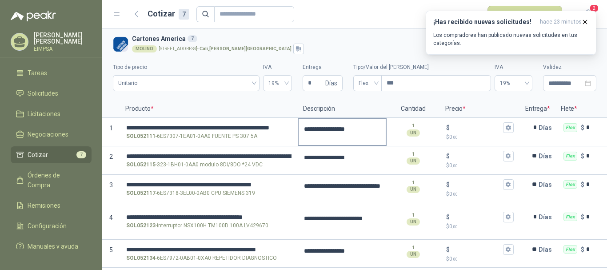
drag, startPoint x: 326, startPoint y: 131, endPoint x: 335, endPoint y: 132, distance: 8.9
click at [326, 131] on textarea "**********" at bounding box center [342, 129] width 87 height 20
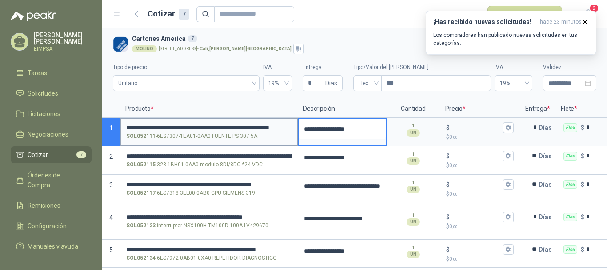
drag, startPoint x: 369, startPoint y: 128, endPoint x: 280, endPoint y: 126, distance: 89.4
click at [280, 126] on section "**********" at bounding box center [354, 132] width 505 height 28
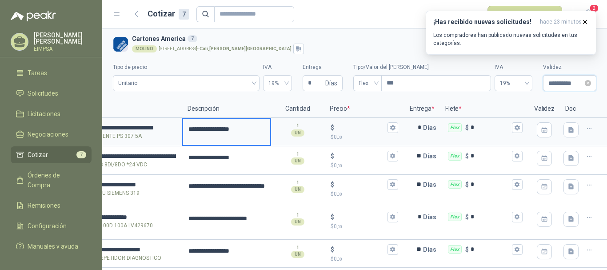
click at [549, 84] on input "**********" at bounding box center [566, 83] width 35 height 10
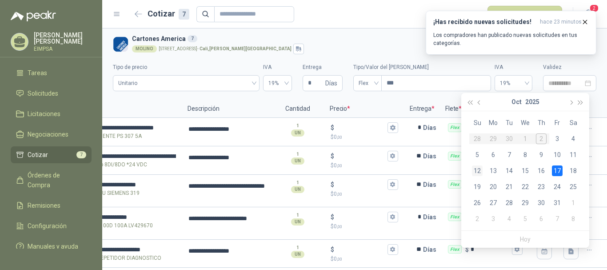
click at [480, 172] on div "12" at bounding box center [477, 170] width 11 height 11
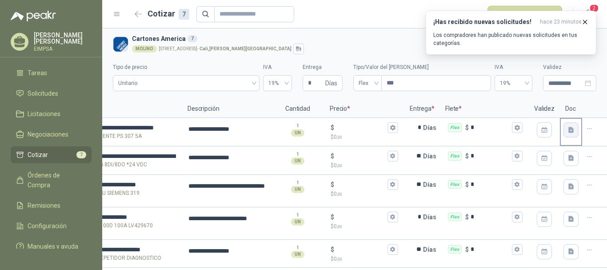
click at [568, 130] on icon "button" at bounding box center [572, 130] width 8 height 8
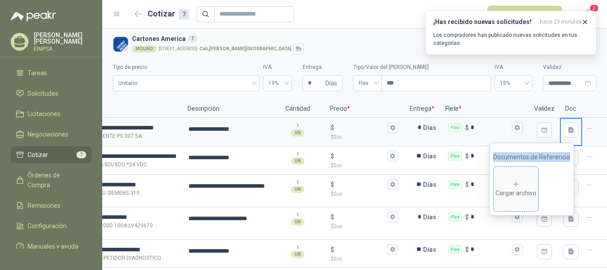
click at [519, 181] on icon at bounding box center [516, 184] width 8 height 8
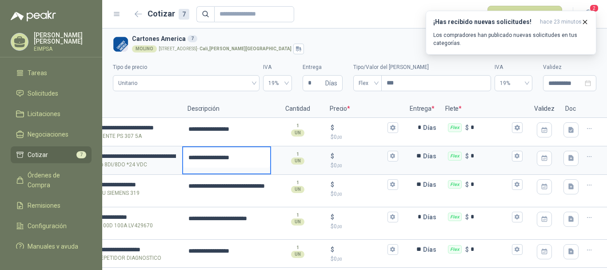
drag, startPoint x: 247, startPoint y: 158, endPoint x: 182, endPoint y: 158, distance: 65.4
click at [183, 158] on textarea "**********" at bounding box center [226, 157] width 87 height 20
click at [568, 155] on icon "button" at bounding box center [572, 158] width 8 height 8
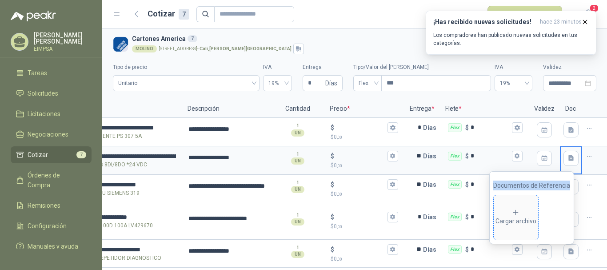
click at [509, 204] on span "Cargar archivo" at bounding box center [516, 217] width 44 height 44
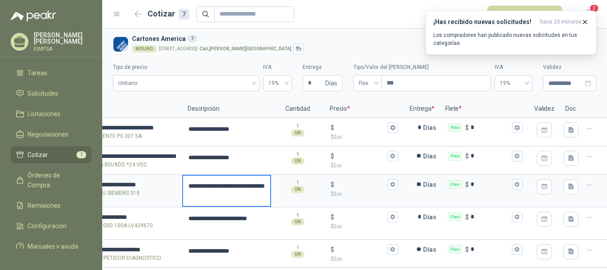
drag, startPoint x: 231, startPoint y: 184, endPoint x: 233, endPoint y: 193, distance: 9.5
click at [233, 193] on textarea "**********" at bounding box center [226, 191] width 87 height 30
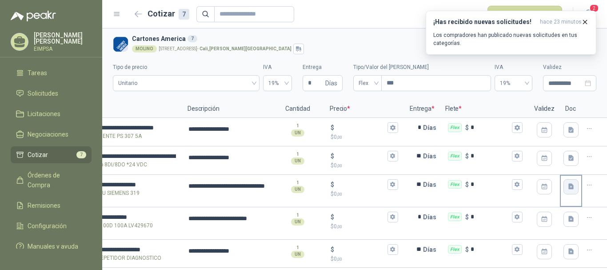
click at [569, 186] on icon "button" at bounding box center [571, 187] width 5 height 6
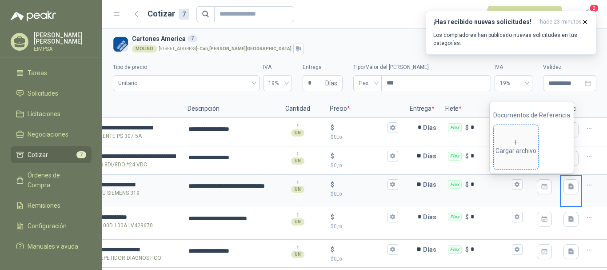
click at [525, 153] on div "Cargar archivo" at bounding box center [516, 147] width 41 height 18
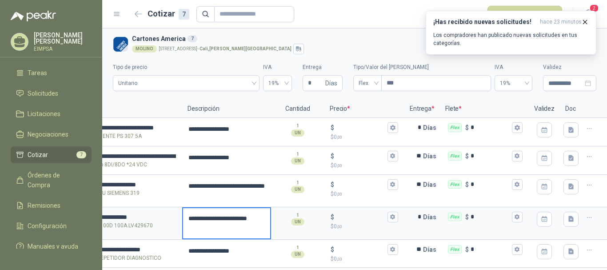
drag, startPoint x: 223, startPoint y: 229, endPoint x: 179, endPoint y: 229, distance: 43.6
click at [183, 229] on textarea "**********" at bounding box center [226, 223] width 87 height 30
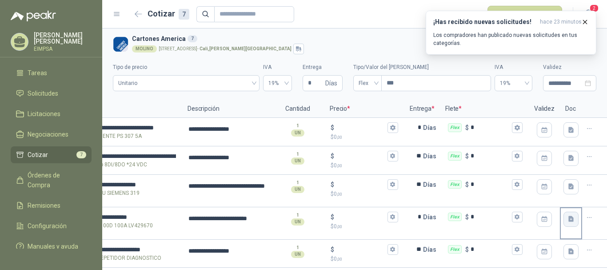
click at [569, 218] on icon "button" at bounding box center [571, 219] width 5 height 6
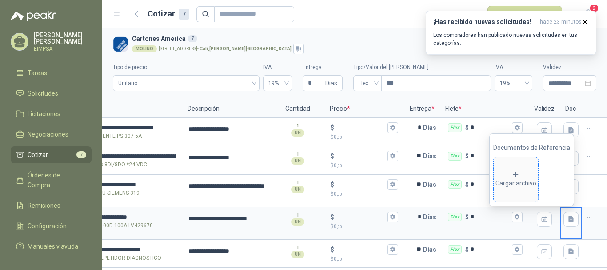
click at [517, 187] on div "Cargar archivo" at bounding box center [516, 180] width 41 height 18
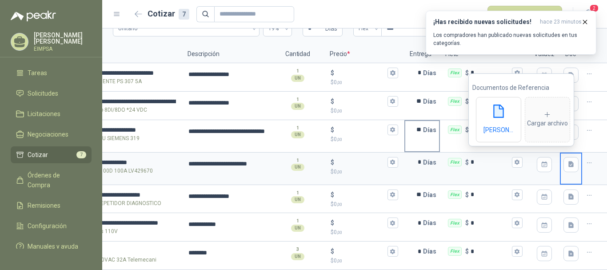
scroll to position [62, 0]
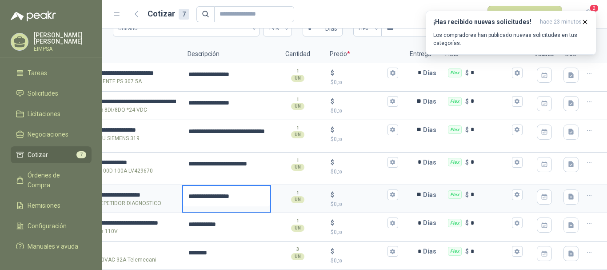
drag, startPoint x: 254, startPoint y: 190, endPoint x: 181, endPoint y: 190, distance: 73.8
click at [183, 190] on textarea "**********" at bounding box center [226, 196] width 87 height 20
click at [569, 194] on icon "button" at bounding box center [571, 197] width 5 height 6
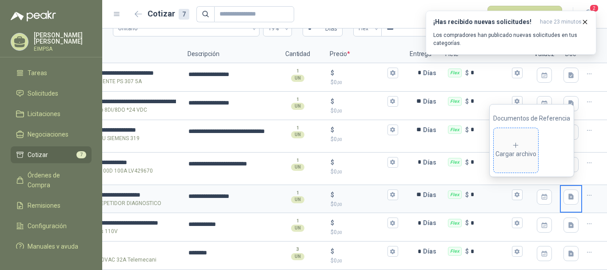
click at [525, 157] on div "Cargar archivo" at bounding box center [516, 150] width 41 height 18
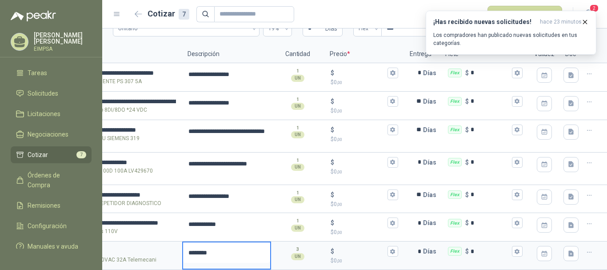
drag, startPoint x: 225, startPoint y: 251, endPoint x: 183, endPoint y: 249, distance: 42.3
click at [184, 249] on textarea "********" at bounding box center [226, 252] width 87 height 20
drag, startPoint x: 181, startPoint y: 248, endPoint x: 228, endPoint y: 248, distance: 46.7
click at [228, 248] on textarea "********" at bounding box center [226, 252] width 87 height 20
click at [568, 250] on icon "button" at bounding box center [572, 254] width 8 height 8
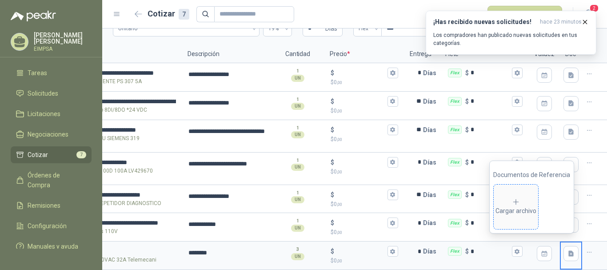
click at [519, 208] on div "Cargar archivo" at bounding box center [516, 207] width 41 height 18
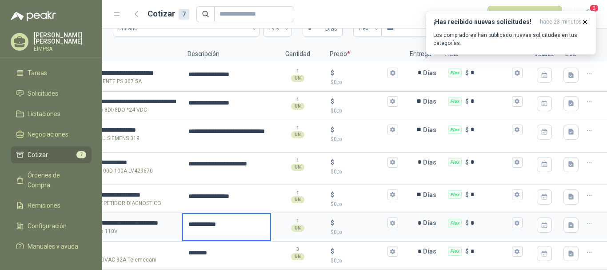
drag, startPoint x: 217, startPoint y: 218, endPoint x: 182, endPoint y: 217, distance: 35.1
click at [183, 217] on textarea "**********" at bounding box center [226, 224] width 87 height 20
click at [569, 222] on icon "button" at bounding box center [571, 225] width 5 height 6
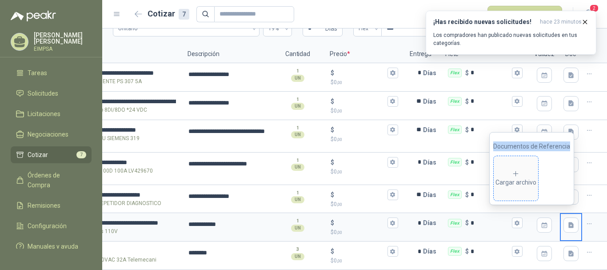
click at [533, 177] on div "Cargar archivo" at bounding box center [516, 179] width 41 height 18
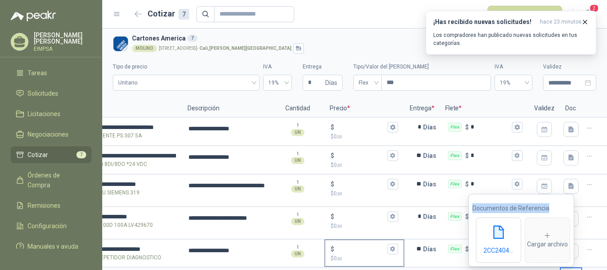
scroll to position [0, 0]
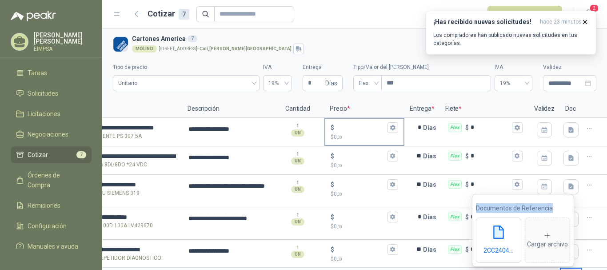
click at [341, 126] on input "$ $ 0 ,00" at bounding box center [361, 127] width 50 height 7
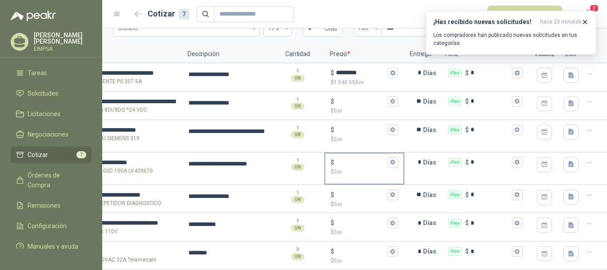
scroll to position [62, 0]
click at [348, 159] on input "$ $ 0 ,00" at bounding box center [361, 162] width 50 height 7
click at [346, 159] on input "*********" at bounding box center [361, 162] width 50 height 7
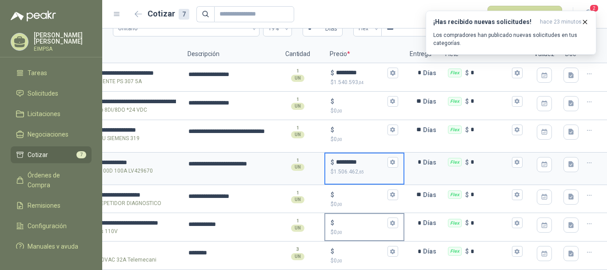
click at [349, 220] on input "$ $ 0 ,00" at bounding box center [361, 223] width 50 height 7
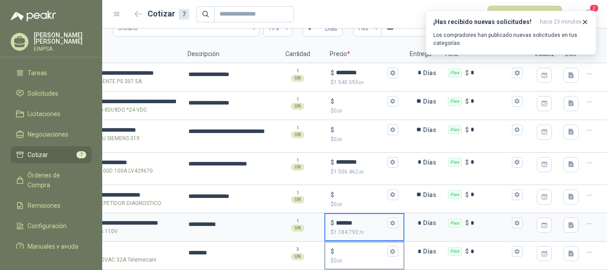
click at [348, 246] on div "$" at bounding box center [365, 251] width 68 height 11
click at [348, 248] on input "$ $ 0 ,00" at bounding box center [361, 251] width 50 height 7
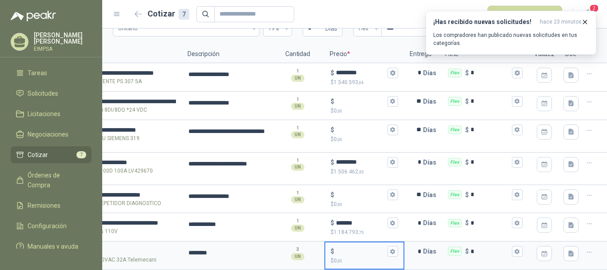
click at [346, 248] on input "$ $ 0 ,00" at bounding box center [361, 251] width 50 height 7
click at [349, 191] on input "$ $ 0 ,00" at bounding box center [361, 194] width 50 height 7
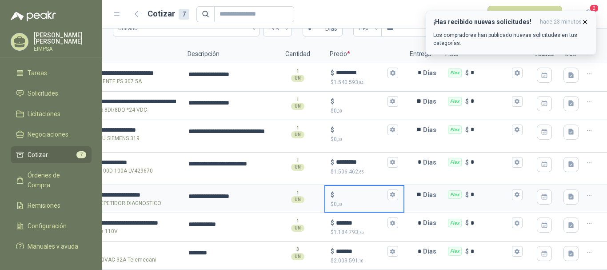
click at [584, 24] on icon "button" at bounding box center [586, 22] width 8 height 8
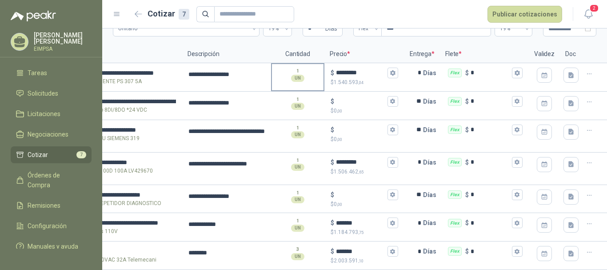
scroll to position [0, 0]
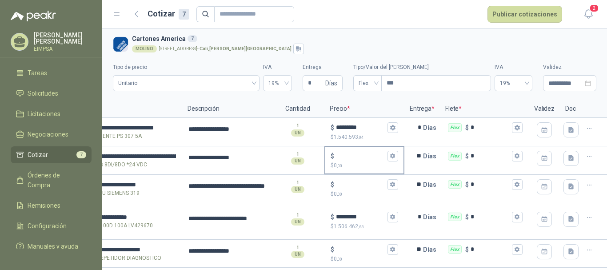
click at [345, 159] on input "$ $ 0 ,00" at bounding box center [361, 156] width 50 height 7
